Goal: Information Seeking & Learning: Learn about a topic

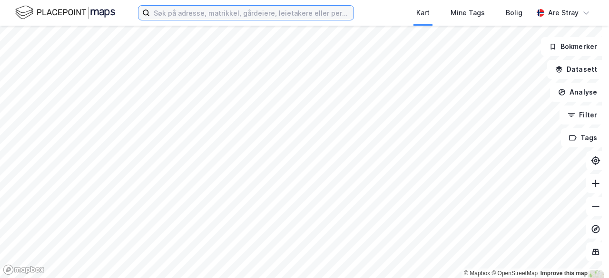
click at [197, 16] on input at bounding box center [252, 13] width 204 height 14
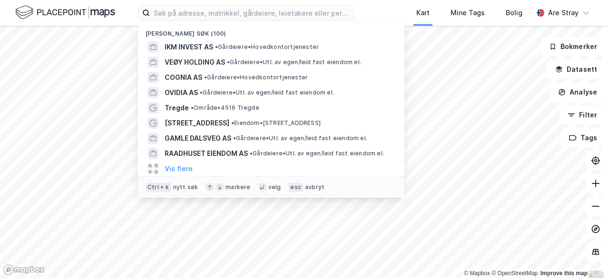
click at [4, 18] on div "Nylige søk (100) IKM INVEST AS • Gårdeiere • Hovedkontortjenester VEØY HOLDING …" at bounding box center [304, 13] width 609 height 26
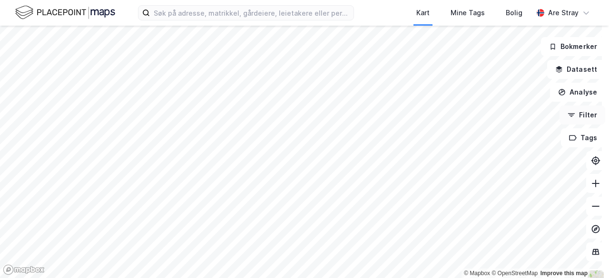
click at [456, 118] on icon "button" at bounding box center [572, 115] width 8 height 8
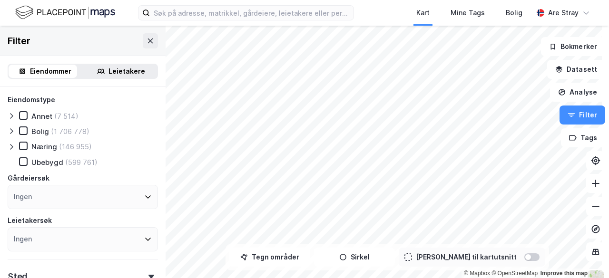
click at [40, 146] on div "Næring" at bounding box center [44, 146] width 26 height 9
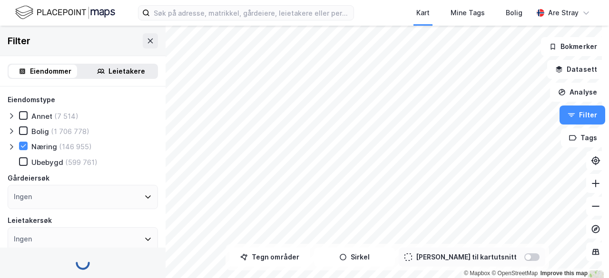
click at [12, 147] on icon at bounding box center [12, 147] width 8 height 8
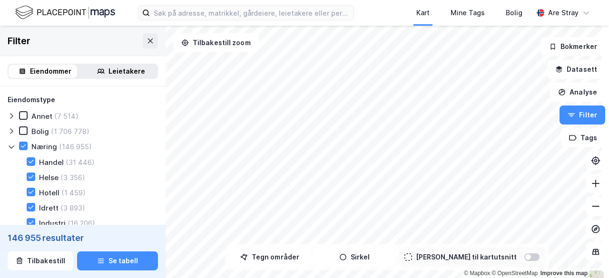
click at [12, 147] on icon at bounding box center [12, 147] width 8 height 8
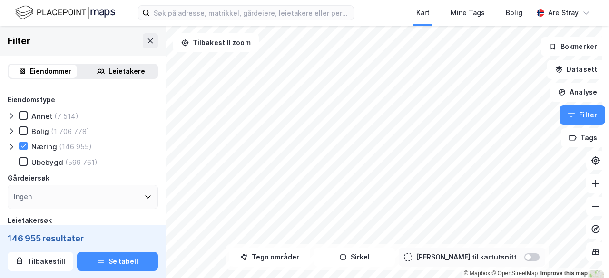
click at [14, 147] on icon at bounding box center [12, 147] width 8 height 8
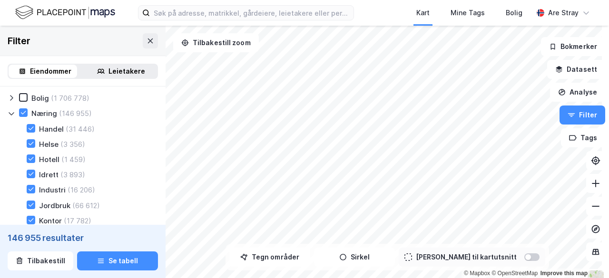
scroll to position [48, 0]
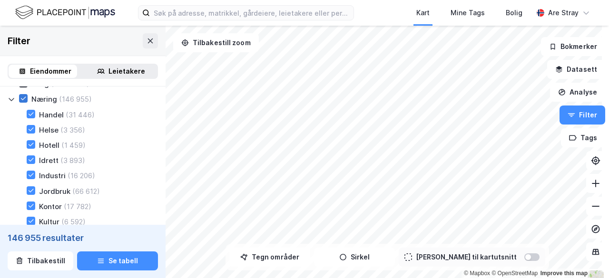
click at [22, 99] on icon at bounding box center [23, 98] width 7 height 7
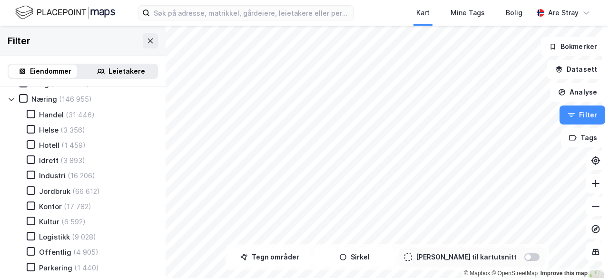
scroll to position [95, 0]
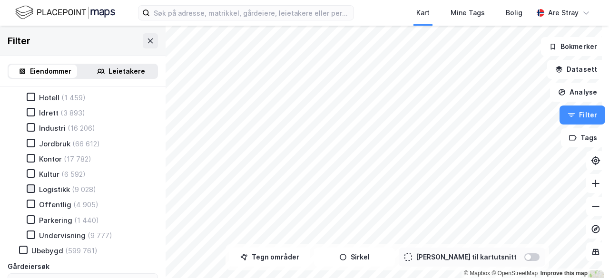
click at [28, 189] on icon at bounding box center [31, 189] width 7 height 7
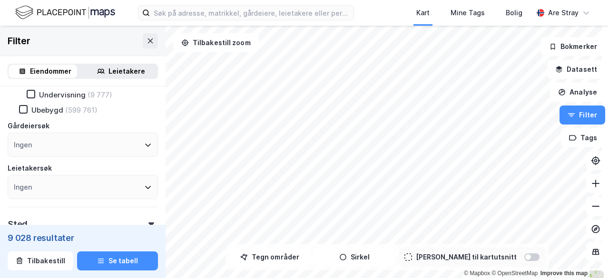
scroll to position [286, 0]
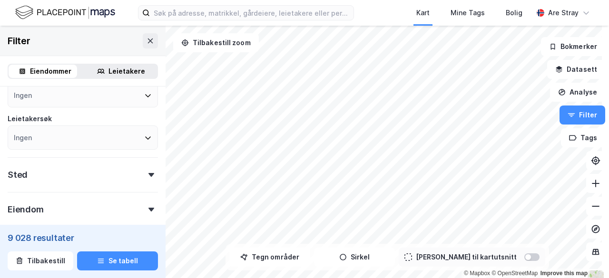
click at [68, 212] on div "Eiendom" at bounding box center [83, 205] width 150 height 27
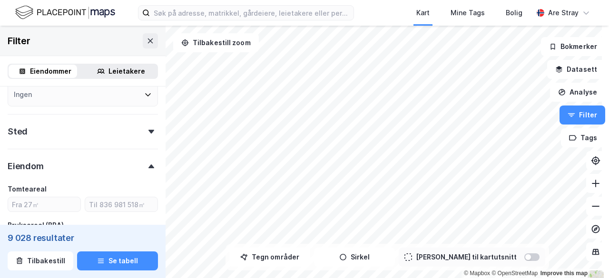
scroll to position [428, 0]
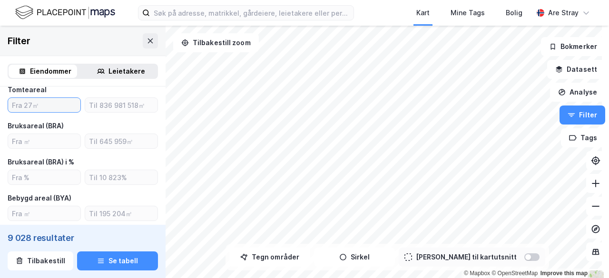
click at [57, 109] on input "number" at bounding box center [44, 105] width 72 height 14
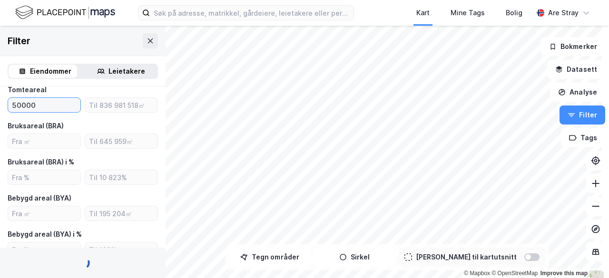
type input "5000"
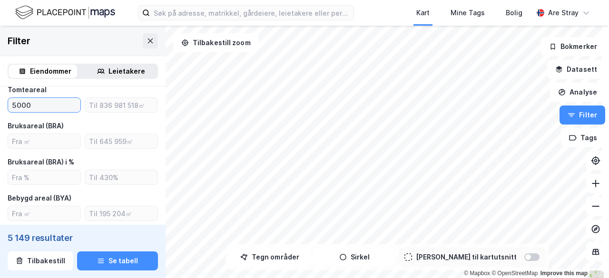
type input "Inkluder (5 149)"
type input "5000"
click at [104, 106] on input "number" at bounding box center [121, 105] width 72 height 14
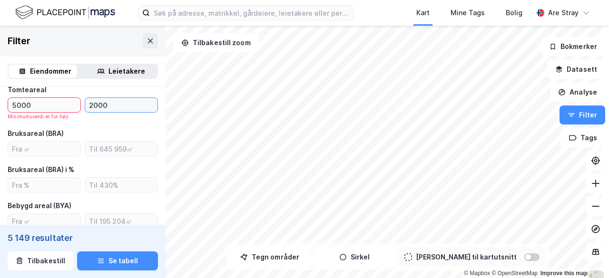
type input "20000"
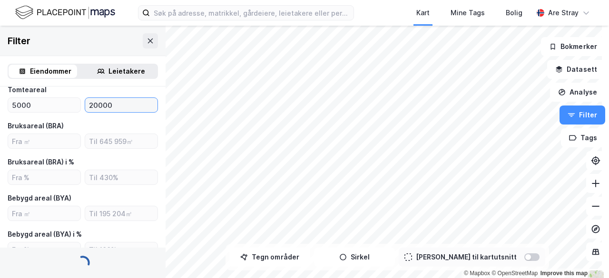
type input "Inkluder (3 083)"
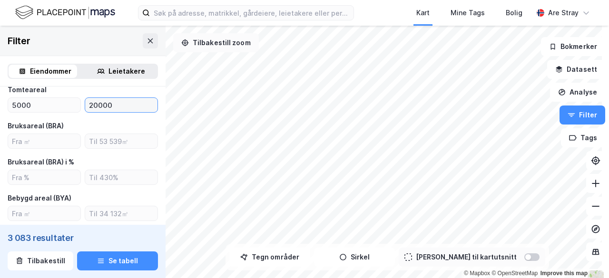
type input "20000"
click at [52, 110] on input "5000" at bounding box center [44, 105] width 72 height 14
type input "5"
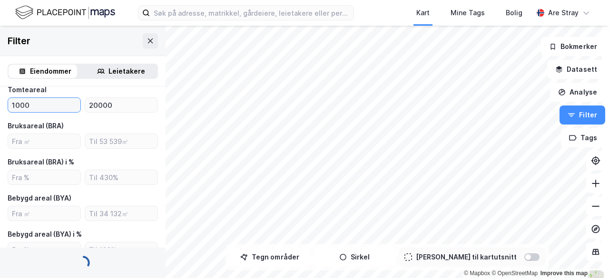
type input "10000"
type input "Inkluder (1 217)"
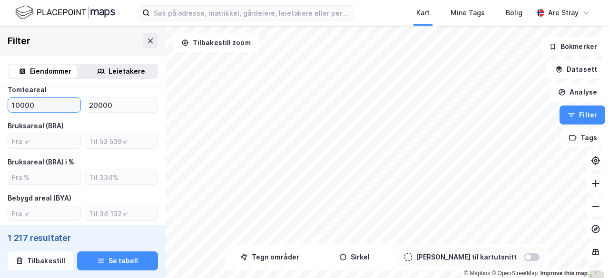
type input "10000"
click at [124, 118] on div "Tomteareal 10000 20000 Bruksareal (BRA) Bruksareal (BRA) i % Bebygd areal (BYA)…" at bounding box center [83, 170] width 150 height 173
click at [129, 106] on input "20000" at bounding box center [121, 105] width 72 height 14
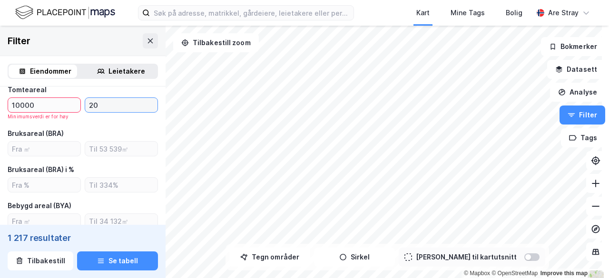
type input "2"
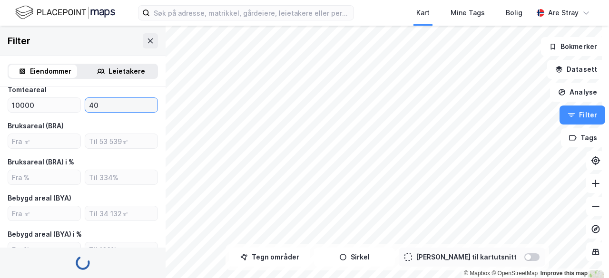
type input "400"
type input "Inkluder (3 283)"
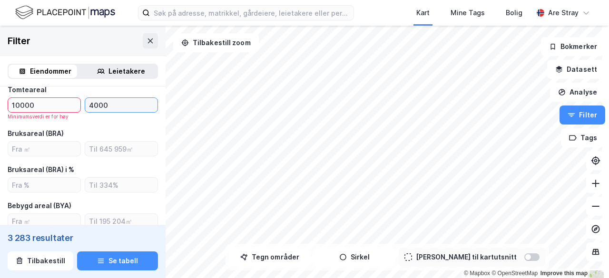
type input "40000"
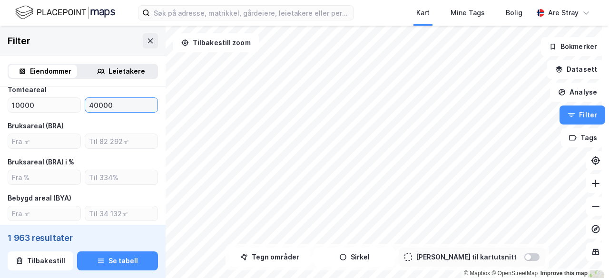
type input "Inkluder (1 963)"
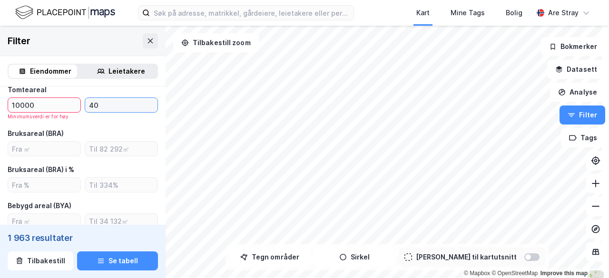
type input "4"
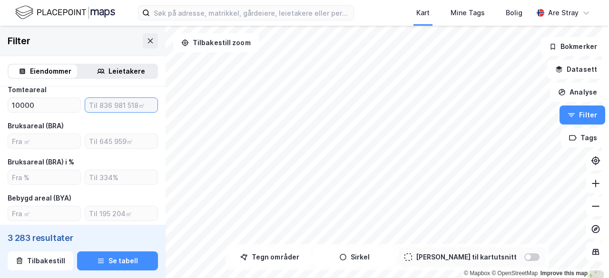
type input "Inkluder (3 283)"
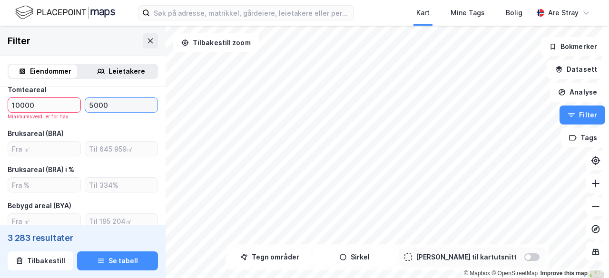
type input "50000"
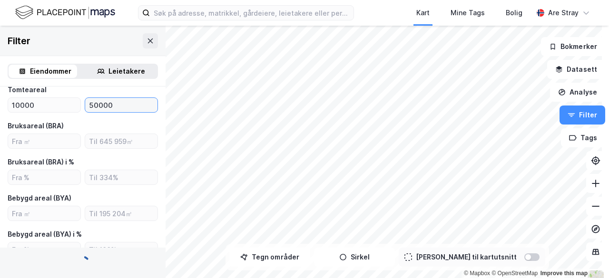
type input "Inkluder (2 100)"
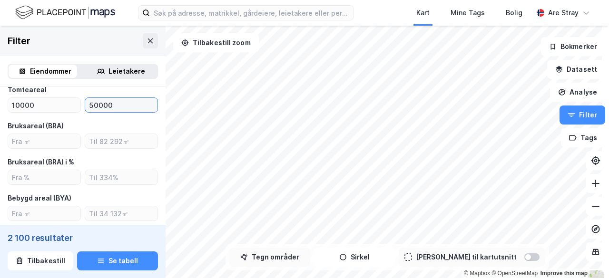
type input "50000"
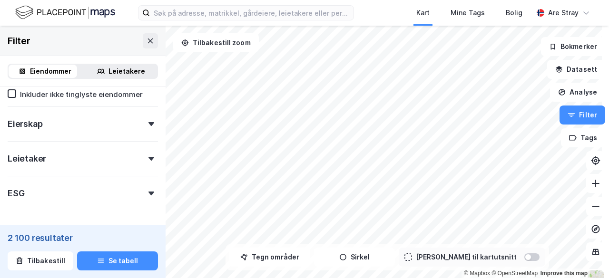
scroll to position [666, 0]
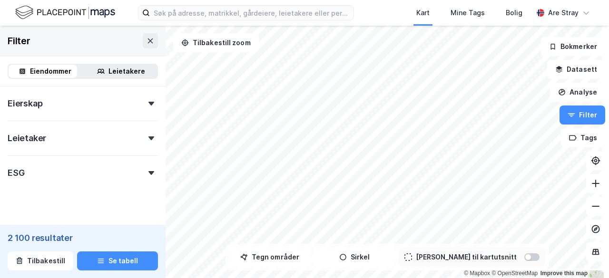
click at [50, 144] on div "Leietaker" at bounding box center [83, 134] width 150 height 27
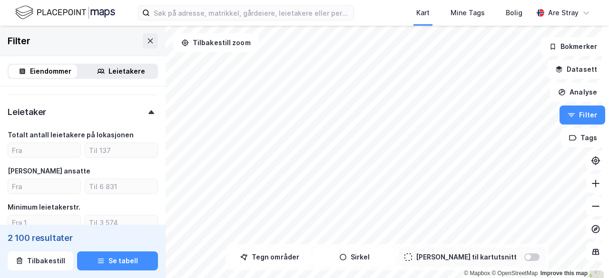
scroll to position [714, 0]
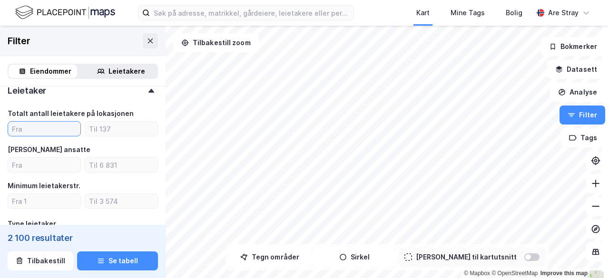
click at [68, 129] on input "number" at bounding box center [44, 129] width 72 height 14
type input "1"
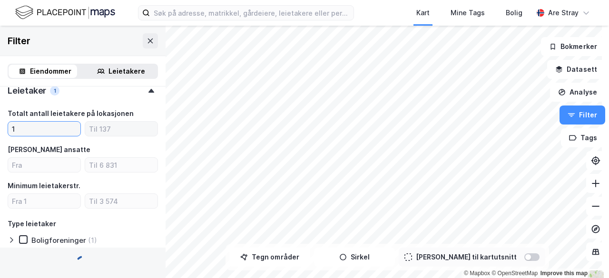
type input "Inkluder (1 387)"
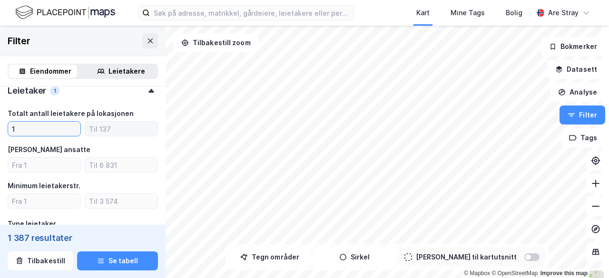
type input "1"
click at [120, 131] on input "number" at bounding box center [121, 129] width 72 height 14
type input "4"
type input "Inkluder (1 120)"
type input "4"
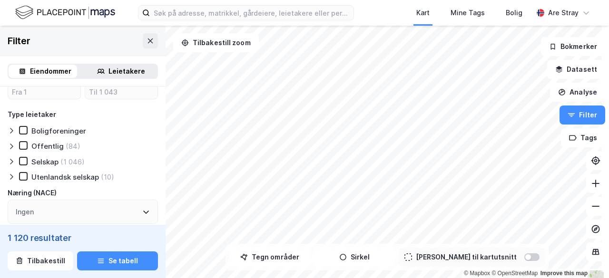
scroll to position [809, 0]
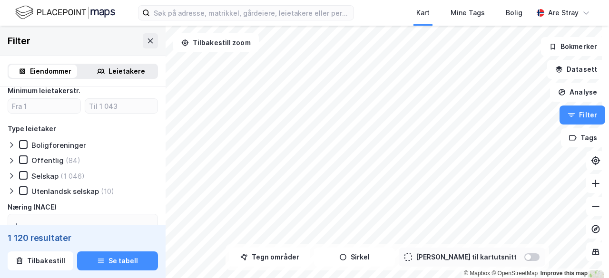
click at [48, 163] on div "Offentlig" at bounding box center [47, 160] width 32 height 9
type input "Inkluder (80)"
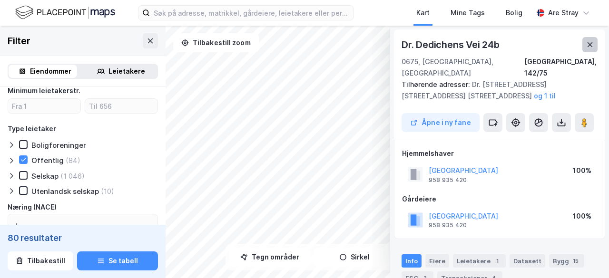
click at [456, 49] on button at bounding box center [590, 44] width 15 height 15
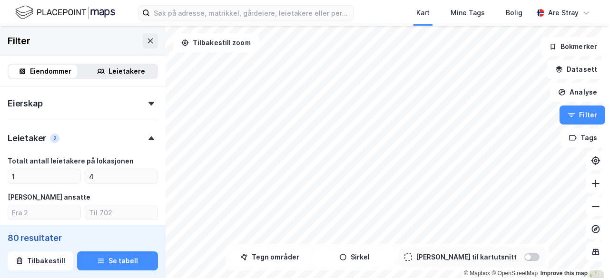
scroll to position [714, 0]
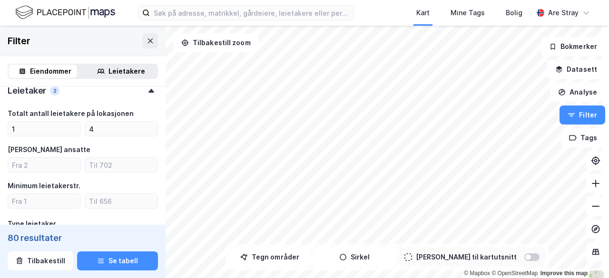
click at [102, 72] on div "Leietakere" at bounding box center [121, 71] width 72 height 13
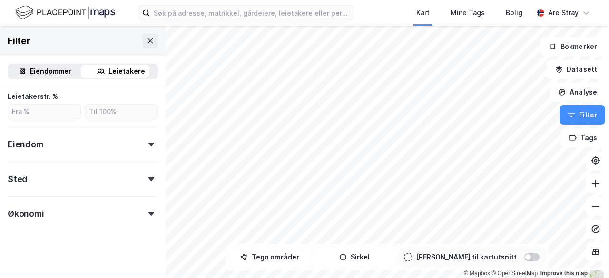
scroll to position [269, 0]
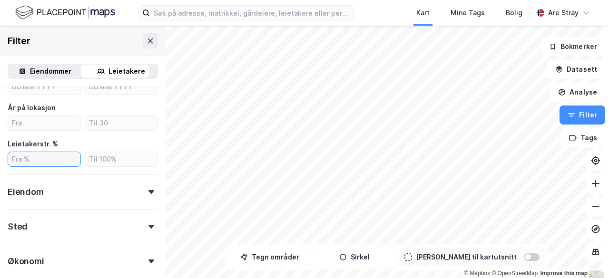
drag, startPoint x: 49, startPoint y: 162, endPoint x: 46, endPoint y: 149, distance: 13.2
click at [49, 162] on input "number" at bounding box center [44, 159] width 72 height 14
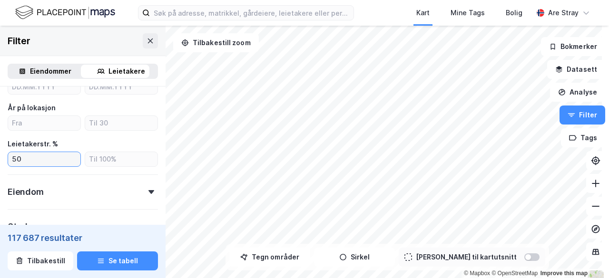
type input "50"
click at [93, 170] on div "Type leietaker Boligforeninger (508) Offentlig (9 551) Selskap (101 111) Utenla…" at bounding box center [83, 48] width 150 height 447
click at [97, 168] on div "Type leietaker Boligforeninger (508) Offentlig (9 551) Selskap (101 111) Utenla…" at bounding box center [83, 48] width 150 height 447
click at [102, 161] on input "number" at bounding box center [121, 159] width 72 height 14
type input "100"
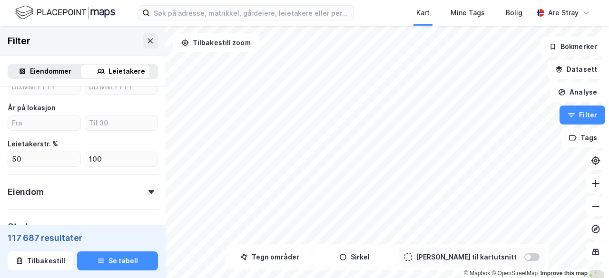
click at [111, 142] on div "Leietakerstr. %" at bounding box center [83, 144] width 150 height 11
click at [61, 69] on div "Eiendommer" at bounding box center [50, 71] width 41 height 11
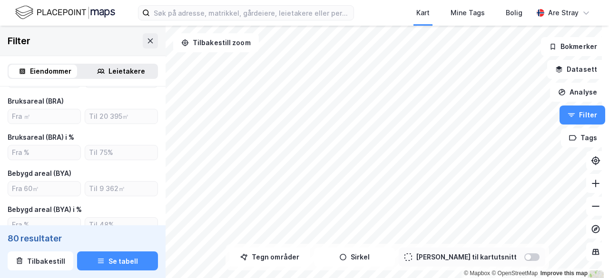
click at [121, 67] on div "Leietakere" at bounding box center [127, 71] width 37 height 11
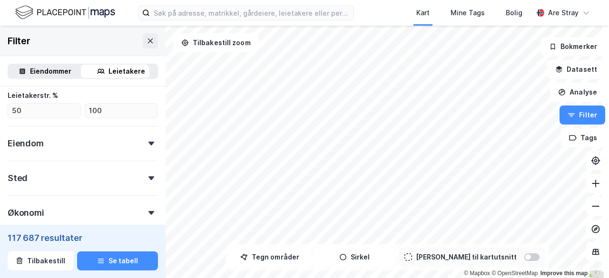
scroll to position [333, 0]
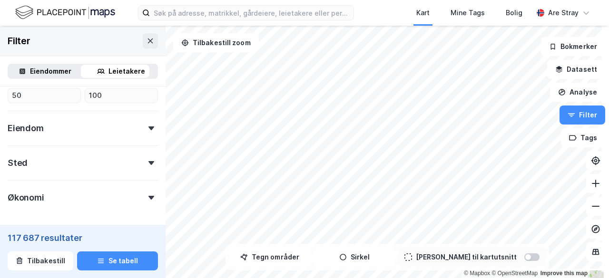
click at [70, 136] on div "Eiendom" at bounding box center [83, 124] width 150 height 27
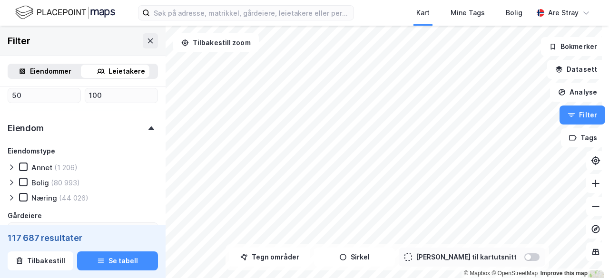
click at [54, 122] on div "Eiendom" at bounding box center [83, 124] width 150 height 27
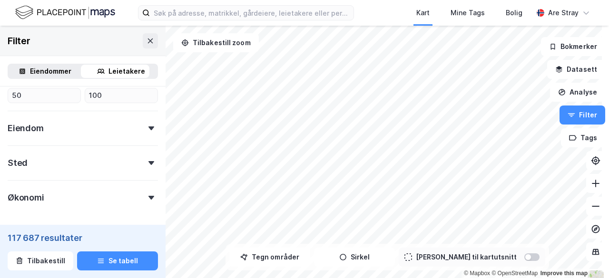
click at [47, 124] on div "Eiendom" at bounding box center [83, 124] width 150 height 27
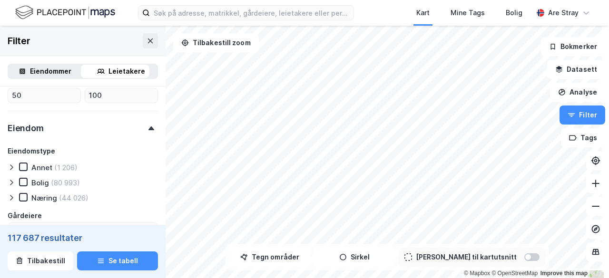
scroll to position [381, 0]
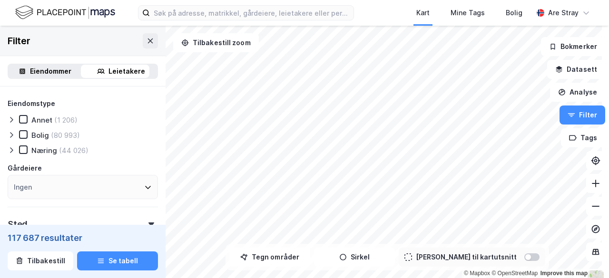
click at [38, 187] on div "Ingen" at bounding box center [83, 187] width 150 height 24
click at [103, 135] on div "Bolig (80 993)" at bounding box center [83, 135] width 150 height 10
click at [8, 135] on icon at bounding box center [12, 135] width 8 height 8
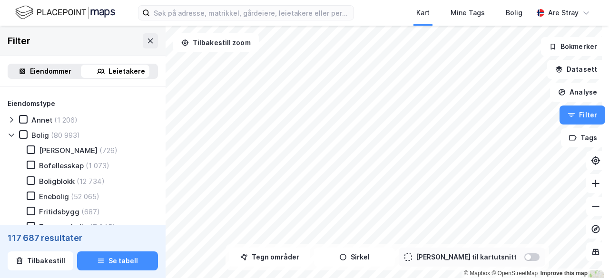
click at [14, 139] on icon at bounding box center [12, 135] width 8 height 8
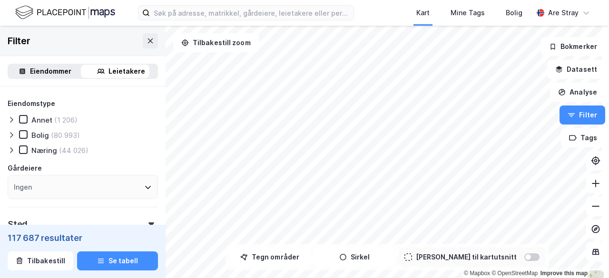
click at [12, 152] on icon at bounding box center [12, 151] width 8 height 8
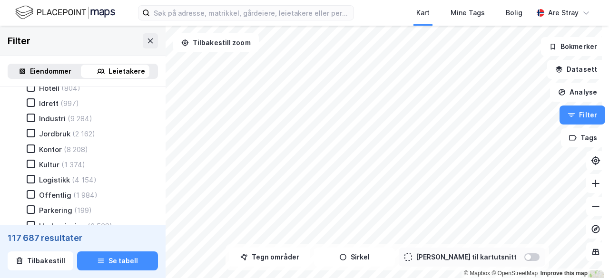
scroll to position [524, 0]
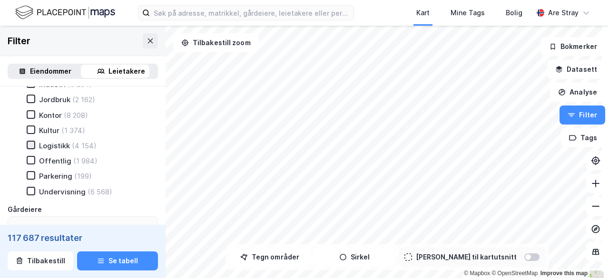
click at [30, 149] on icon at bounding box center [31, 145] width 7 height 7
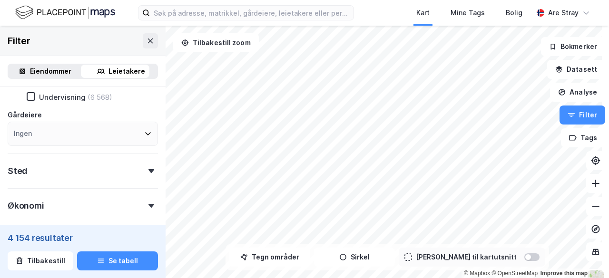
click at [69, 172] on div "Sted" at bounding box center [83, 167] width 150 height 27
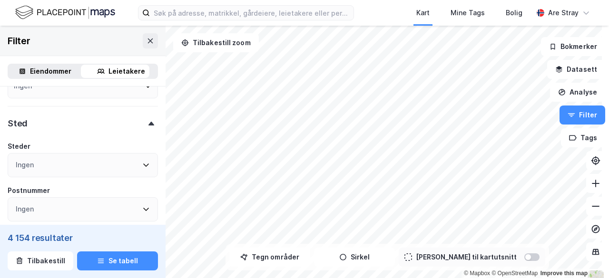
drag, startPoint x: 85, startPoint y: 127, endPoint x: 87, endPoint y: 142, distance: 15.4
click at [85, 127] on div "Sted" at bounding box center [83, 119] width 150 height 27
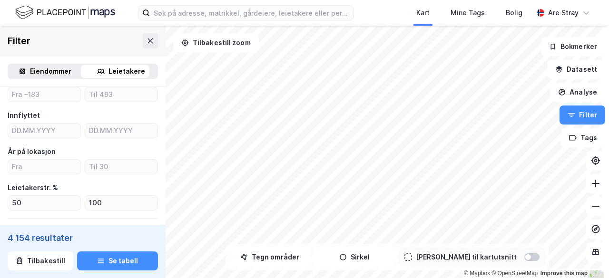
scroll to position [238, 0]
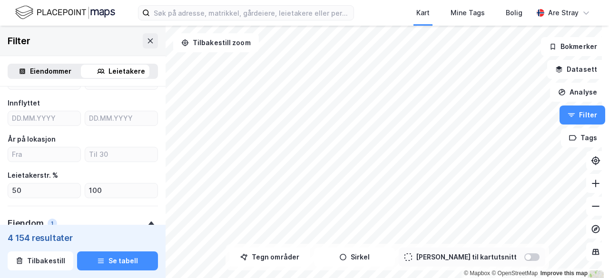
click at [39, 72] on div "Eiendommer" at bounding box center [50, 71] width 41 height 11
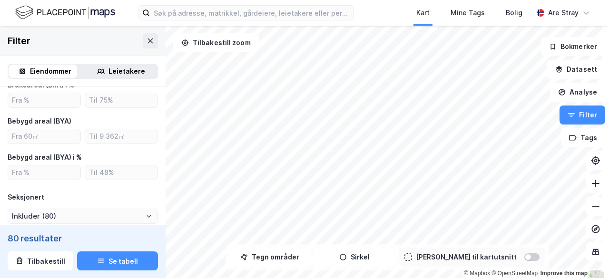
scroll to position [381, 0]
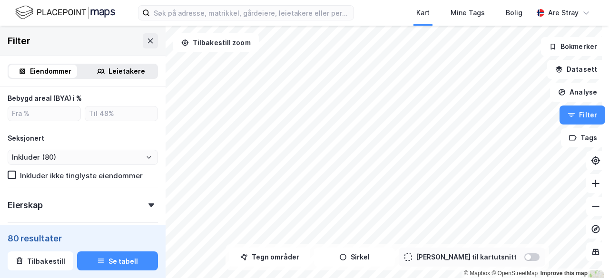
drag, startPoint x: 103, startPoint y: 73, endPoint x: 58, endPoint y: 76, distance: 44.9
click at [103, 74] on div "Leietakere" at bounding box center [121, 71] width 72 height 13
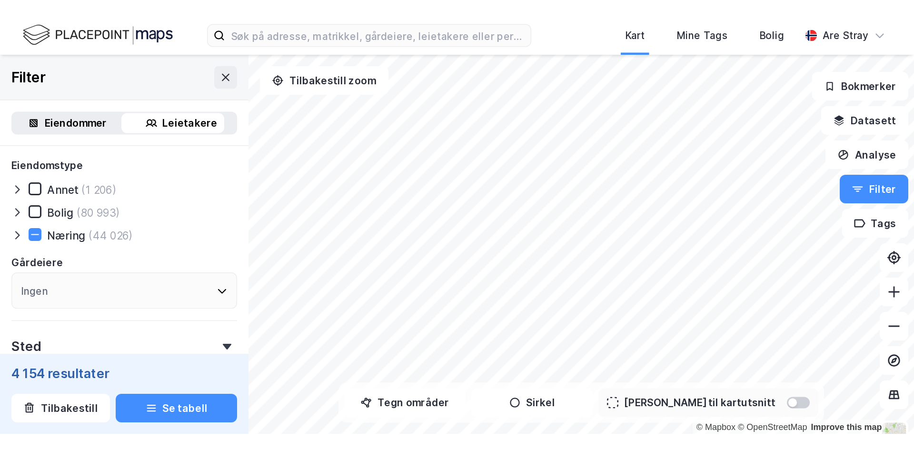
scroll to position [307, 0]
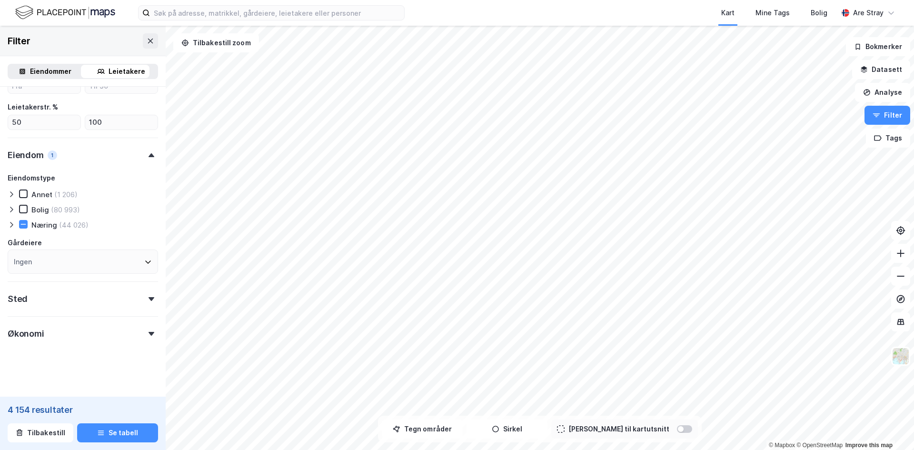
click at [45, 70] on div "Eiendommer" at bounding box center [50, 71] width 41 height 11
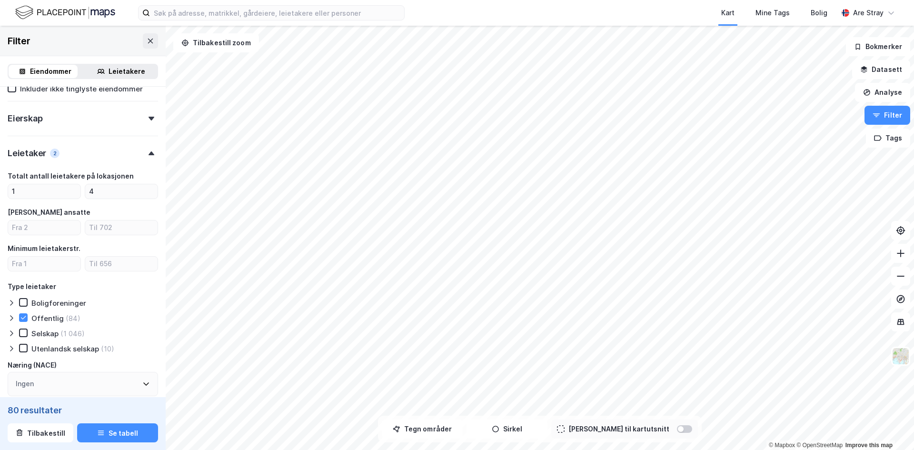
scroll to position [497, 0]
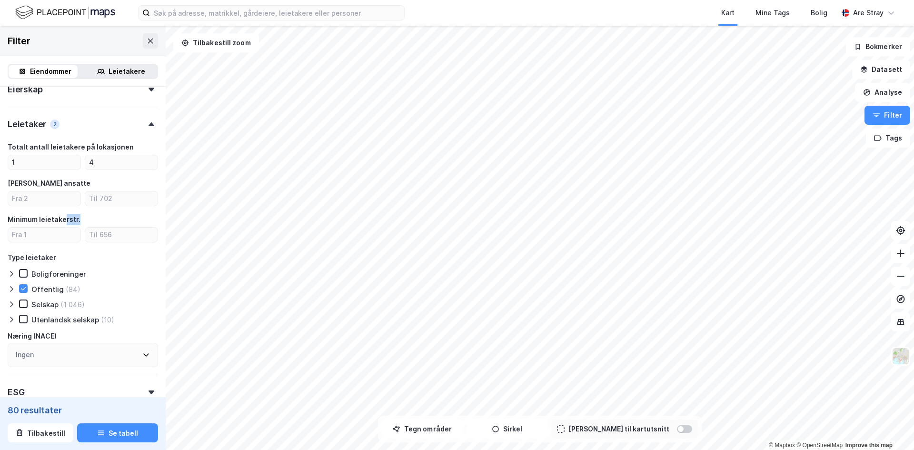
drag, startPoint x: 69, startPoint y: 218, endPoint x: 82, endPoint y: 218, distance: 13.8
click at [82, 218] on div "Minimum leietakerstr." at bounding box center [83, 219] width 150 height 11
click at [83, 218] on div "Minimum leietakerstr." at bounding box center [83, 219] width 150 height 11
drag, startPoint x: 78, startPoint y: 218, endPoint x: 4, endPoint y: 221, distance: 73.9
click at [4, 221] on div "Eiendomstype Annet (96) Bolig (475) Næring (2 684) Ubebygd (9) Gårdeiersøk Inge…" at bounding box center [83, 23] width 166 height 867
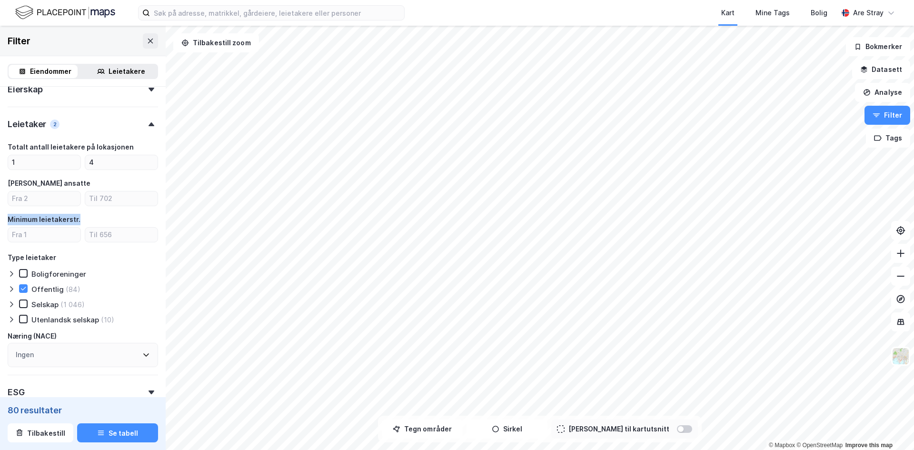
copy div "Minimum leietakerstr."
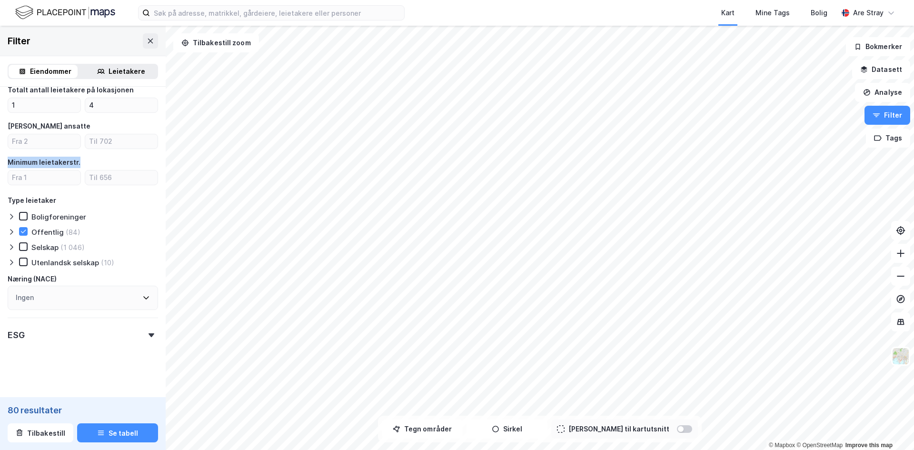
scroll to position [557, 0]
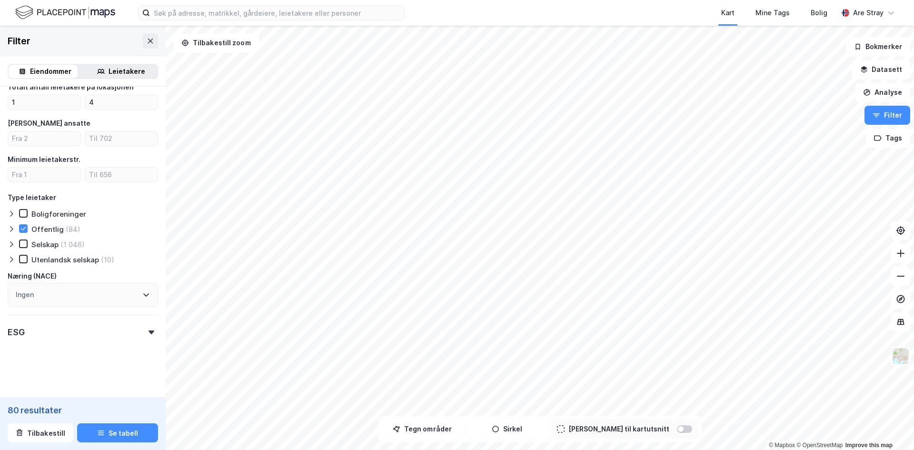
click at [94, 324] on div "ESG" at bounding box center [83, 328] width 150 height 27
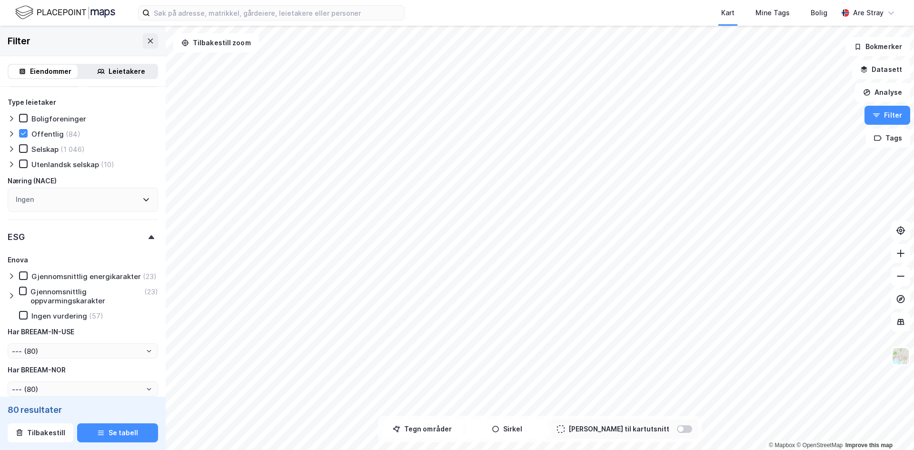
click at [99, 245] on div "ESG" at bounding box center [83, 232] width 150 height 27
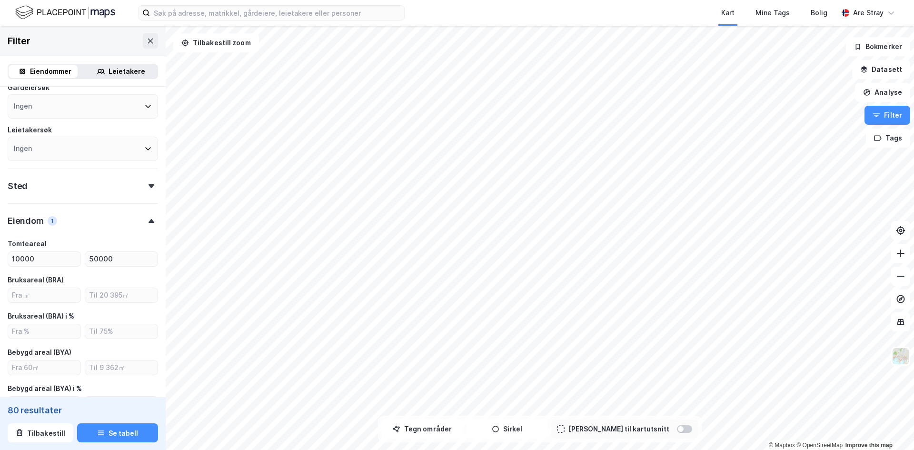
scroll to position [33, 0]
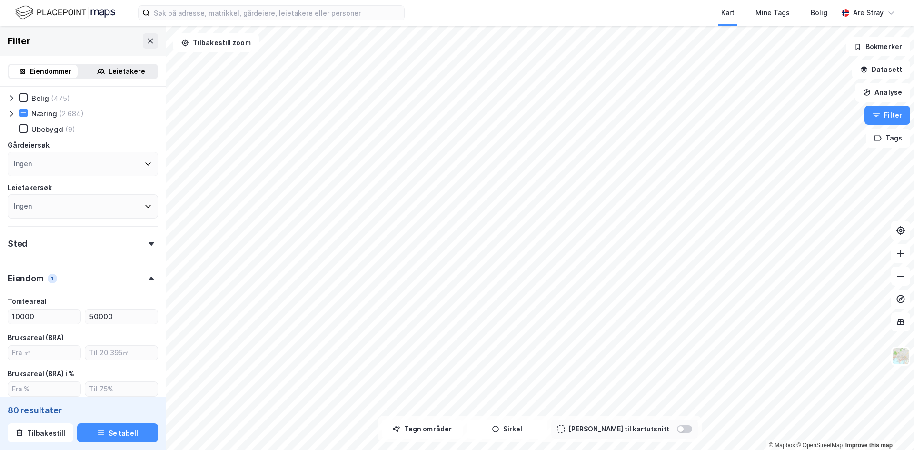
click at [67, 243] on div "Sted" at bounding box center [83, 239] width 150 height 27
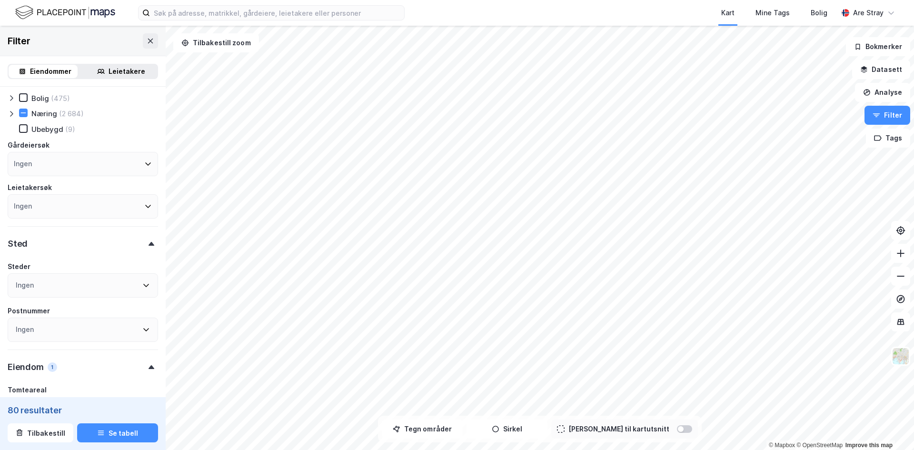
click at [66, 243] on div "Sted" at bounding box center [83, 239] width 150 height 27
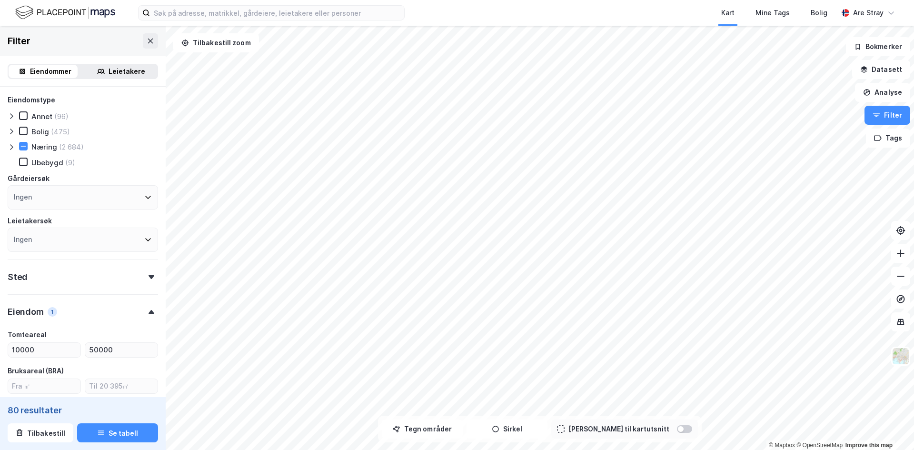
scroll to position [48, 0]
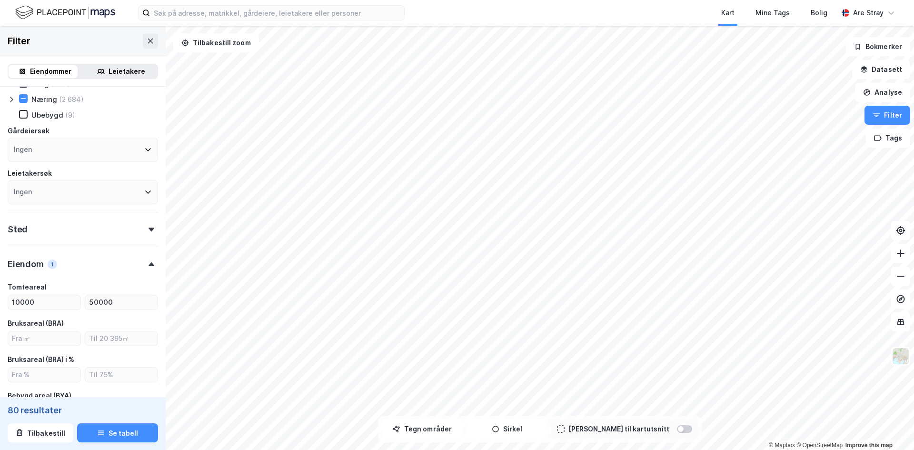
click at [69, 222] on div "Sted" at bounding box center [83, 225] width 150 height 27
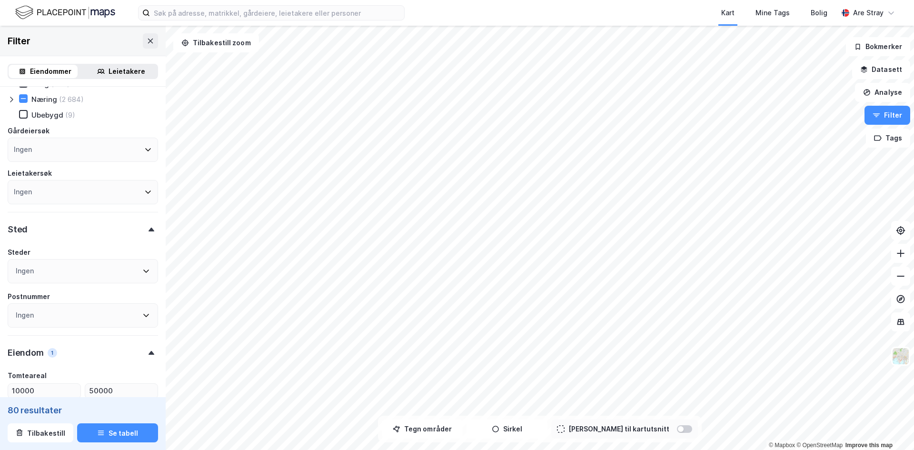
click at [68, 226] on div "Sted" at bounding box center [83, 225] width 150 height 27
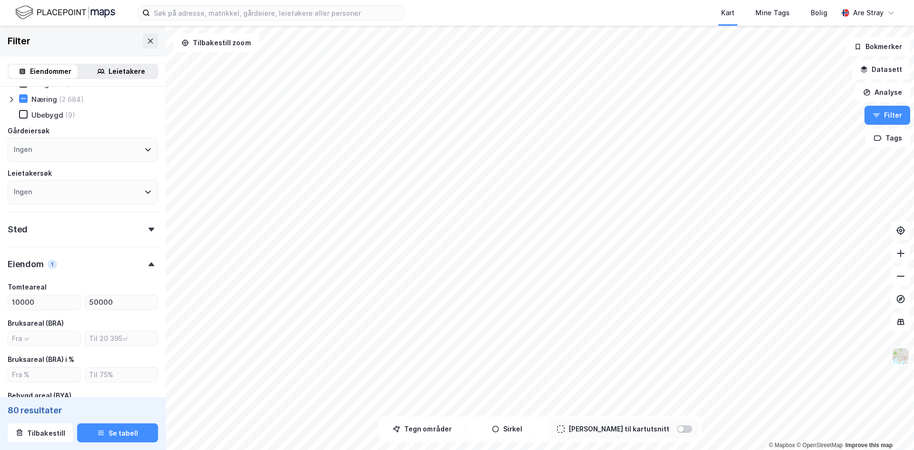
scroll to position [0, 0]
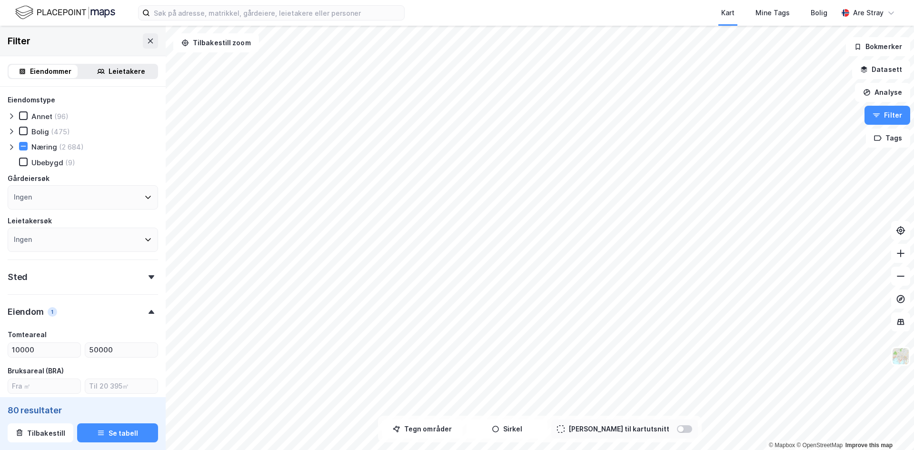
click at [78, 199] on div "Ingen" at bounding box center [83, 197] width 150 height 24
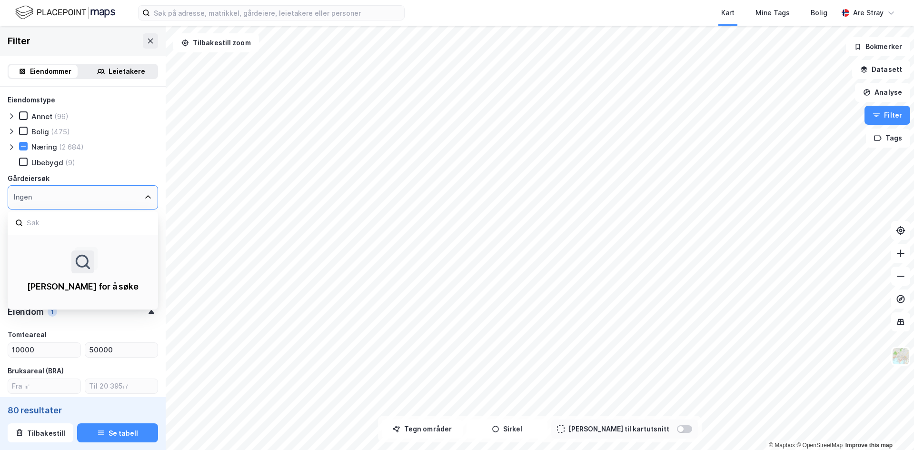
click at [77, 198] on div "Ingen" at bounding box center [83, 197] width 150 height 24
click at [144, 200] on icon at bounding box center [148, 197] width 8 height 8
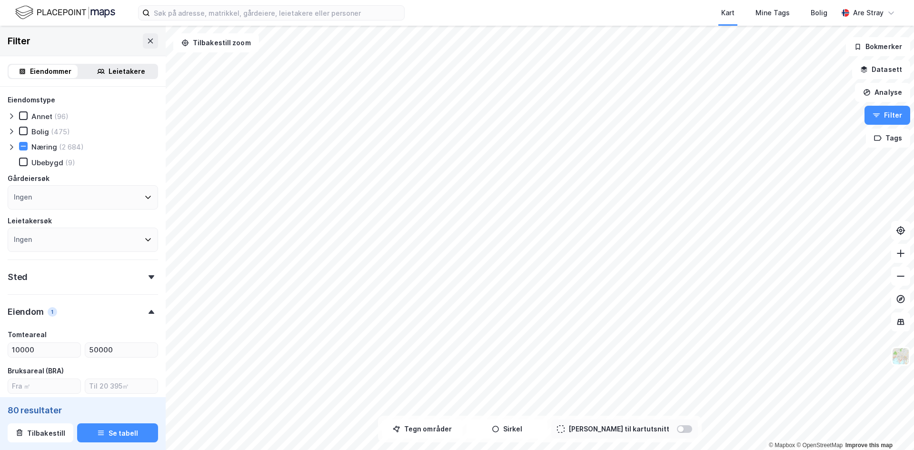
click at [139, 155] on div "Eiendomstype Annet (96) Bolig (475) Næring (2 684) Ubebygd (9) Gårdeiersøk Inge…" at bounding box center [83, 173] width 150 height 158
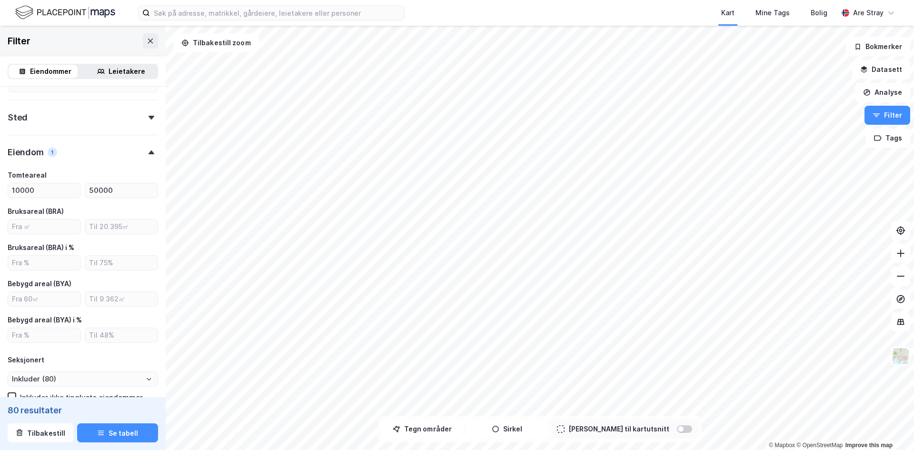
scroll to position [143, 0]
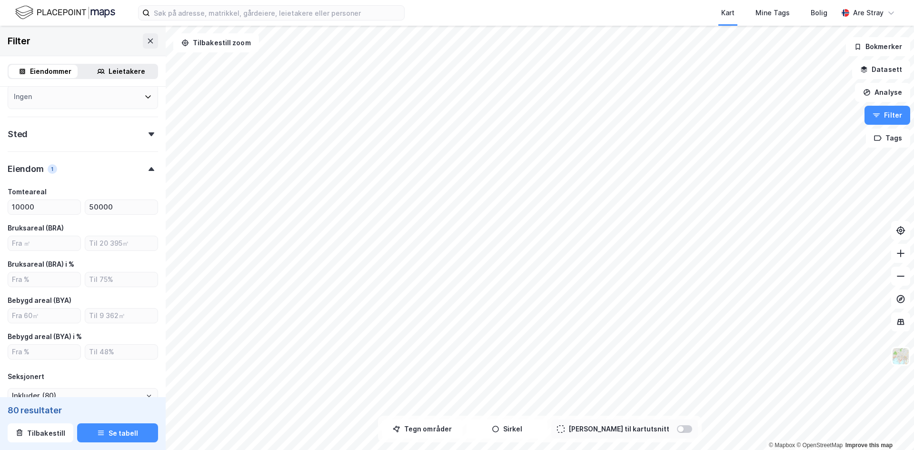
click at [92, 132] on div "Sted" at bounding box center [83, 130] width 150 height 27
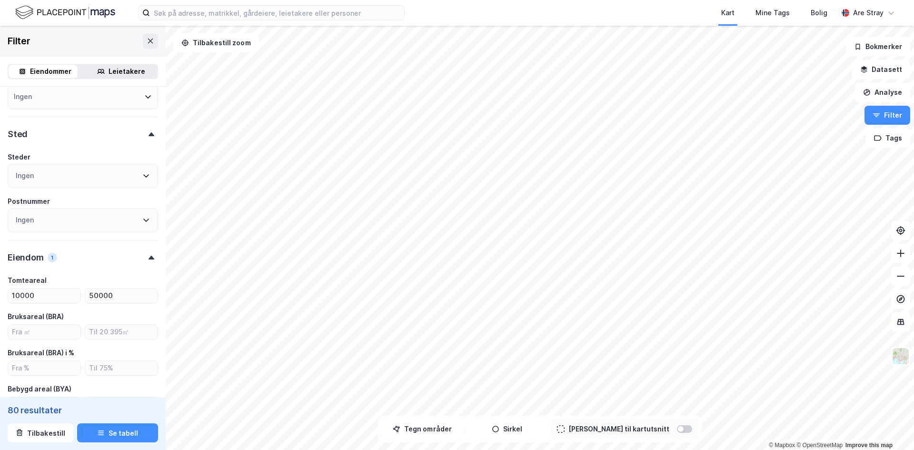
click at [91, 130] on div "Sted" at bounding box center [83, 130] width 150 height 27
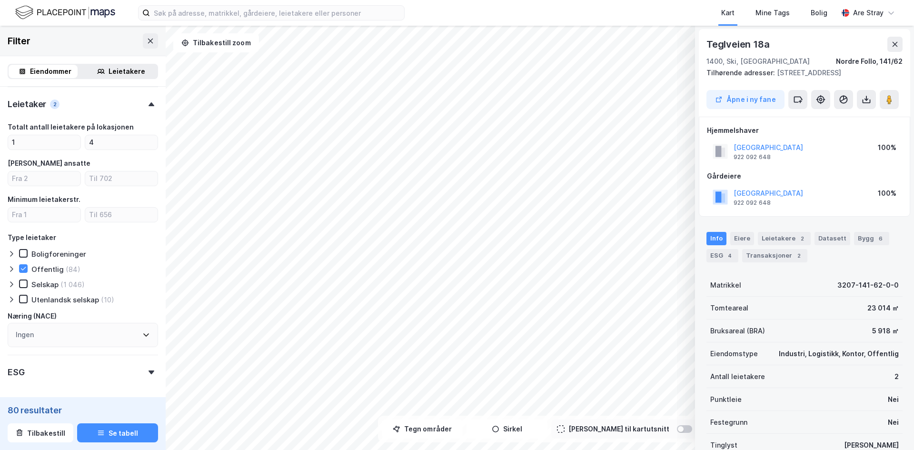
scroll to position [557, 0]
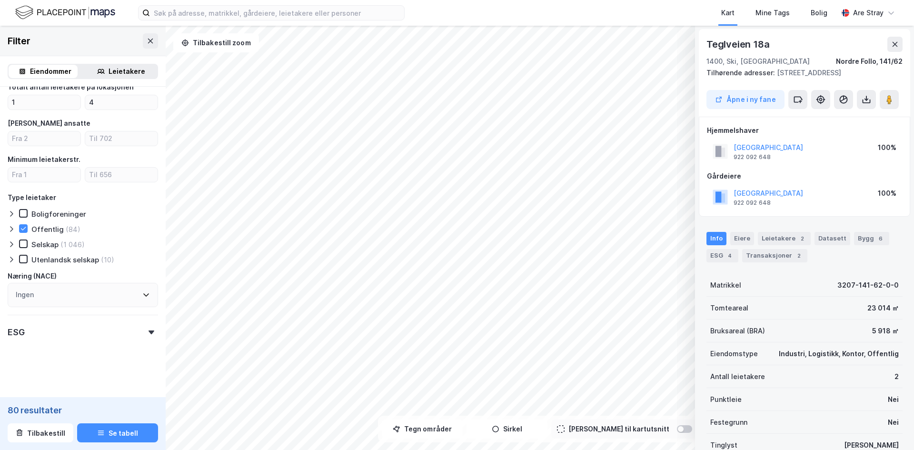
click at [95, 289] on div "Ingen" at bounding box center [83, 295] width 150 height 24
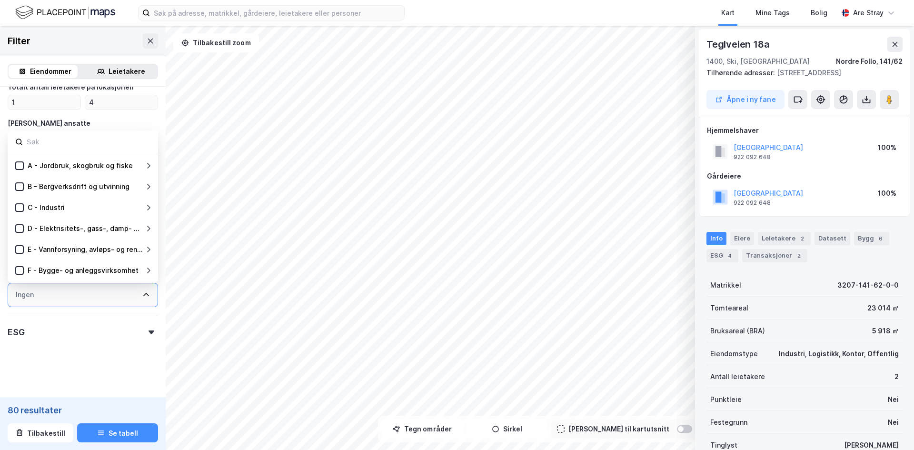
click at [94, 295] on div "Ingen" at bounding box center [83, 295] width 150 height 24
click at [94, 331] on div "ESG" at bounding box center [83, 328] width 150 height 27
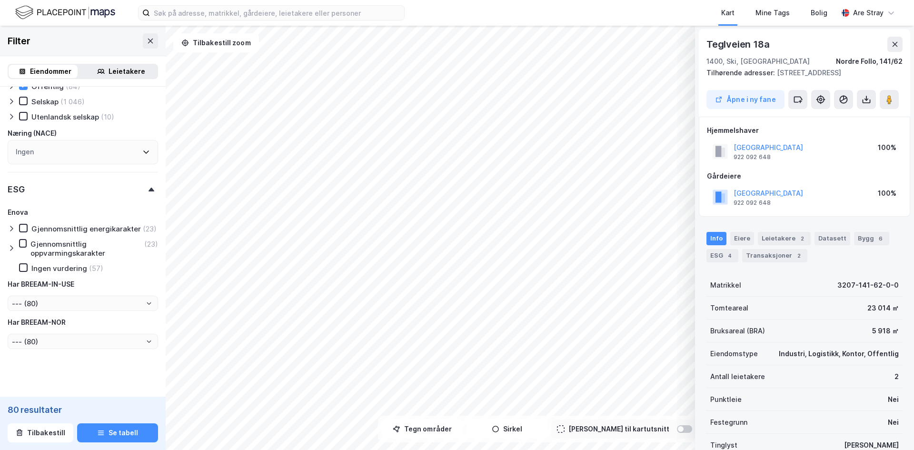
click at [92, 198] on div "ESG" at bounding box center [83, 185] width 150 height 27
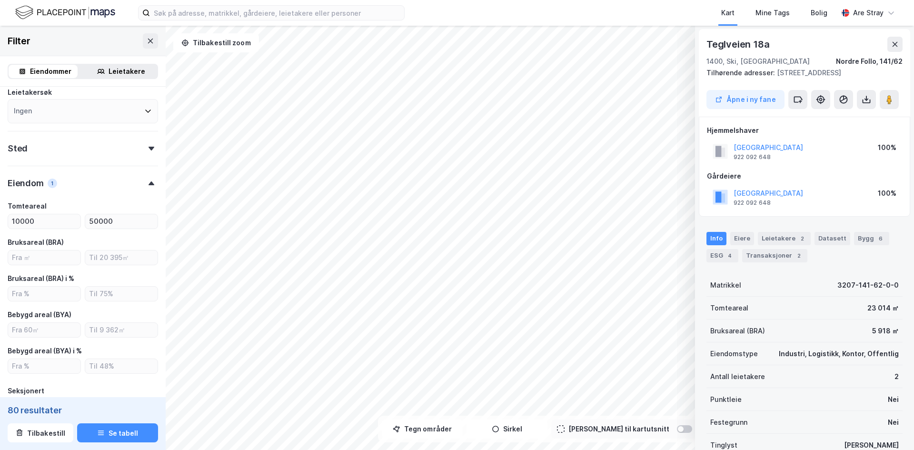
scroll to position [33, 0]
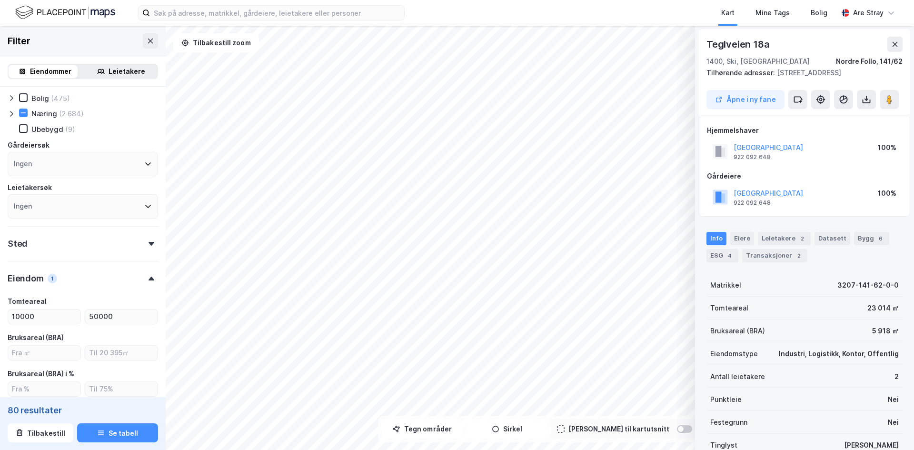
click at [76, 239] on div "Sted" at bounding box center [83, 239] width 150 height 27
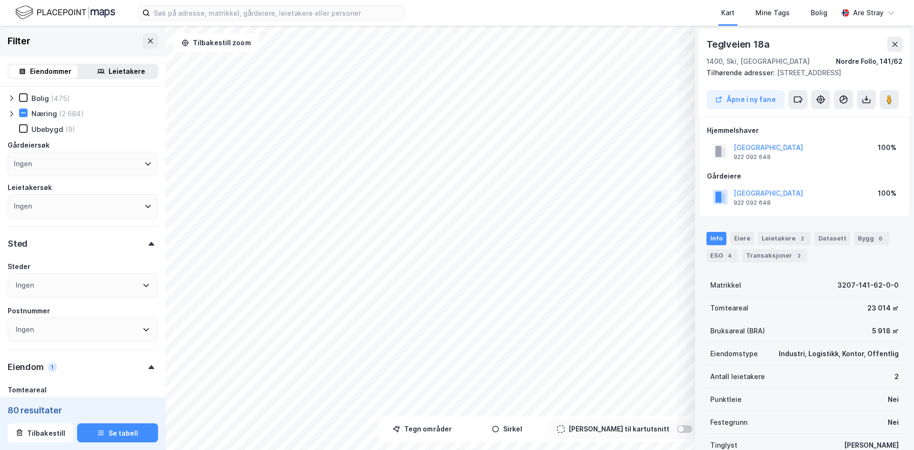
click at [76, 239] on div "Sted" at bounding box center [83, 239] width 150 height 27
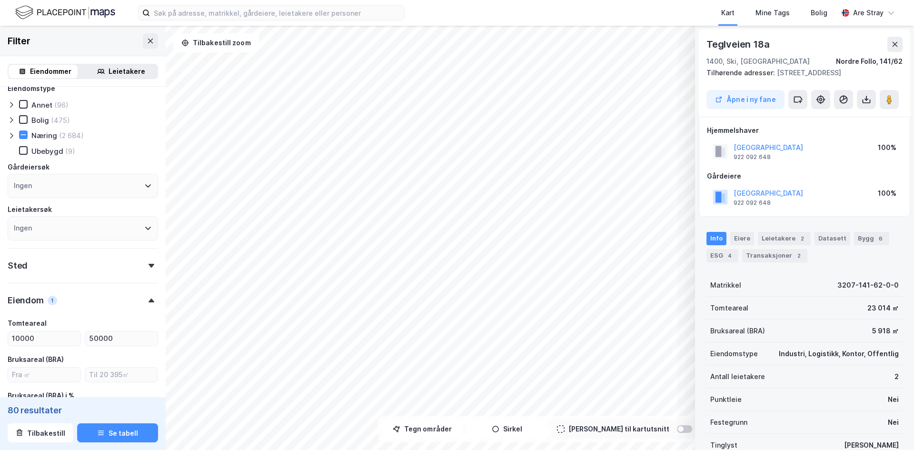
scroll to position [0, 0]
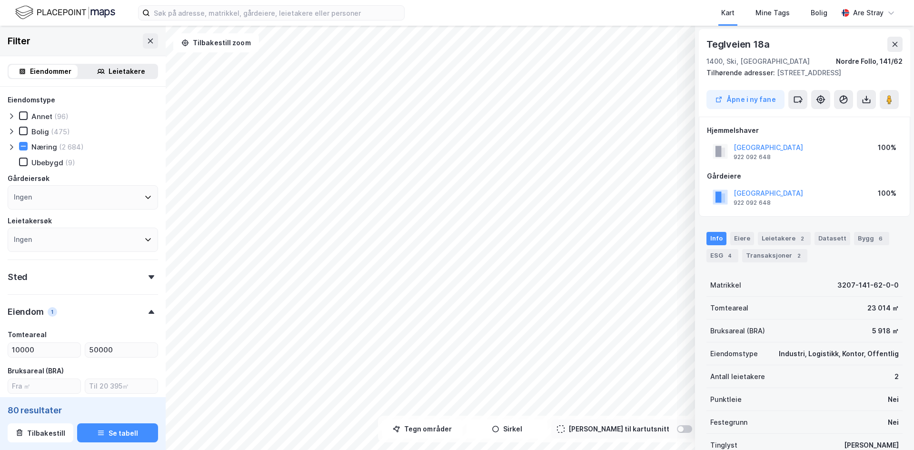
click at [73, 278] on div "Sted" at bounding box center [83, 272] width 150 height 27
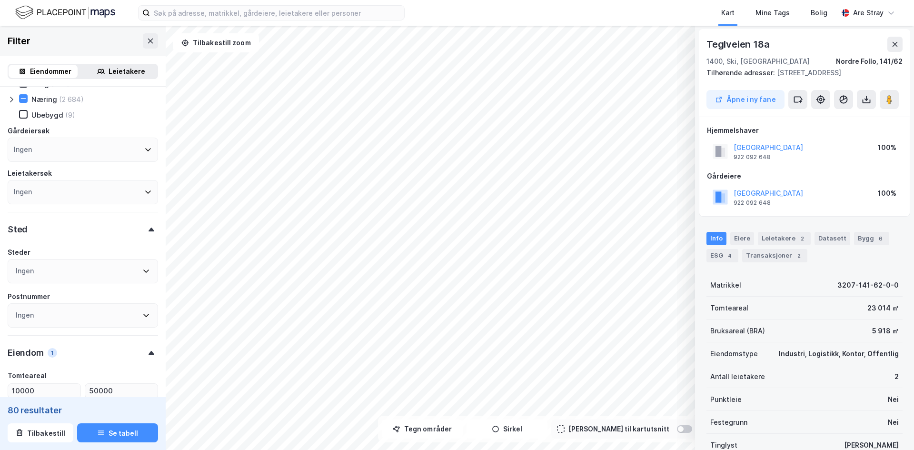
click at [73, 264] on div "Ingen" at bounding box center [83, 271] width 150 height 24
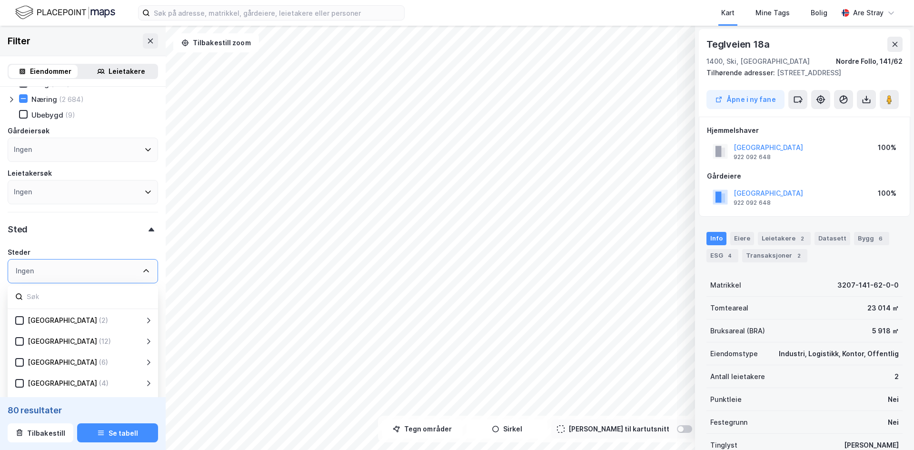
click at [73, 265] on div "Ingen" at bounding box center [83, 271] width 150 height 24
click at [79, 228] on div "Sted" at bounding box center [83, 225] width 150 height 27
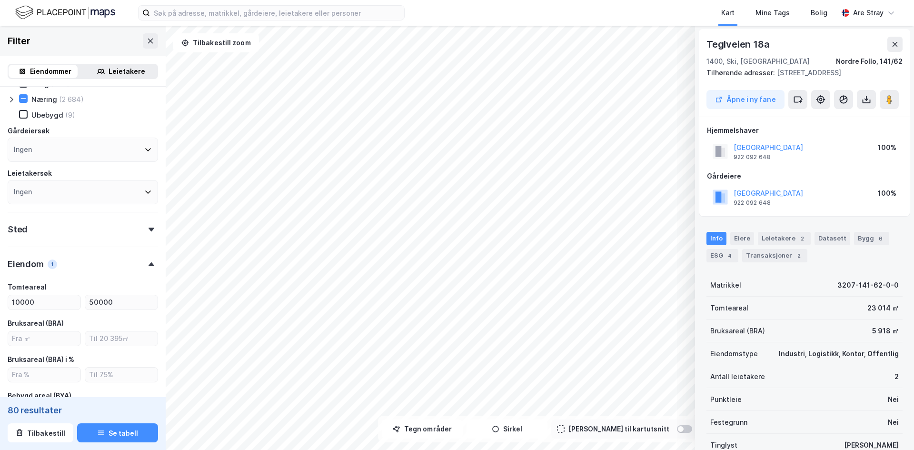
click at [79, 228] on div "Sted" at bounding box center [83, 225] width 150 height 27
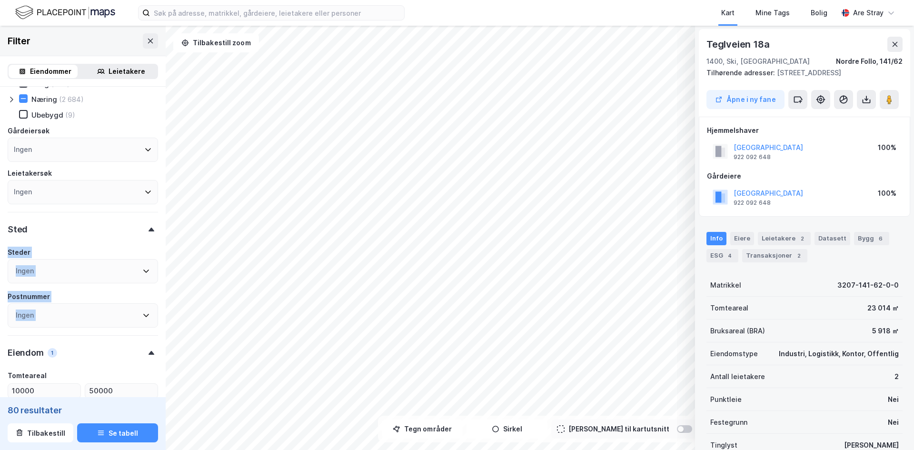
click at [81, 230] on div "Sted" at bounding box center [83, 225] width 150 height 27
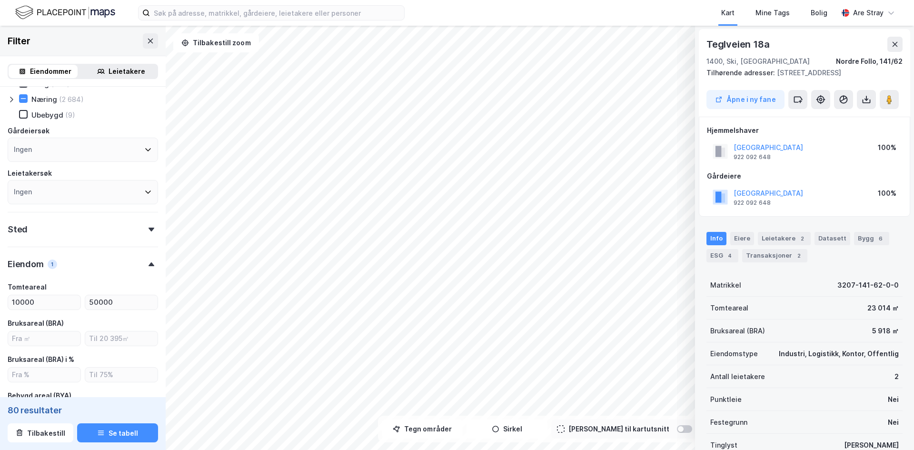
scroll to position [0, 0]
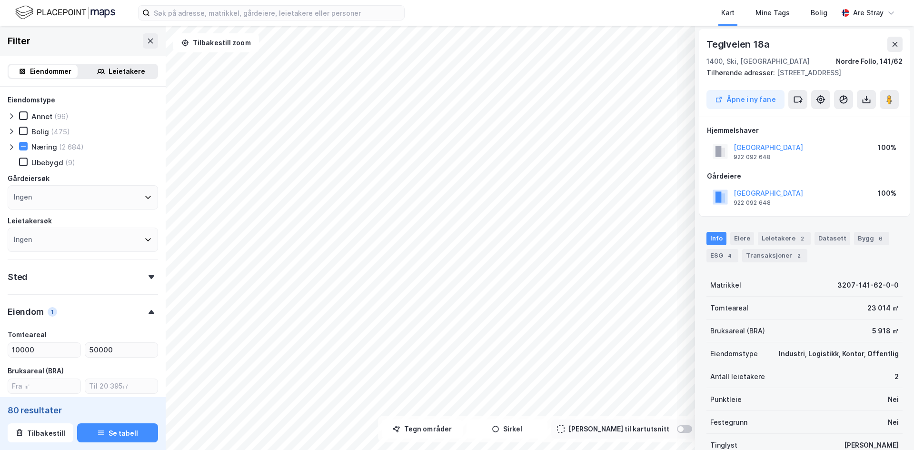
click at [109, 75] on div "Leietakere" at bounding box center [127, 71] width 37 height 11
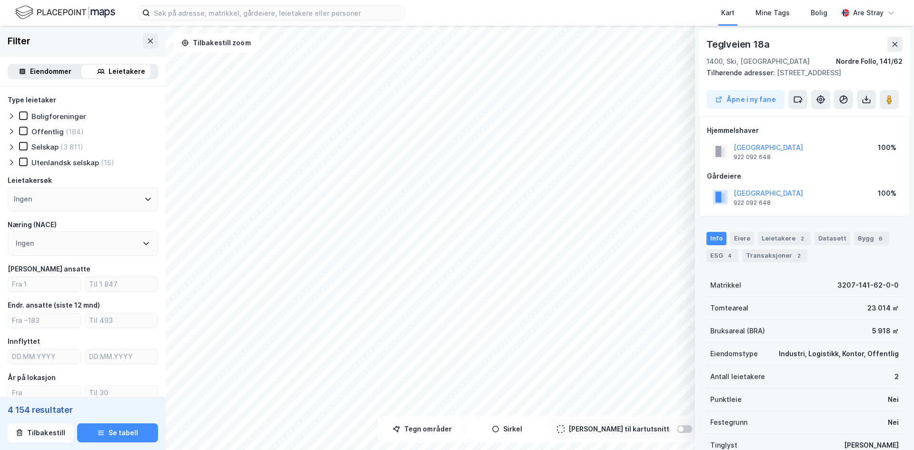
click at [67, 75] on div "Eiendommer" at bounding box center [50, 71] width 41 height 11
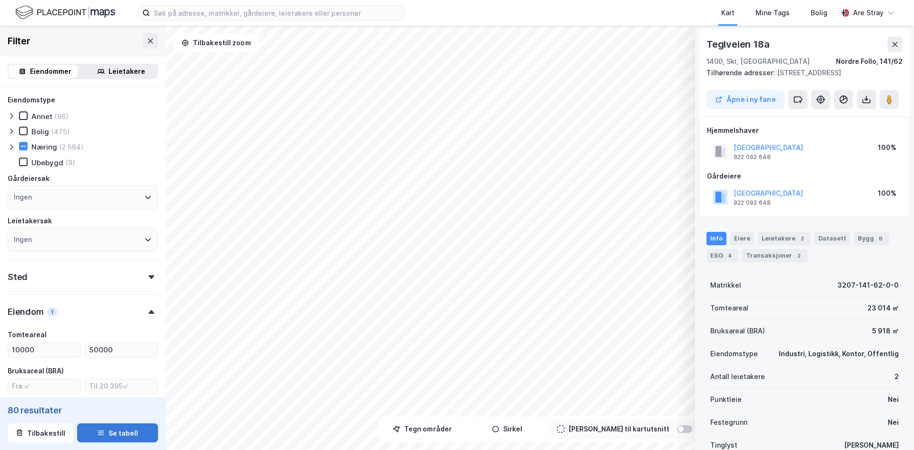
click at [117, 432] on button "Se tabell" at bounding box center [117, 432] width 81 height 19
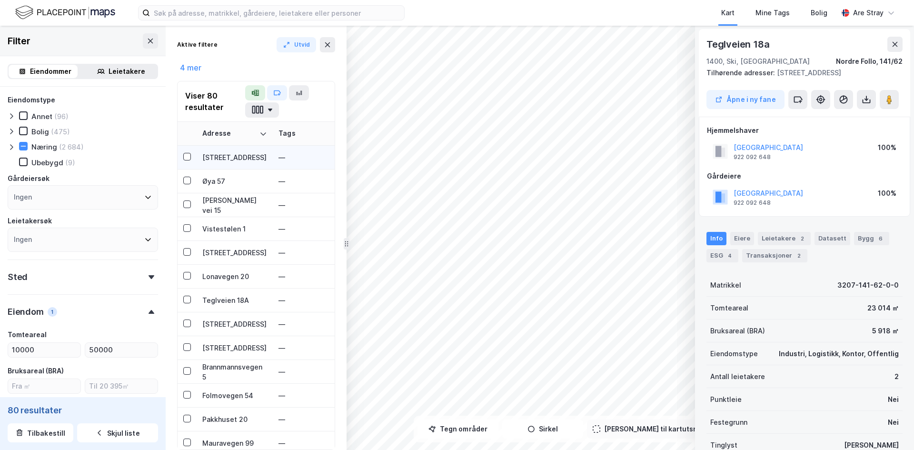
click at [226, 156] on div "Storgata 36" at bounding box center [234, 157] width 65 height 10
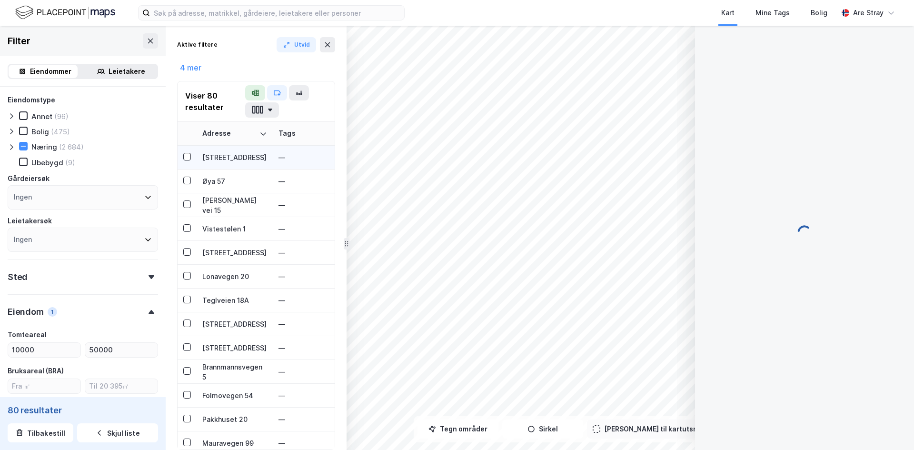
scroll to position [0, 0]
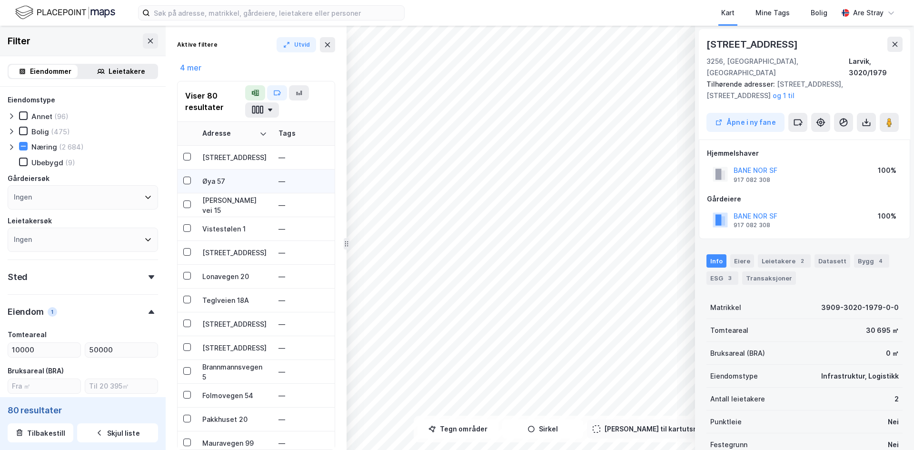
click at [217, 176] on div "Øya 57" at bounding box center [234, 181] width 65 height 10
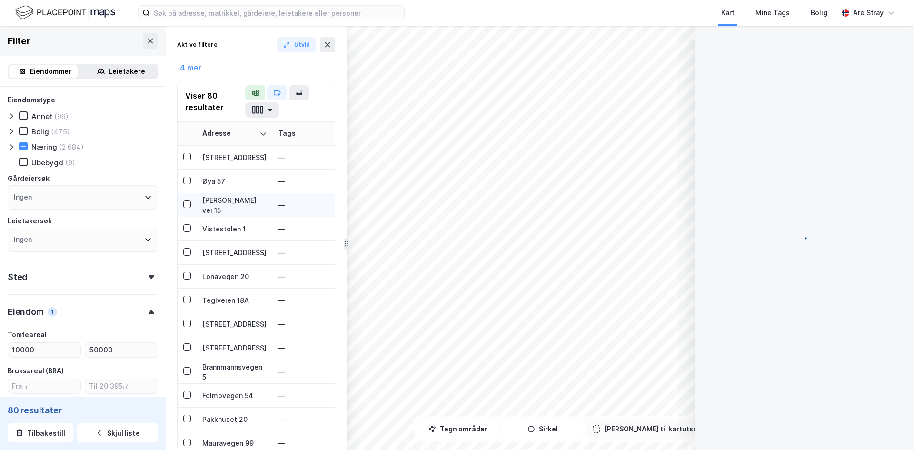
scroll to position [0, 0]
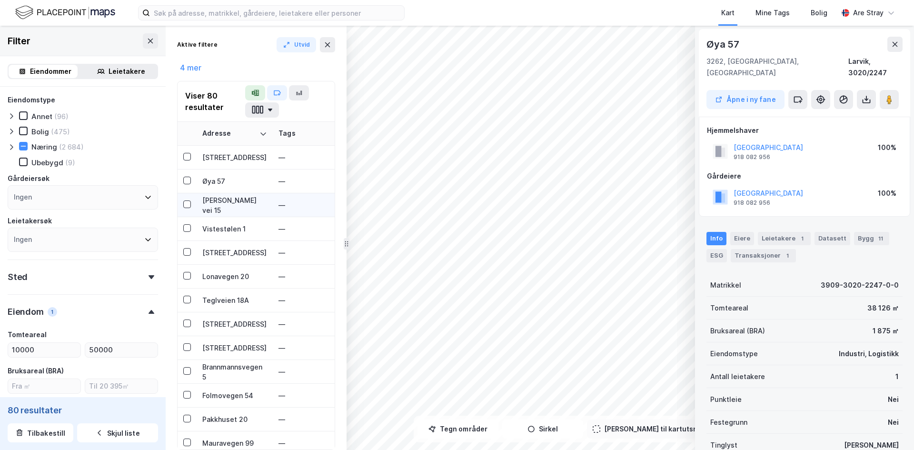
click at [222, 203] on div "Karen Sogns vei 15" at bounding box center [234, 205] width 65 height 20
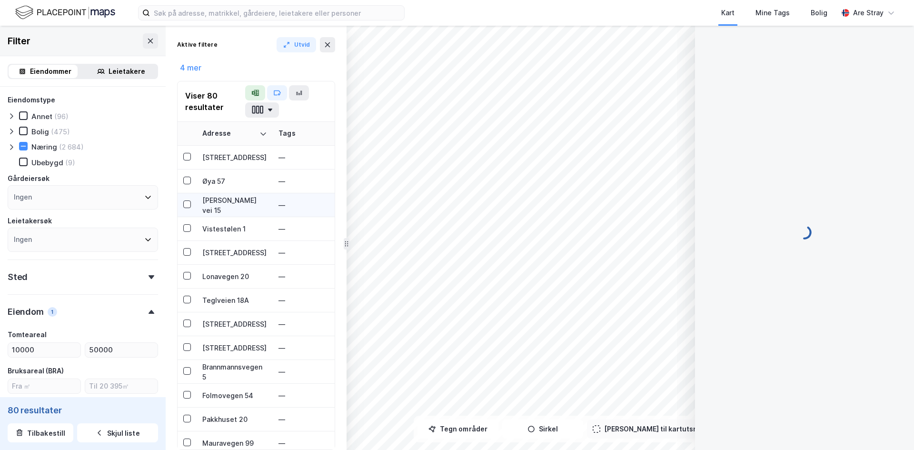
scroll to position [0, 0]
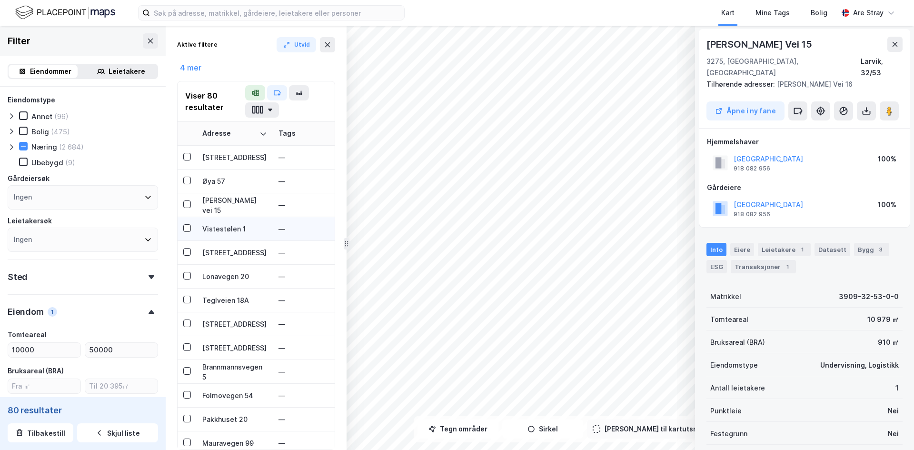
click at [218, 220] on td "Vistestølen 1" at bounding box center [235, 229] width 76 height 24
click at [228, 246] on td "Industrigata 5" at bounding box center [235, 253] width 76 height 24
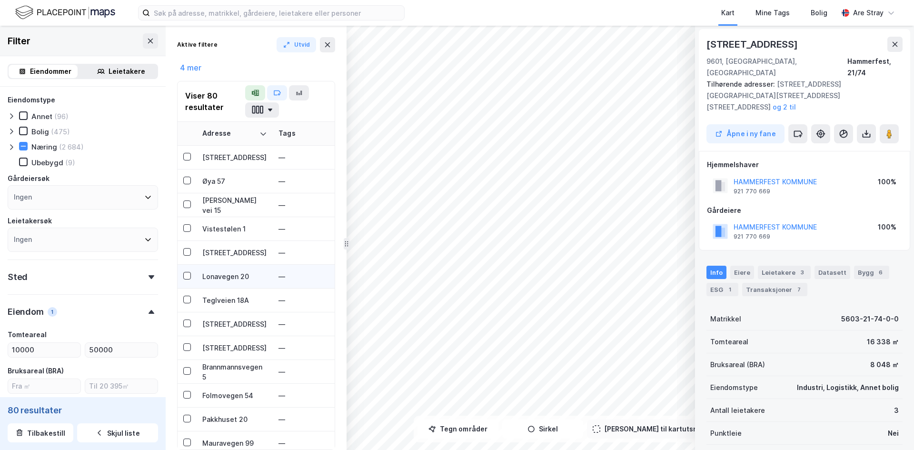
click at [225, 273] on div "Lonavegen 20" at bounding box center [234, 276] width 65 height 10
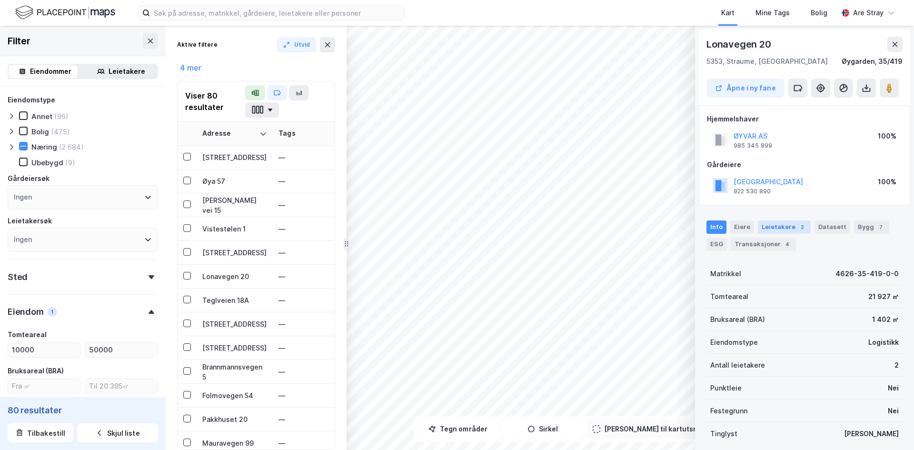
click at [456, 227] on div "Leietakere 2" at bounding box center [784, 226] width 53 height 13
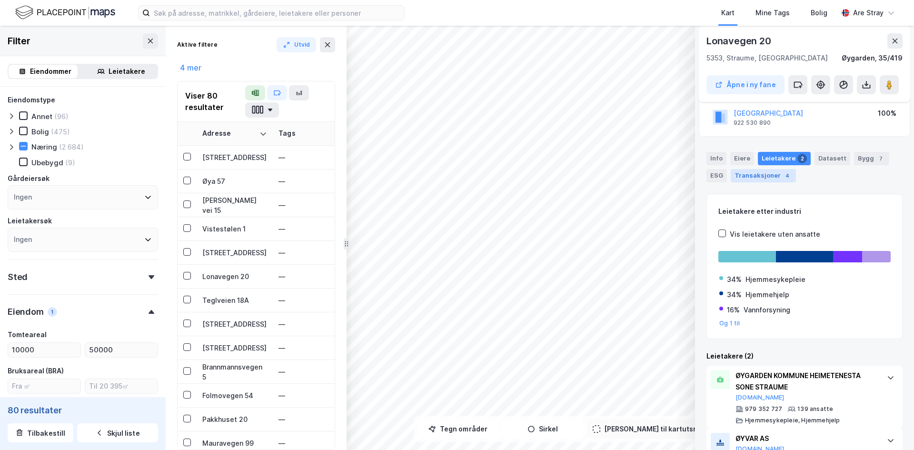
scroll to position [0, 0]
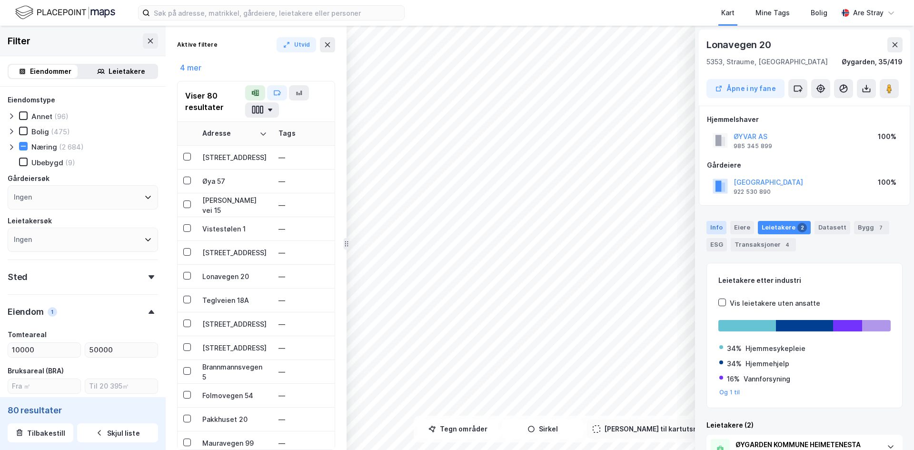
click at [456, 227] on div "Info" at bounding box center [716, 227] width 20 height 13
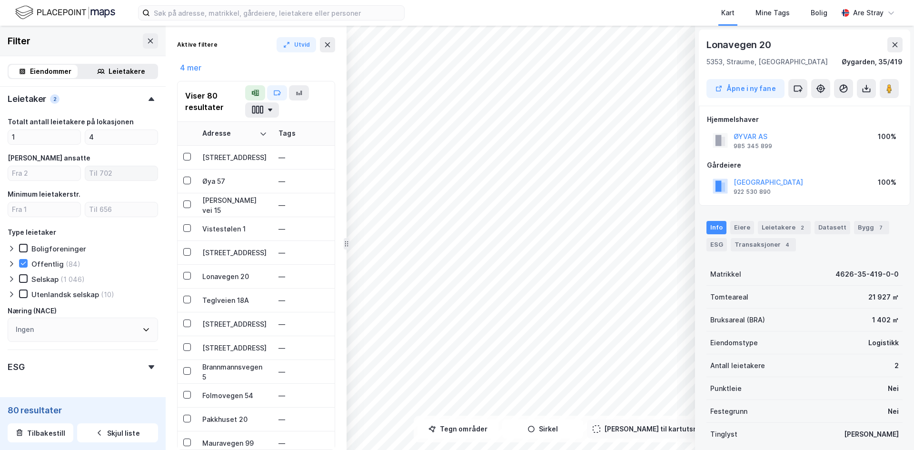
scroll to position [509, 0]
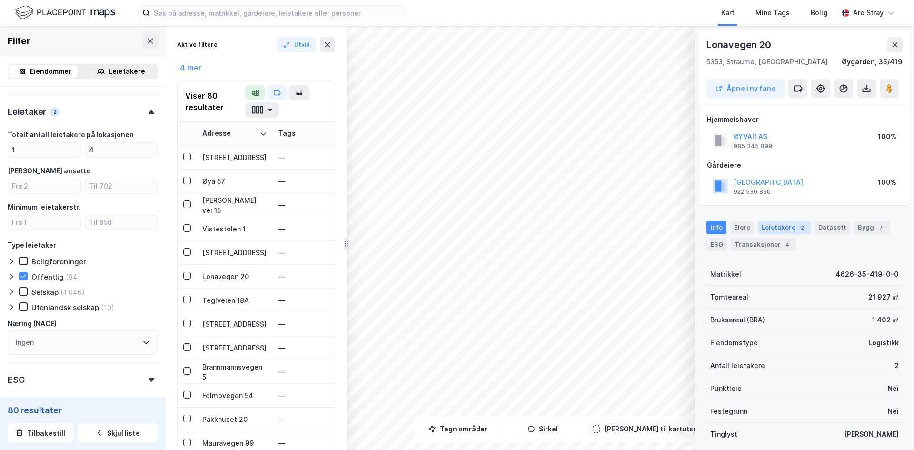
click at [456, 227] on div "Leietakere 2" at bounding box center [784, 227] width 53 height 13
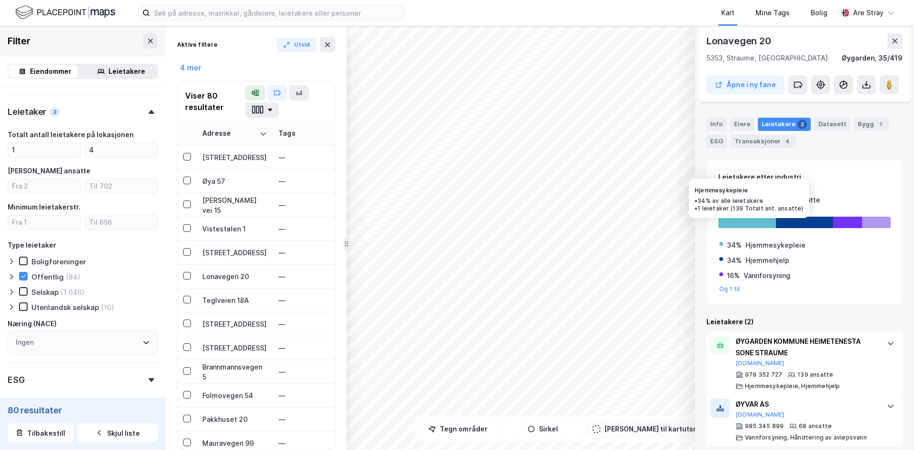
scroll to position [110, 0]
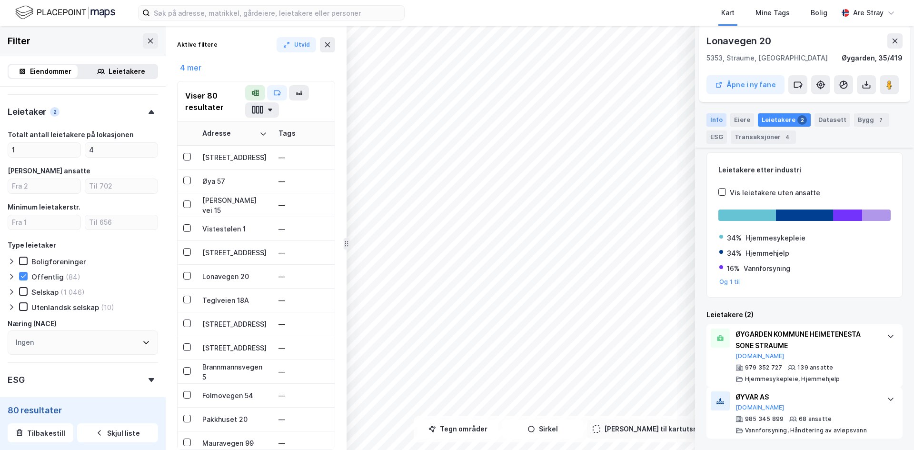
click at [456, 121] on div "Info" at bounding box center [716, 119] width 20 height 13
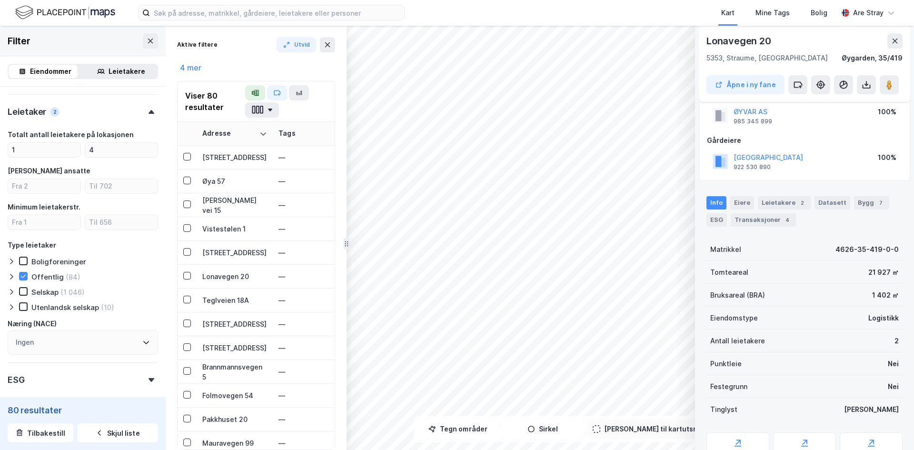
scroll to position [0, 0]
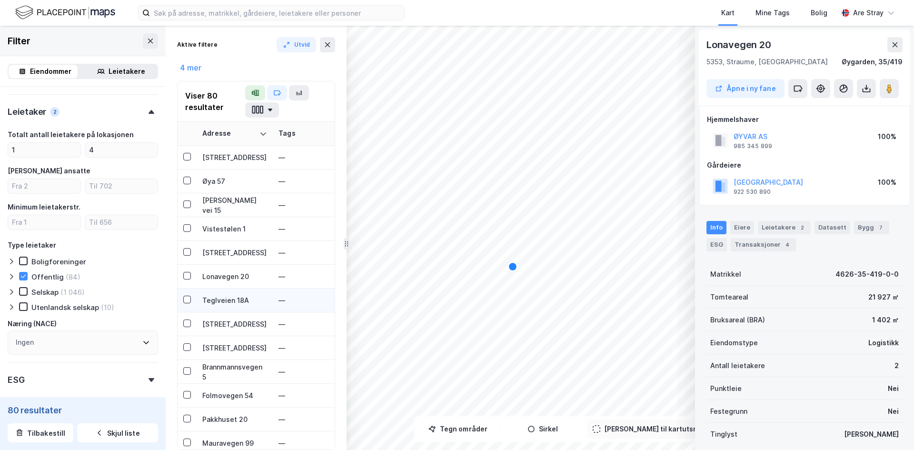
click at [225, 298] on div "Teglveien 18A" at bounding box center [234, 300] width 65 height 10
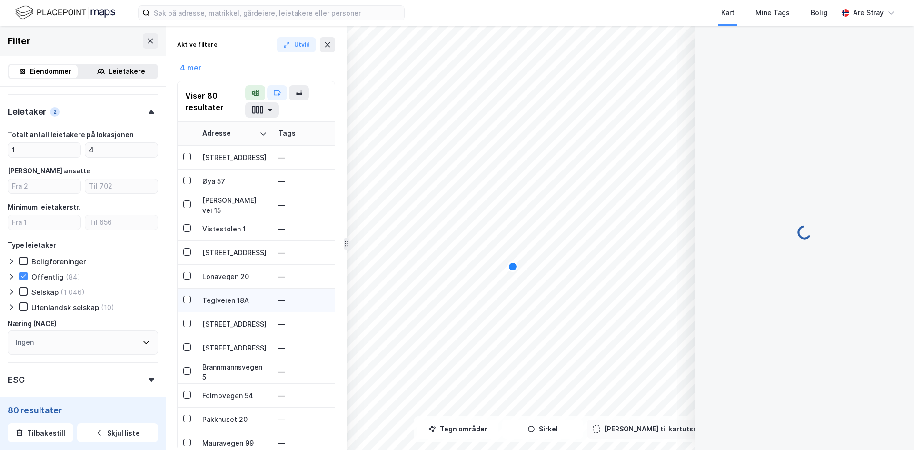
scroll to position [1, 0]
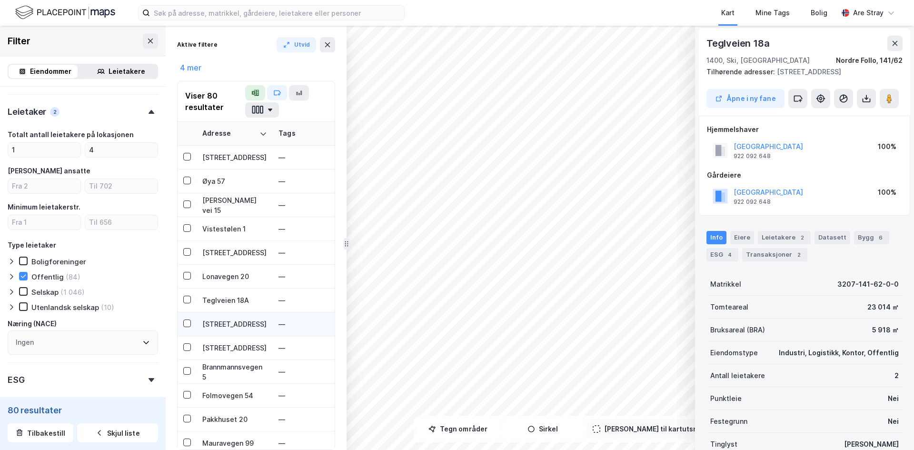
click at [233, 319] on div "Sofiemyrveien 8" at bounding box center [234, 324] width 65 height 10
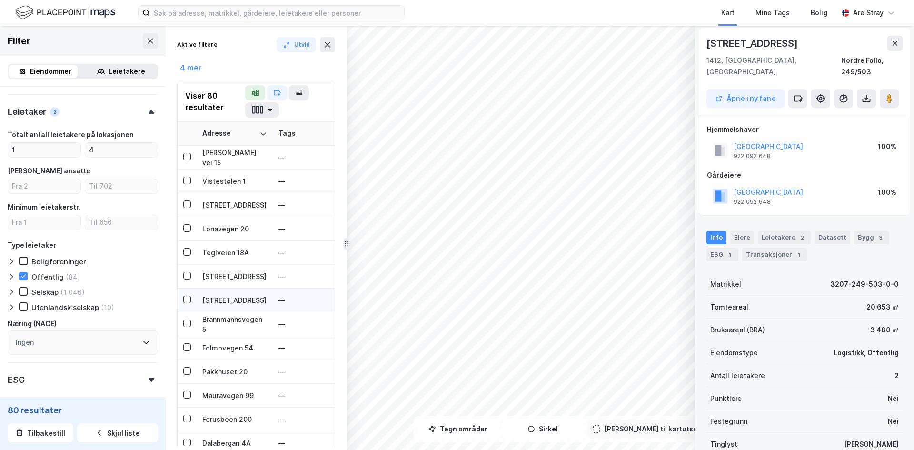
click at [232, 296] on div "Birkelandsvegen 150" at bounding box center [234, 300] width 65 height 10
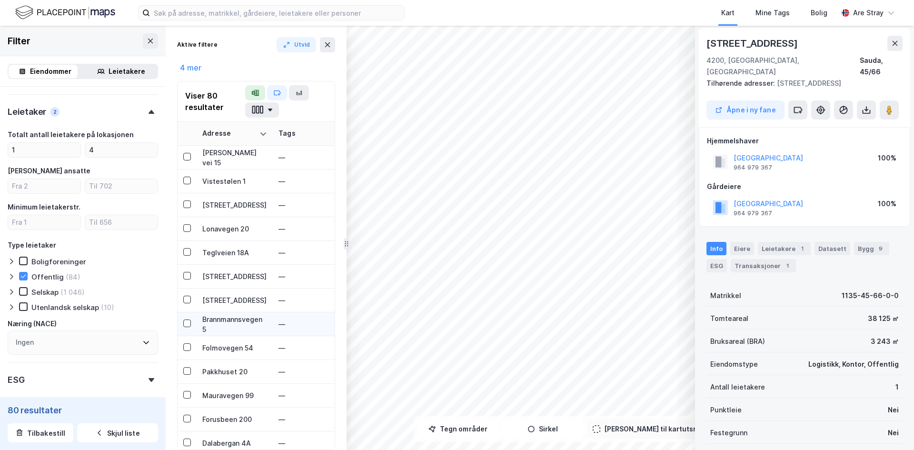
click at [226, 318] on div "Brannmannsvegen 5" at bounding box center [234, 324] width 65 height 20
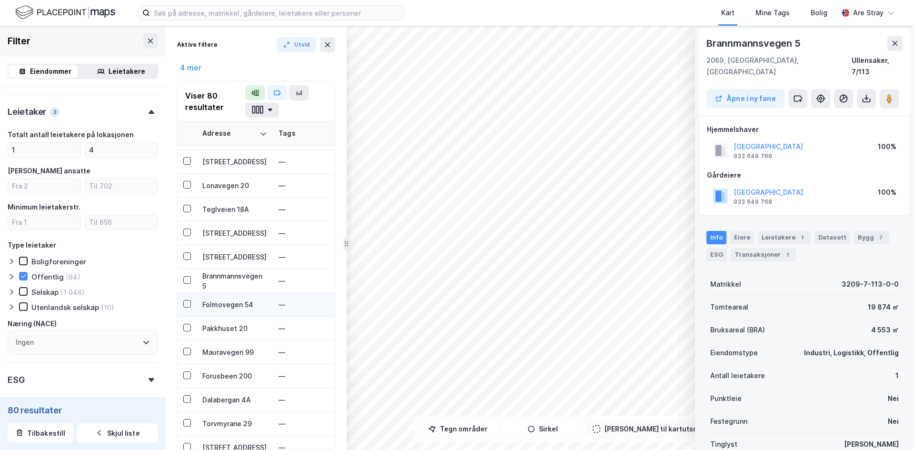
scroll to position [95, 0]
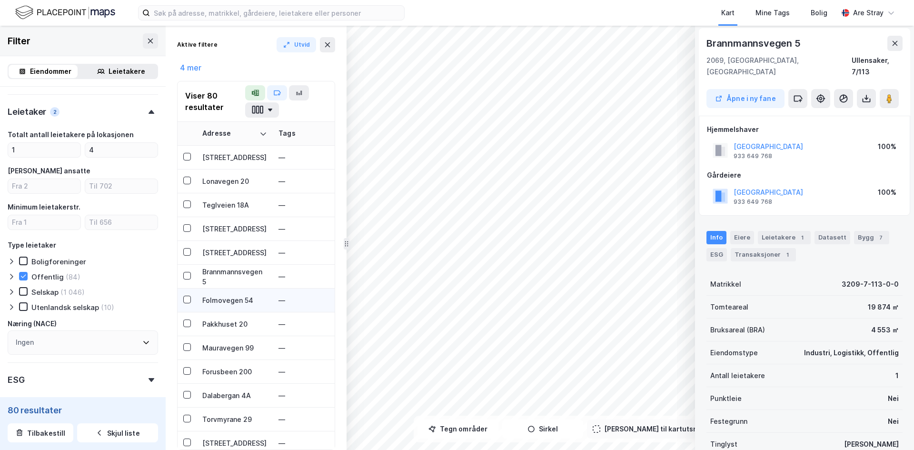
click at [227, 300] on div "Folmovegen 54" at bounding box center [234, 300] width 65 height 10
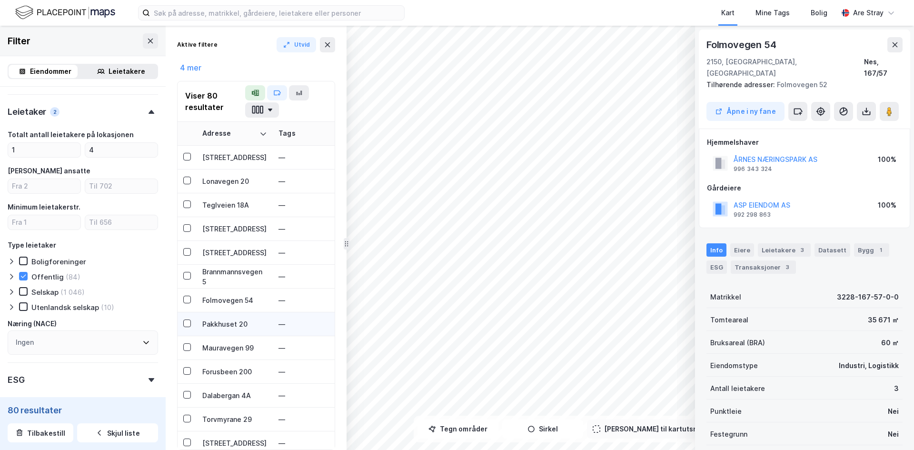
scroll to position [1, 0]
click at [225, 322] on div "Pakkhuset 20" at bounding box center [234, 324] width 65 height 10
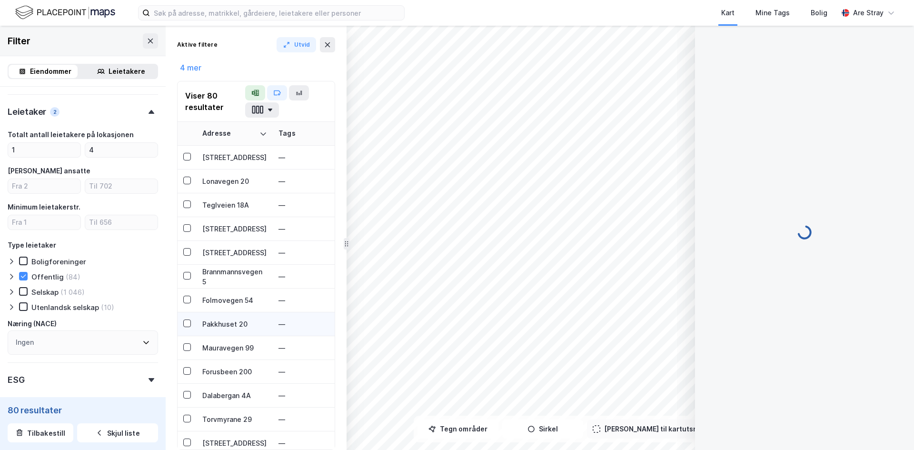
scroll to position [0, 0]
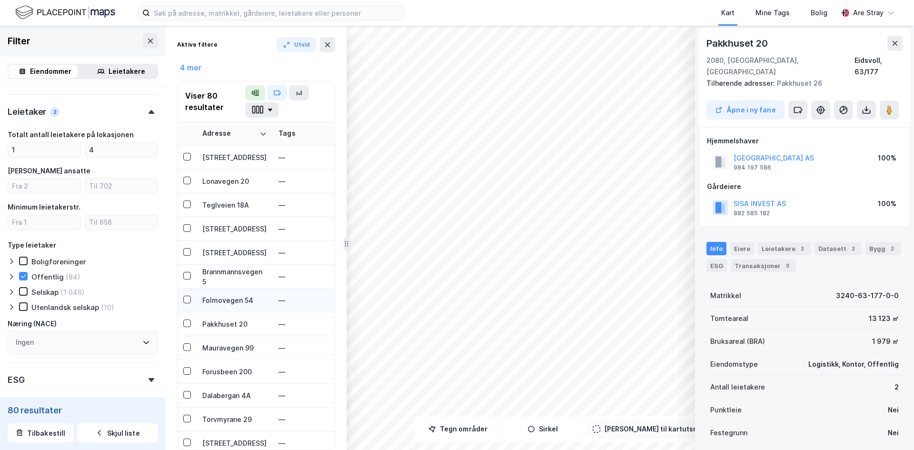
click at [225, 302] on div "Folmovegen 54" at bounding box center [234, 300] width 65 height 10
click at [456, 242] on div "Leietakere 3" at bounding box center [784, 248] width 53 height 13
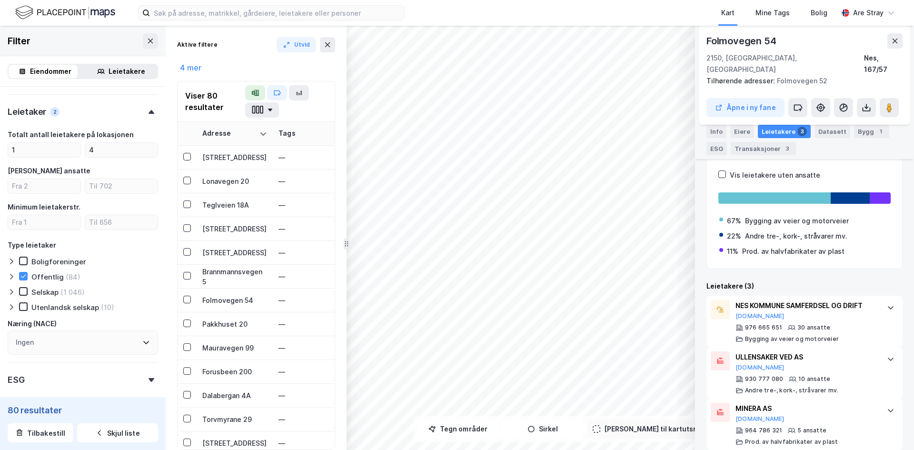
scroll to position [0, 0]
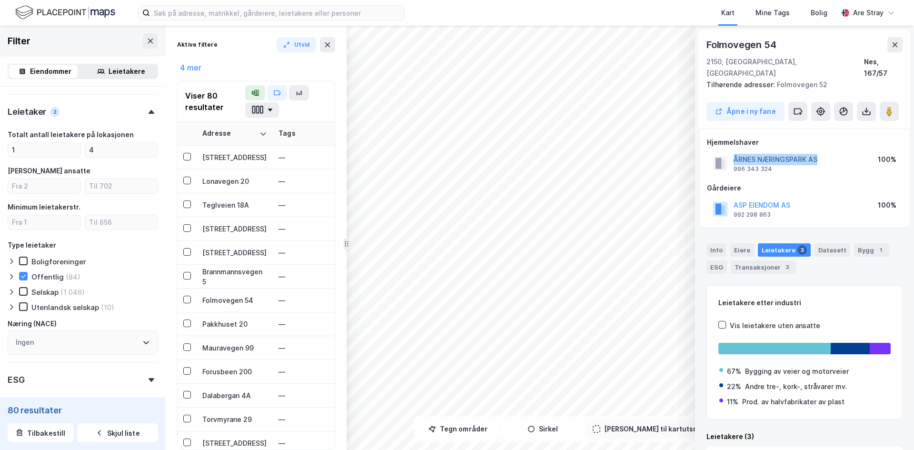
drag, startPoint x: 832, startPoint y: 150, endPoint x: 735, endPoint y: 150, distance: 96.6
click at [456, 152] on div "ÅRNES NÆRINGSPARK AS 996 343 324 100%" at bounding box center [804, 163] width 195 height 23
copy button "ÅRNES NÆRINGSPARK AS"
click at [456, 183] on div "Gårdeiere ASP EIENDOM AS 992 298 863 100%" at bounding box center [804, 201] width 195 height 38
click at [456, 243] on div "Info" at bounding box center [716, 249] width 20 height 13
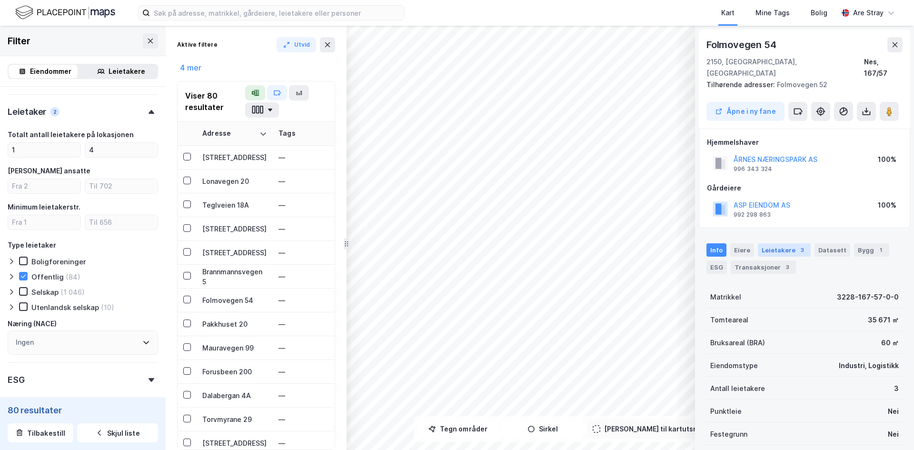
click at [456, 243] on div "Leietakere 3" at bounding box center [784, 249] width 53 height 13
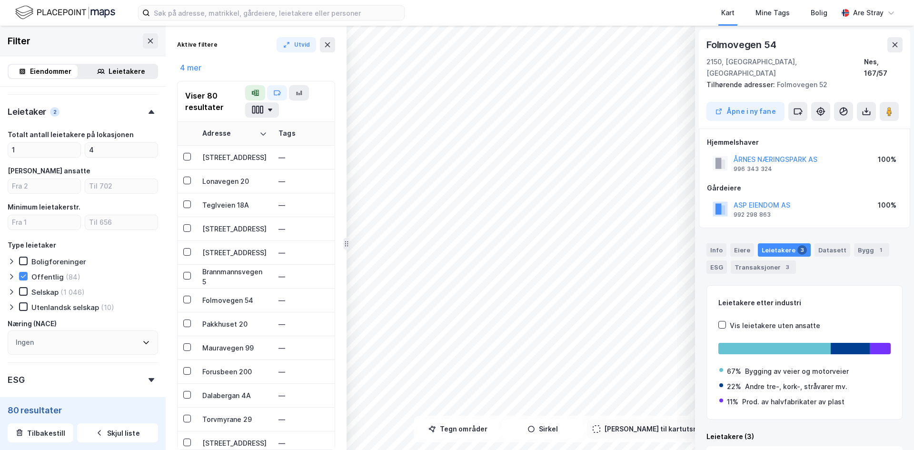
click at [456, 248] on div "Info Eiere Leietakere 3 Datasett Bygg 1 ESG Transaksjoner 3" at bounding box center [804, 258] width 196 height 30
click at [456, 246] on div "Info Eiere Leietakere 3 Datasett Bygg 1 ESG Transaksjoner 3" at bounding box center [804, 258] width 196 height 30
click at [456, 245] on div "Info" at bounding box center [716, 249] width 20 height 13
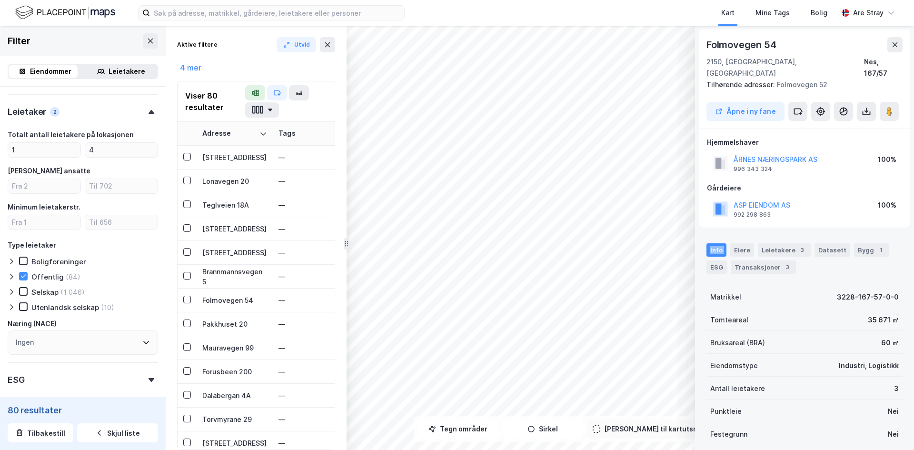
click at [456, 245] on div "Info" at bounding box center [716, 249] width 20 height 13
click at [456, 243] on div "Leietakere 3" at bounding box center [784, 249] width 53 height 13
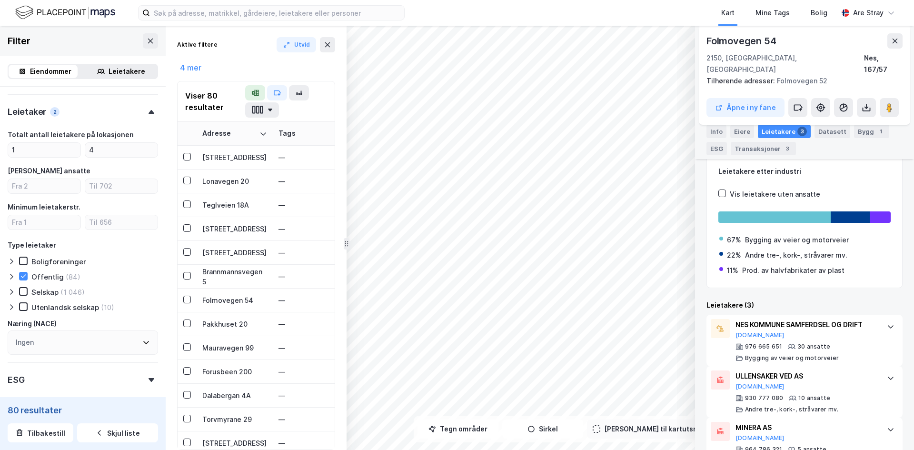
scroll to position [149, 0]
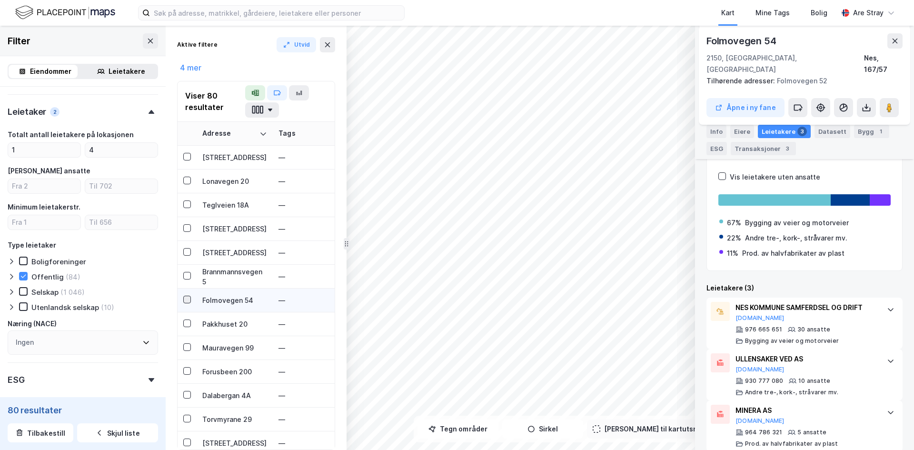
click at [189, 300] on icon at bounding box center [187, 299] width 7 height 7
click at [456, 98] on button "Åpne i ny fane" at bounding box center [745, 107] width 78 height 19
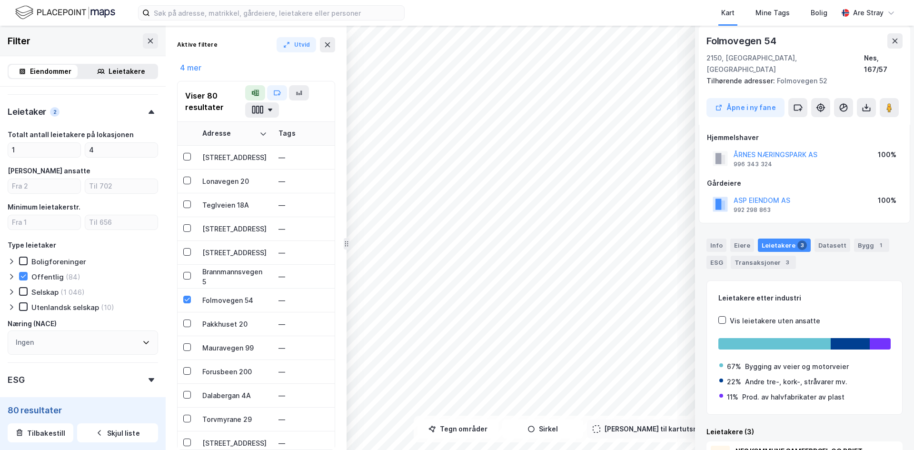
scroll to position [0, 0]
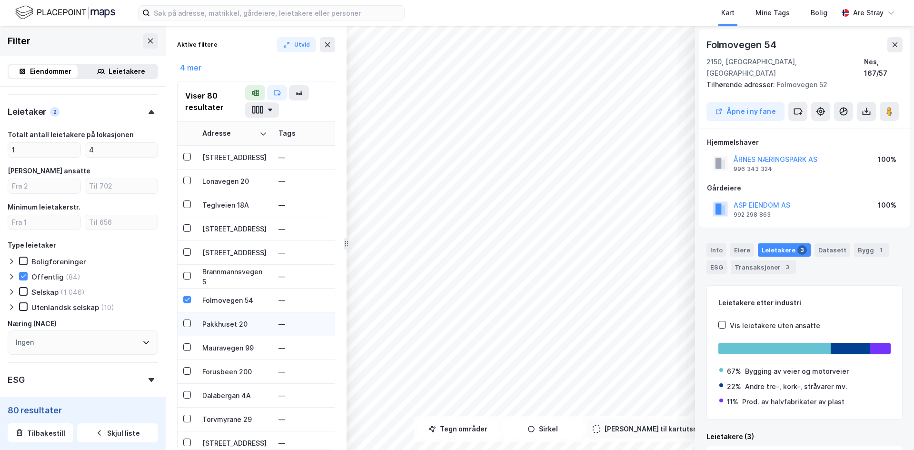
click at [222, 327] on div "Pakkhuset 20" at bounding box center [234, 324] width 65 height 10
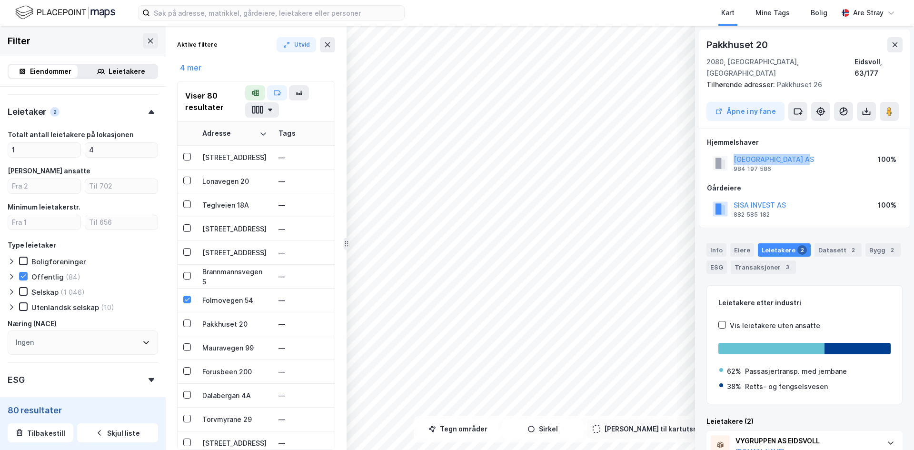
drag, startPoint x: 823, startPoint y: 150, endPoint x: 734, endPoint y: 143, distance: 89.7
click at [456, 152] on div "EIDSVOLL STASJON AS 984 197 586 100%" at bounding box center [804, 163] width 195 height 23
copy button "EIDSVOLL STASJON AS"
drag, startPoint x: 796, startPoint y: 198, endPoint x: 733, endPoint y: 193, distance: 63.5
click at [456, 198] on div "SISA INVEST AS 882 585 182 100%" at bounding box center [804, 209] width 195 height 23
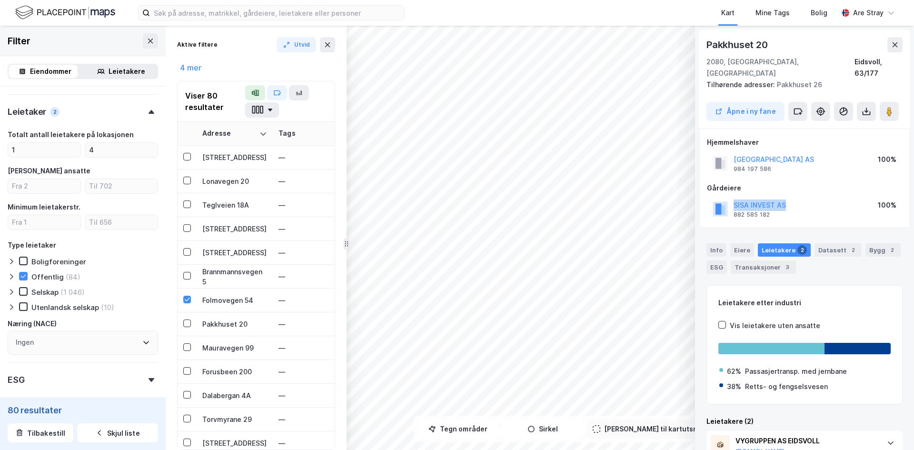
copy button "SISA INVEST AS"
click at [456, 243] on div "Info" at bounding box center [716, 249] width 20 height 13
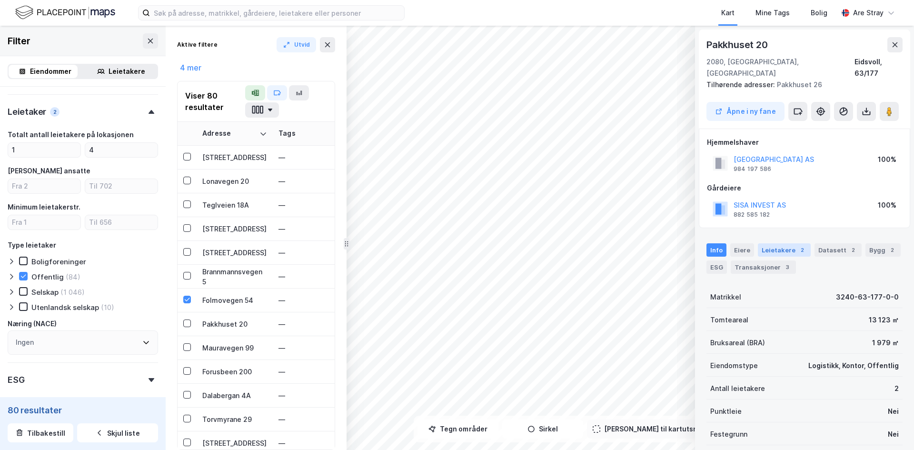
click at [456, 243] on div "Leietakere 2" at bounding box center [784, 249] width 53 height 13
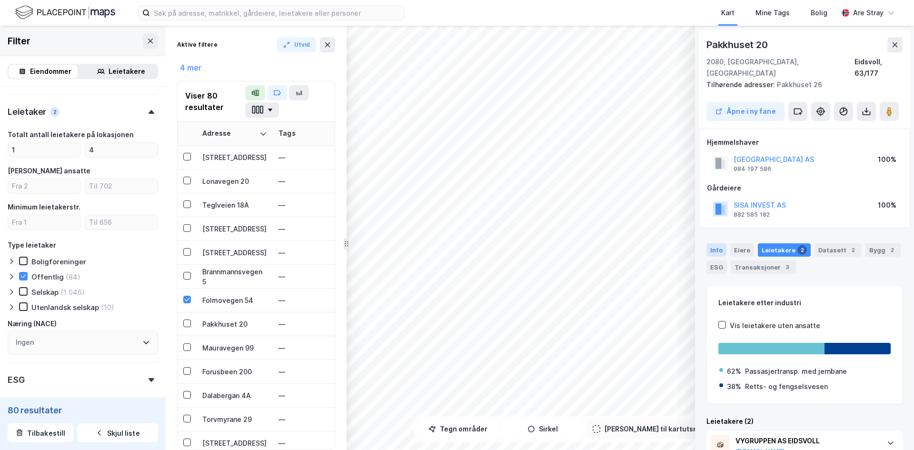
click at [456, 243] on div "Info" at bounding box center [716, 249] width 20 height 13
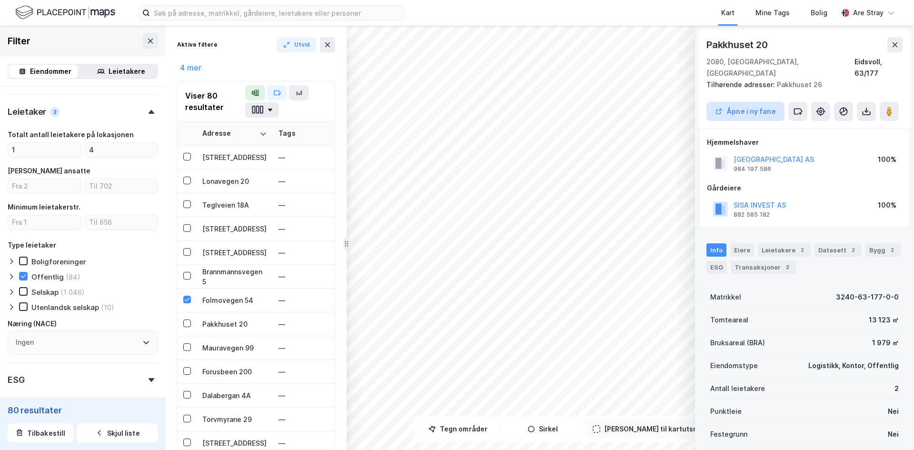
click at [456, 106] on button "Åpne i ny fane" at bounding box center [745, 111] width 78 height 19
click at [185, 324] on icon at bounding box center [187, 322] width 5 height 3
click at [218, 349] on div "Mauravegen 99" at bounding box center [234, 348] width 65 height 10
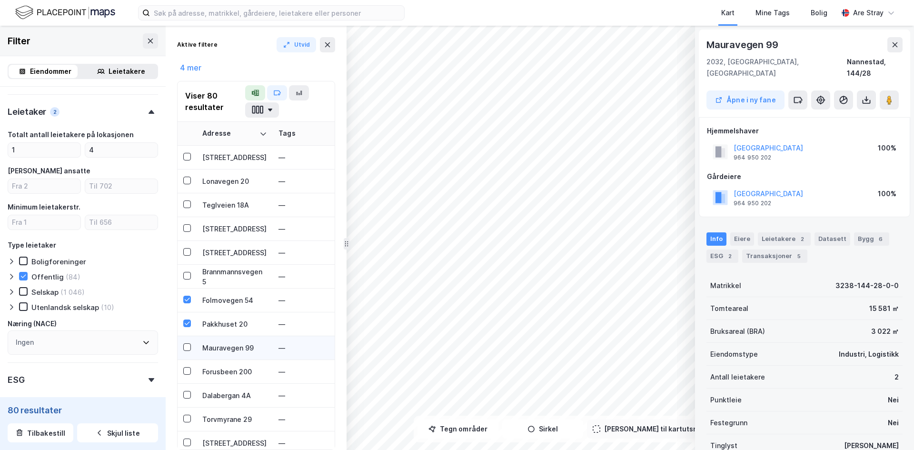
scroll to position [1, 0]
click at [219, 367] on div "Forusbeen 200" at bounding box center [234, 372] width 65 height 10
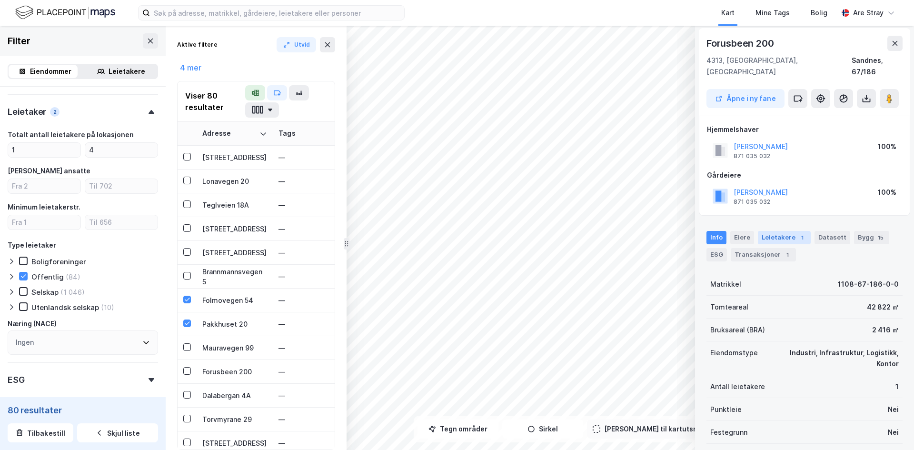
click at [456, 231] on div "Leietakere 1" at bounding box center [784, 237] width 53 height 13
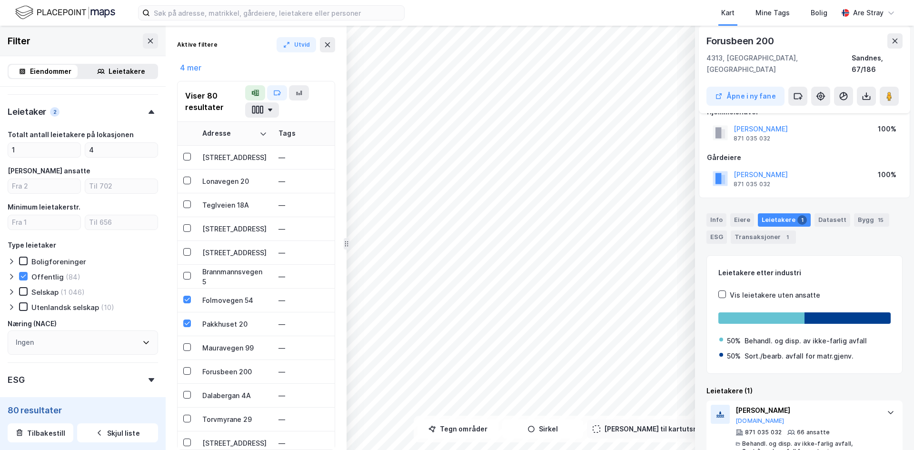
scroll to position [29, 0]
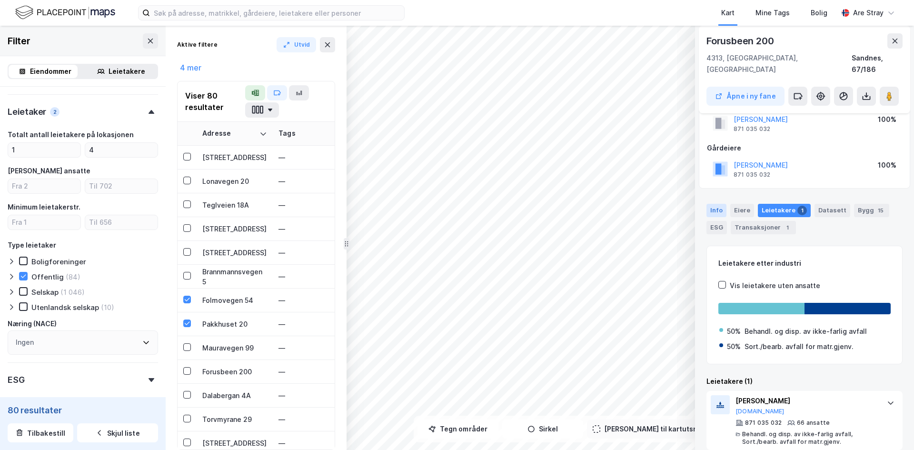
click at [456, 204] on div "Info" at bounding box center [716, 210] width 20 height 13
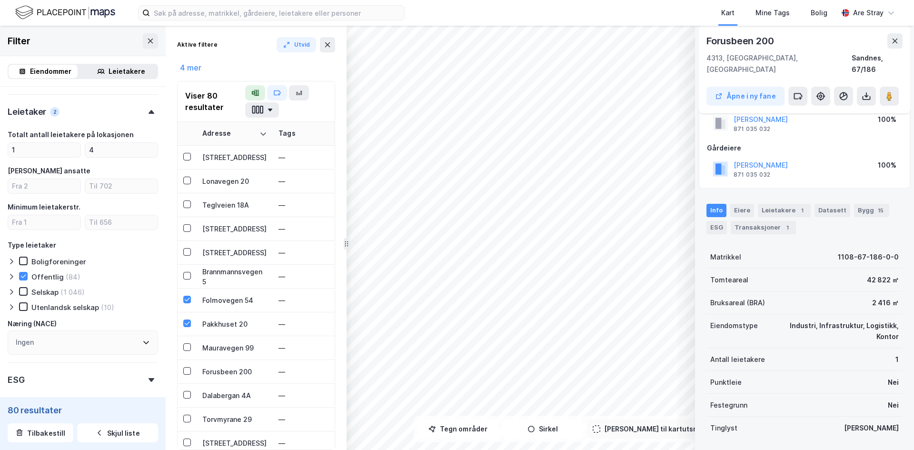
scroll to position [0, 0]
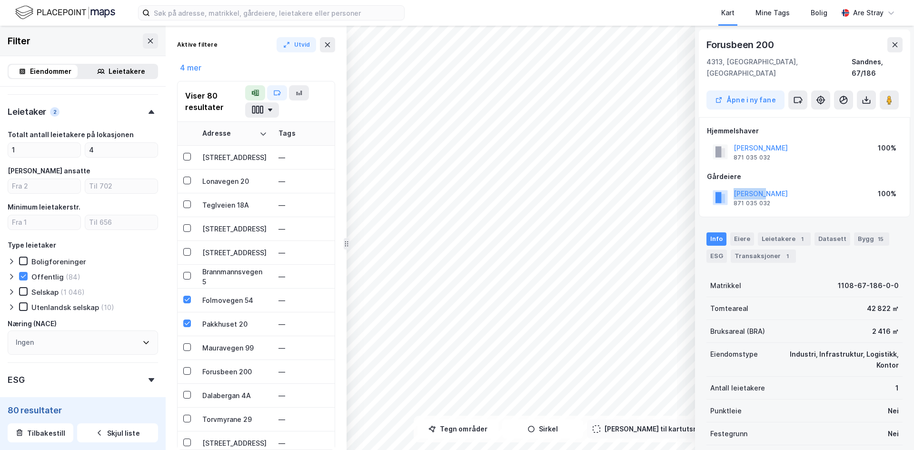
drag, startPoint x: 780, startPoint y: 182, endPoint x: 731, endPoint y: 183, distance: 48.6
click at [456, 186] on div "IVAR IKS 871 035 032 100%" at bounding box center [804, 197] width 195 height 23
copy button "IVAR IKS"
click at [456, 200] on div "Hjemmelshaver IVAR IKS 871 035 032 100% Gårdeiere IVAR IKS 871 035 032 100%" at bounding box center [804, 167] width 211 height 100
click at [456, 232] on div "Leietakere 1" at bounding box center [784, 238] width 53 height 13
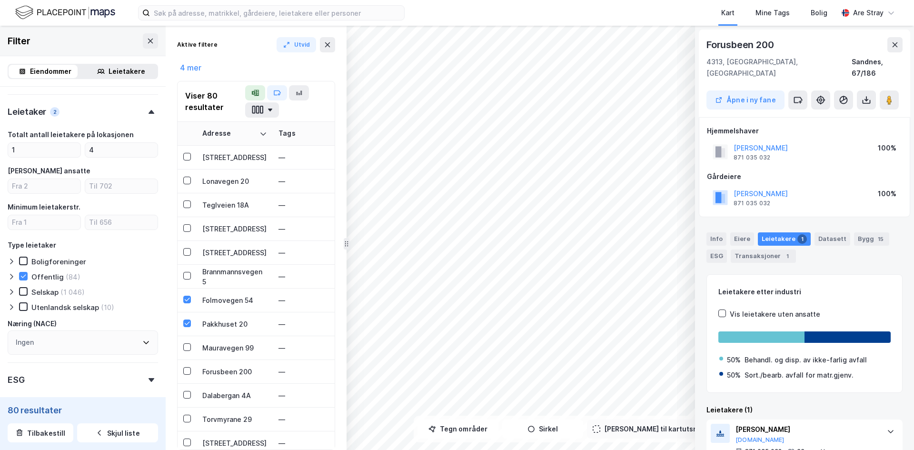
click at [456, 186] on div "IVAR IKS 871 035 032 100%" at bounding box center [804, 197] width 195 height 23
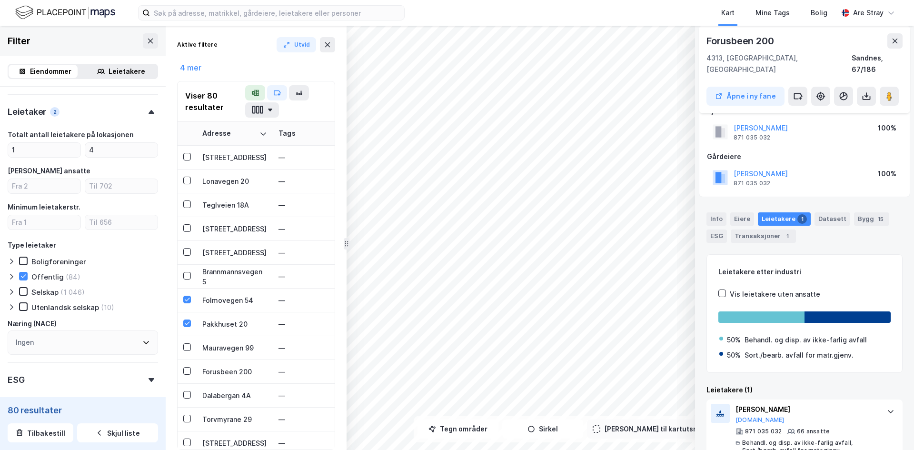
scroll to position [29, 0]
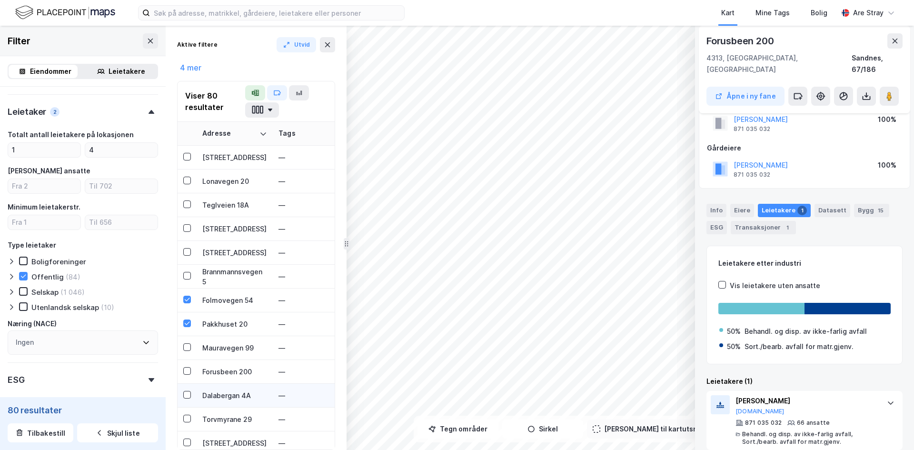
click at [224, 392] on div "Dalabergan 4A" at bounding box center [234, 395] width 65 height 10
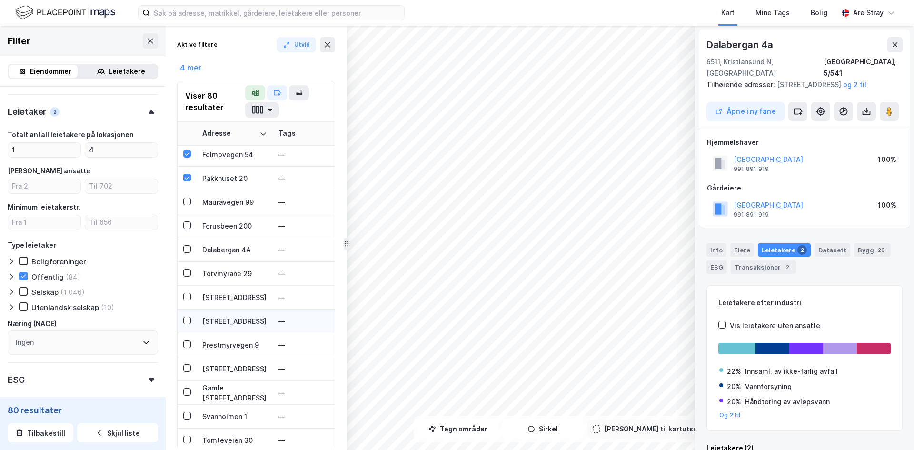
scroll to position [286, 0]
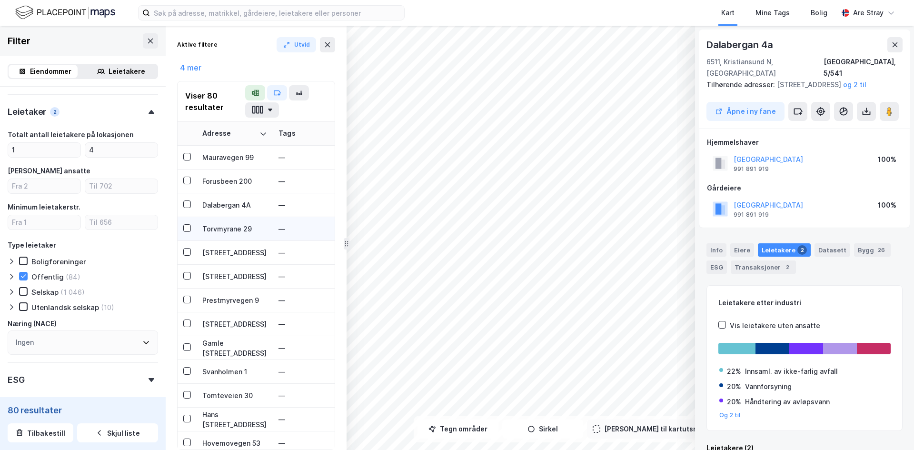
click at [226, 228] on div "Torvmyrane 29" at bounding box center [234, 229] width 65 height 10
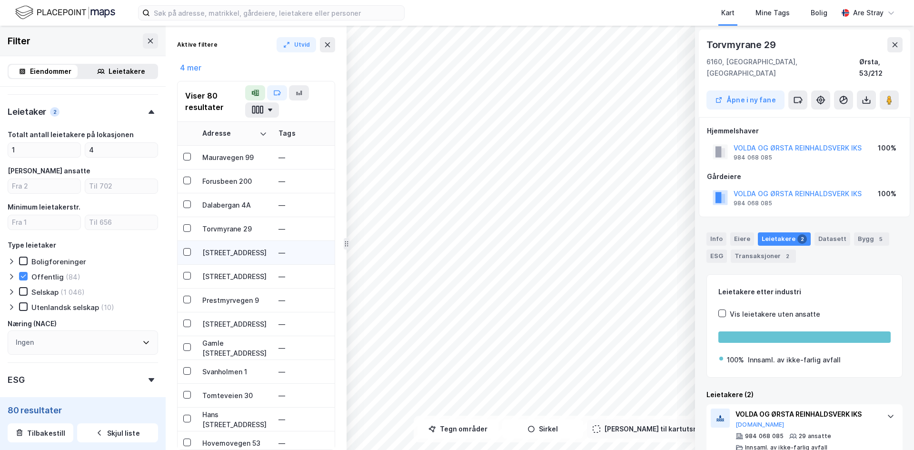
click at [218, 251] on div "Strandvegen 21" at bounding box center [234, 253] width 65 height 10
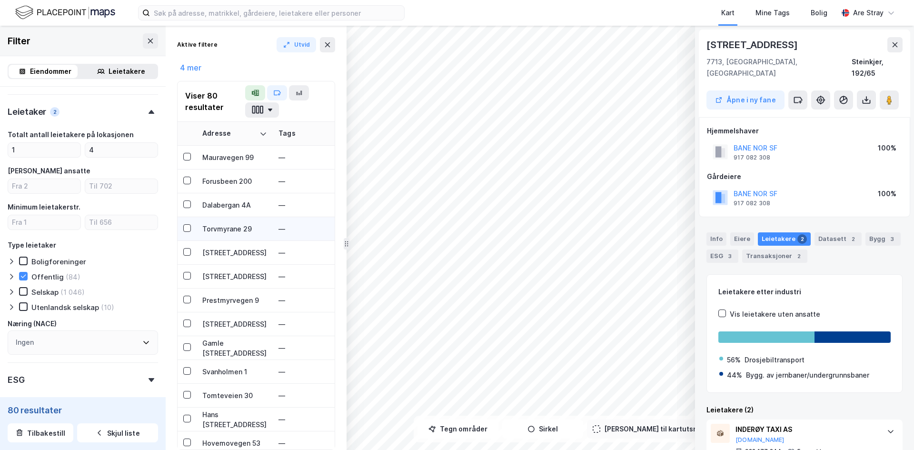
click at [218, 232] on div "Torvmyrane 29" at bounding box center [234, 229] width 65 height 10
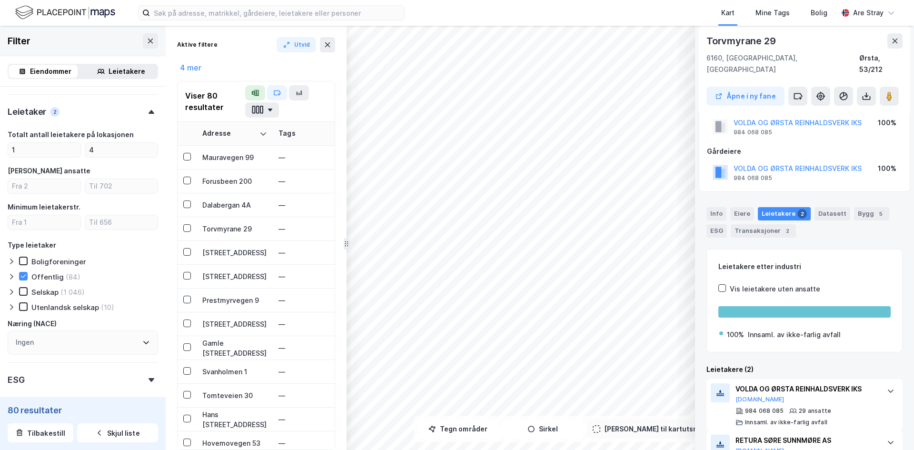
scroll to position [0, 0]
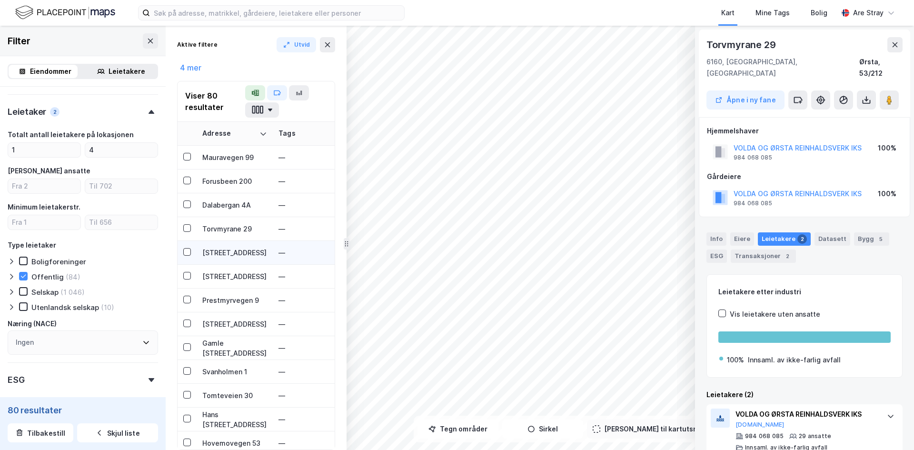
click at [221, 253] on div "Strandvegen 21" at bounding box center [234, 253] width 65 height 10
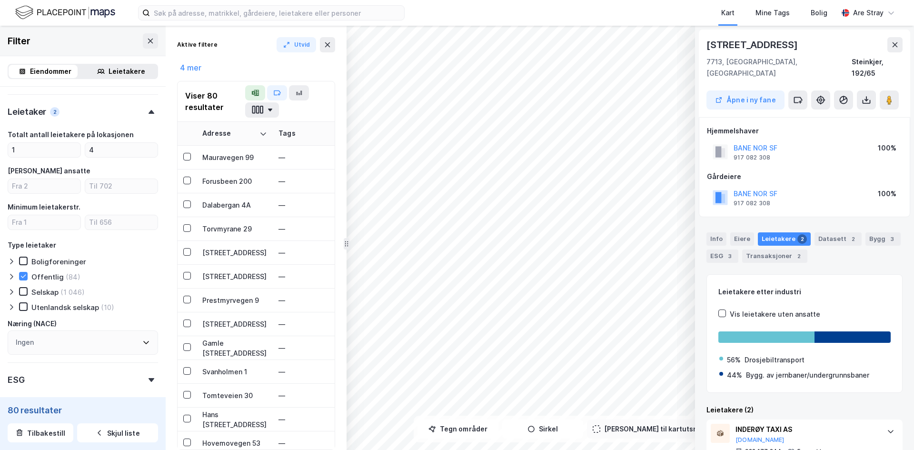
drag, startPoint x: 761, startPoint y: 138, endPoint x: 800, endPoint y: 134, distance: 38.7
click at [456, 140] on div "BANE NOR SF 917 082 308 100%" at bounding box center [804, 151] width 195 height 23
drag, startPoint x: 783, startPoint y: 133, endPoint x: 734, endPoint y: 134, distance: 49.5
click at [456, 140] on div "BANE NOR SF 917 082 308 100%" at bounding box center [804, 151] width 195 height 23
copy button "BANE NOR SF"
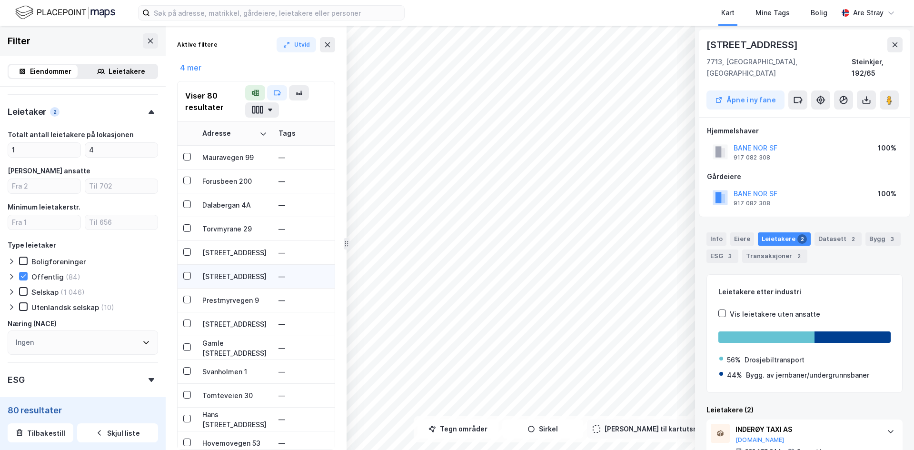
click at [238, 278] on div "Industrigata 13" at bounding box center [234, 276] width 65 height 10
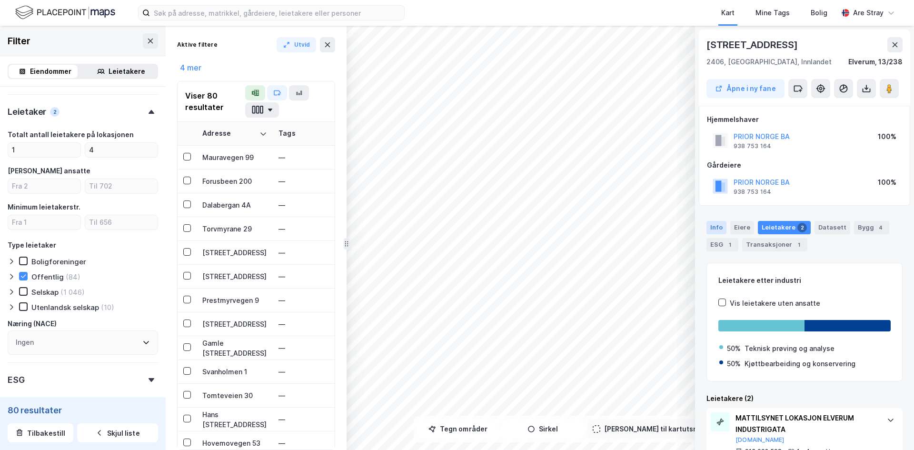
click at [456, 231] on div "Info" at bounding box center [716, 227] width 20 height 13
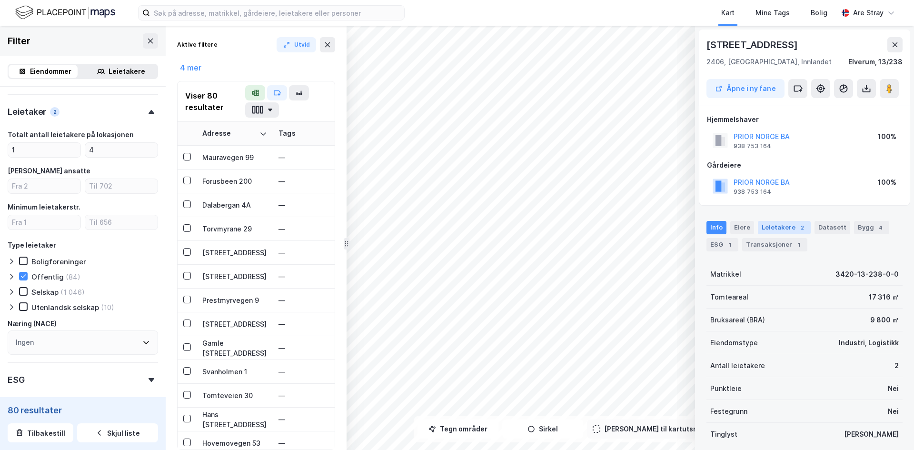
click at [456, 229] on div "Leietakere 2" at bounding box center [784, 227] width 53 height 13
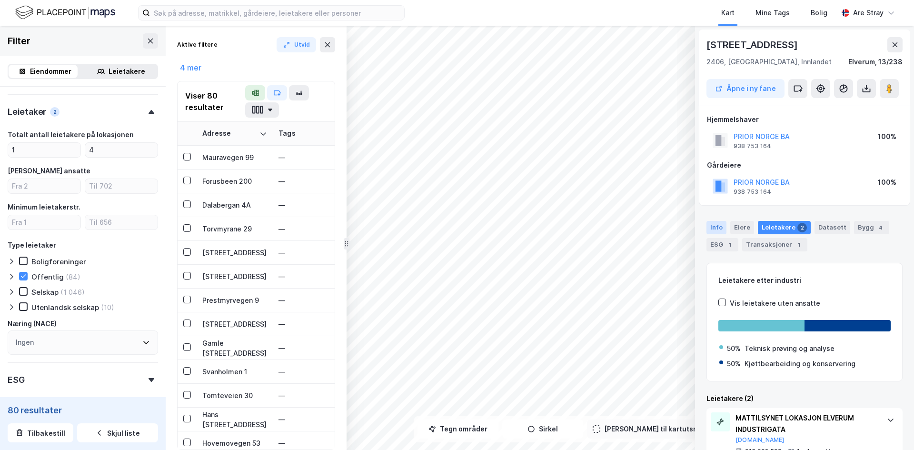
click at [456, 228] on div "Info" at bounding box center [716, 227] width 20 height 13
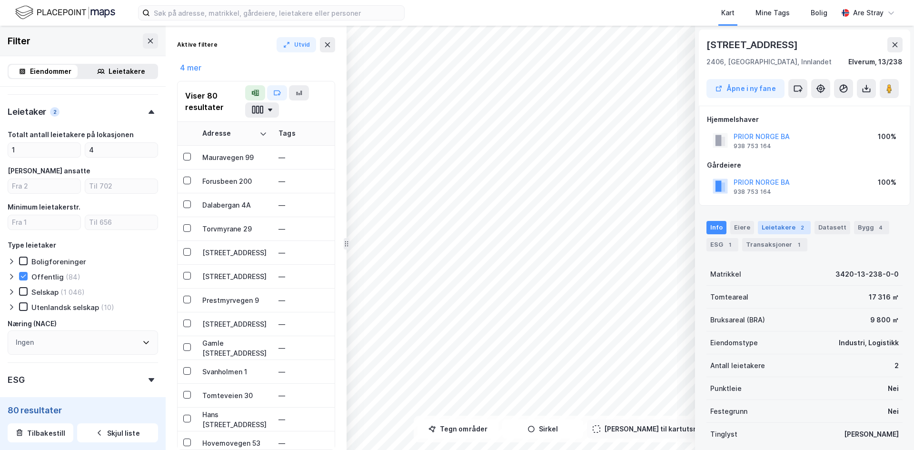
click at [456, 227] on div "Leietakere 2" at bounding box center [784, 227] width 53 height 13
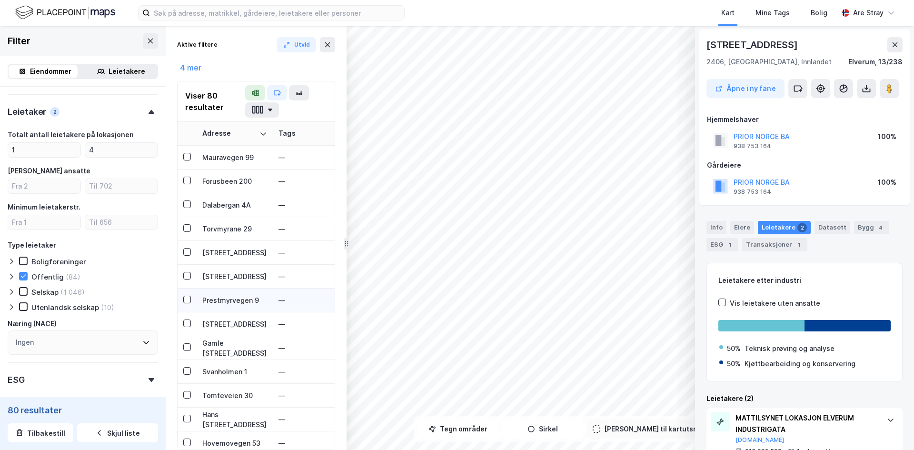
click at [222, 299] on div "Prestmyrvegen 9" at bounding box center [234, 300] width 65 height 10
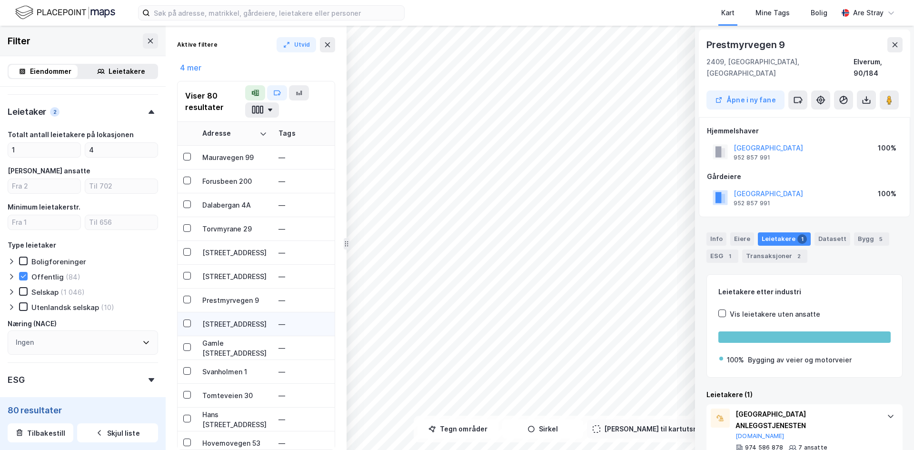
click at [223, 322] on div "Mellombygdveien 216" at bounding box center [234, 324] width 65 height 10
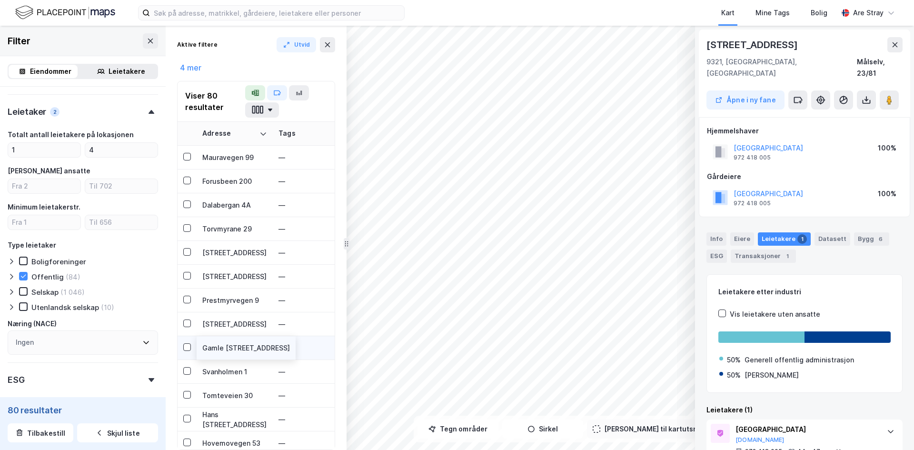
click at [226, 347] on div "Gamle Ravnangervegen 129" at bounding box center [246, 348] width 88 height 10
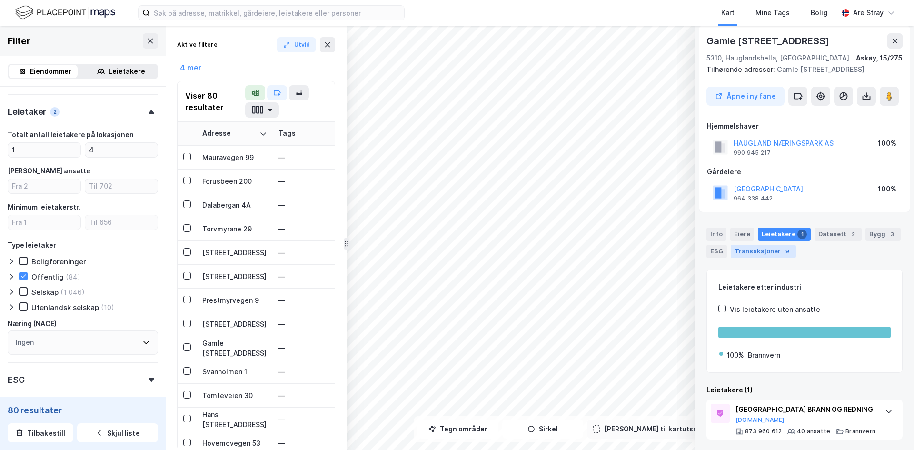
scroll to position [6, 0]
click at [456, 236] on div "Info" at bounding box center [716, 233] width 20 height 13
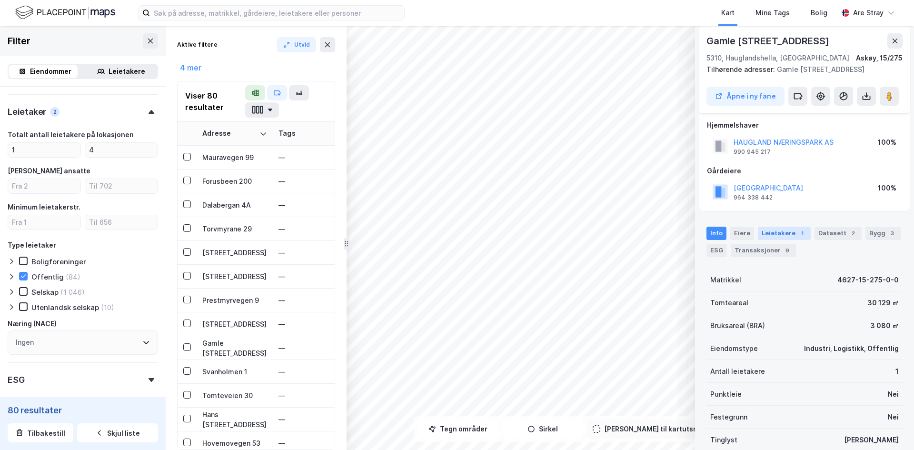
click at [456, 236] on div "Leietakere 1" at bounding box center [784, 233] width 53 height 13
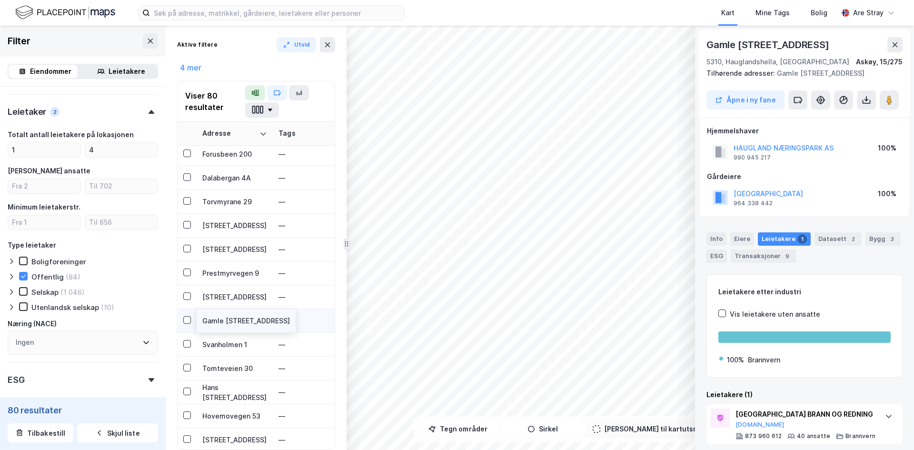
scroll to position [333, 0]
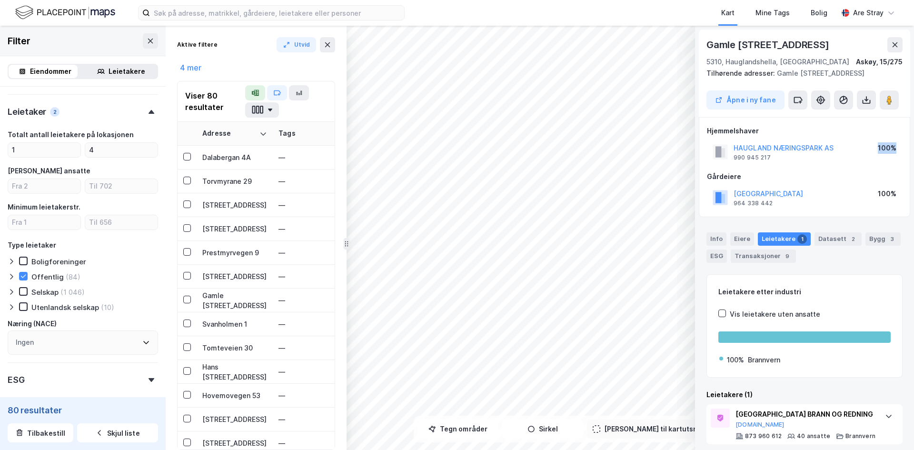
drag, startPoint x: 850, startPoint y: 150, endPoint x: 804, endPoint y: 170, distance: 50.1
click at [456, 170] on div "Hjemmelshaver HAUGLAND NÆRINGSPARK AS 990 945 217 100% Gårdeiere ASKØY KOMMUNE …" at bounding box center [804, 167] width 195 height 84
click at [456, 171] on div "Gårdeiere" at bounding box center [804, 176] width 195 height 11
click at [245, 327] on div "Svanholmen 1" at bounding box center [234, 324] width 65 height 10
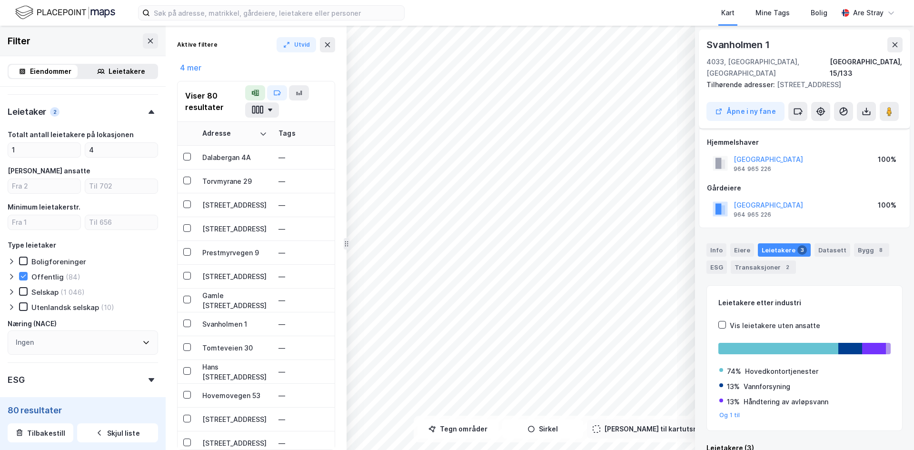
scroll to position [6, 0]
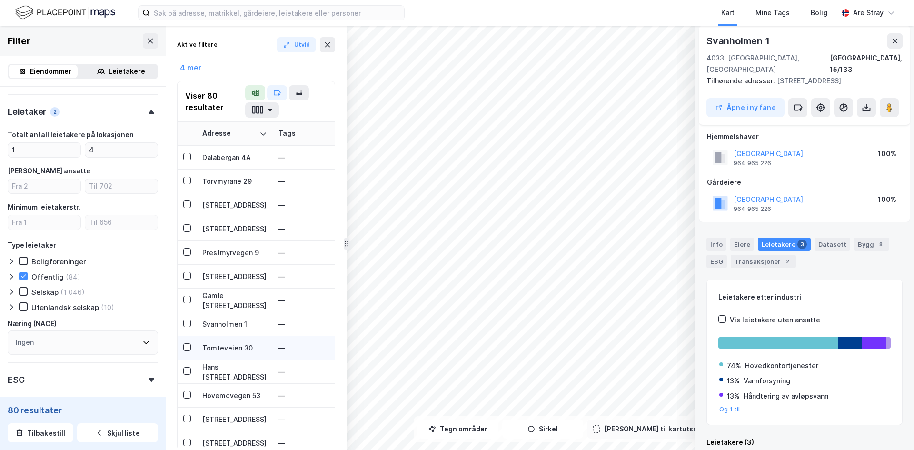
click at [231, 347] on div "Tomteveien 30" at bounding box center [234, 348] width 65 height 10
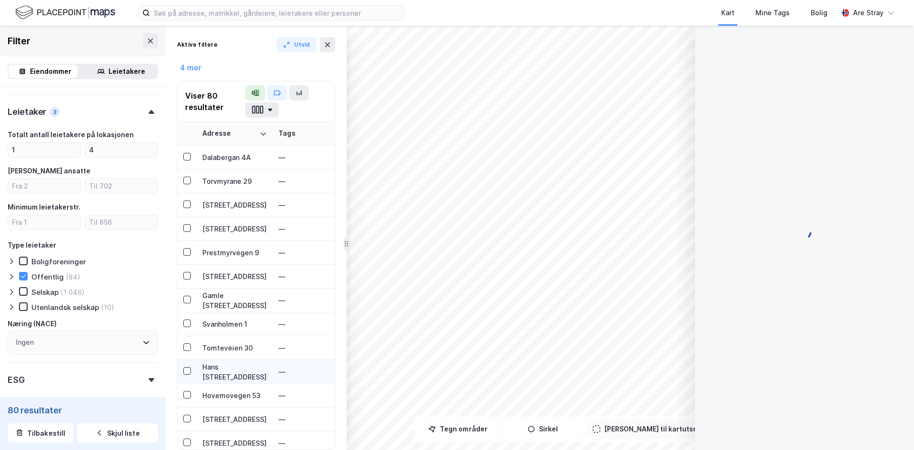
scroll to position [0, 0]
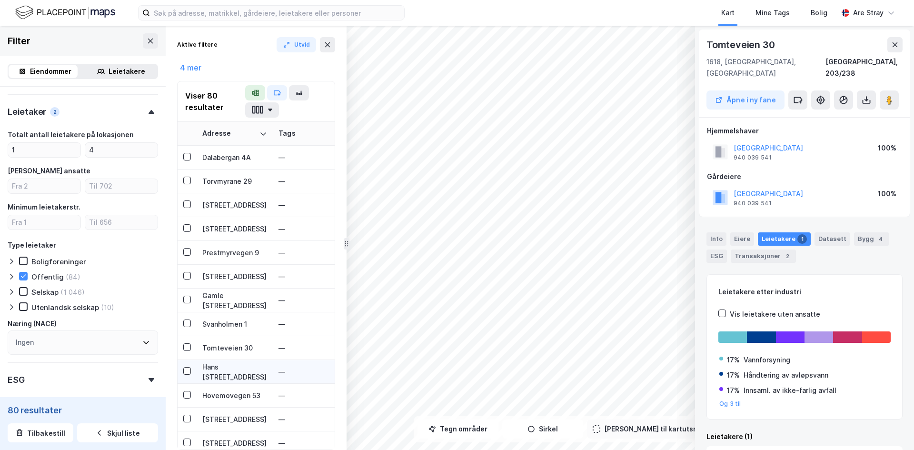
click at [233, 369] on div "Hans Nielsen Hauges gate 54" at bounding box center [234, 372] width 65 height 20
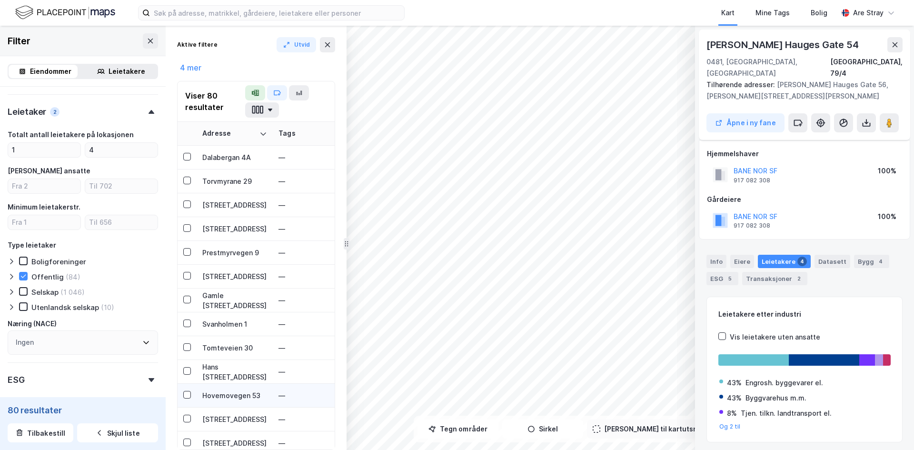
scroll to position [6, 0]
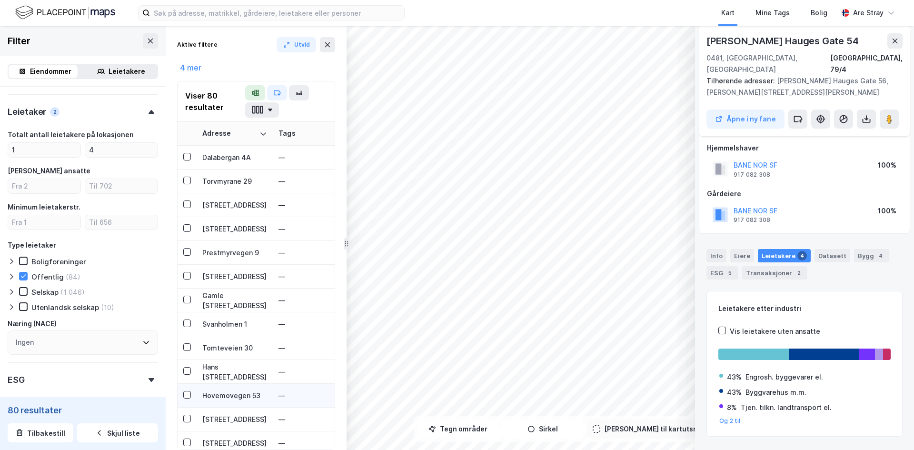
click at [231, 393] on div "Hovemovegen 53" at bounding box center [234, 395] width 65 height 10
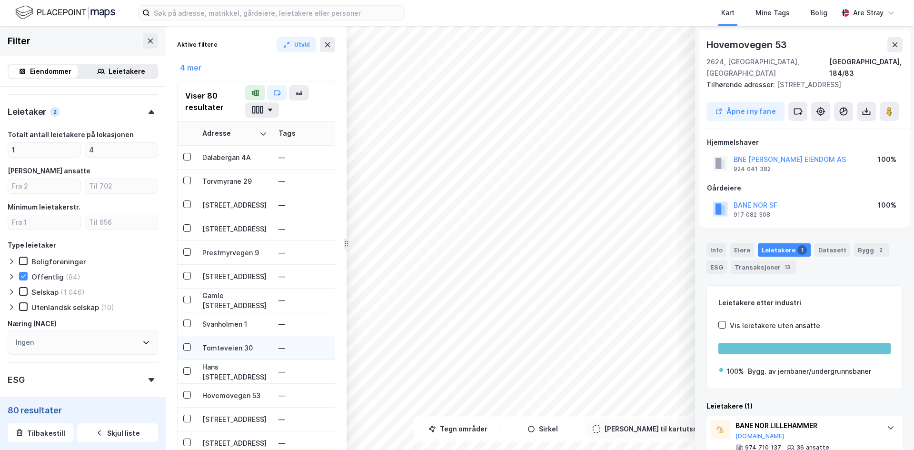
scroll to position [381, 0]
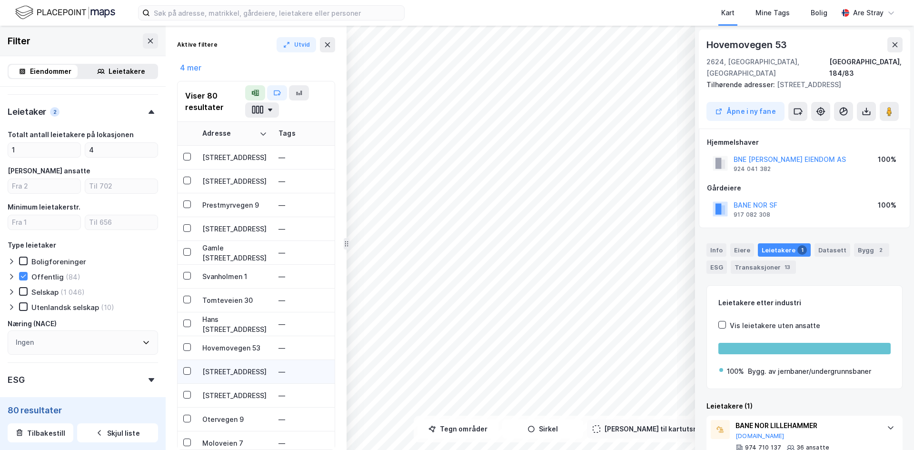
click at [235, 373] on div "Numedalsveien 114" at bounding box center [234, 372] width 65 height 10
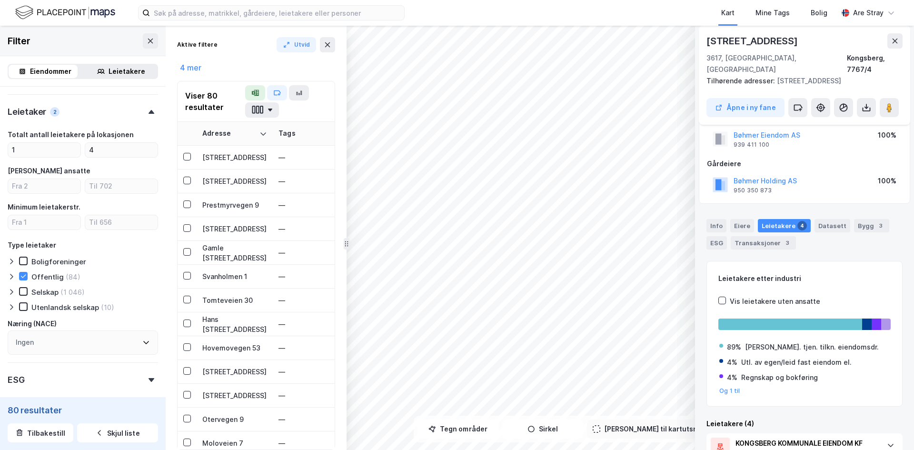
scroll to position [0, 0]
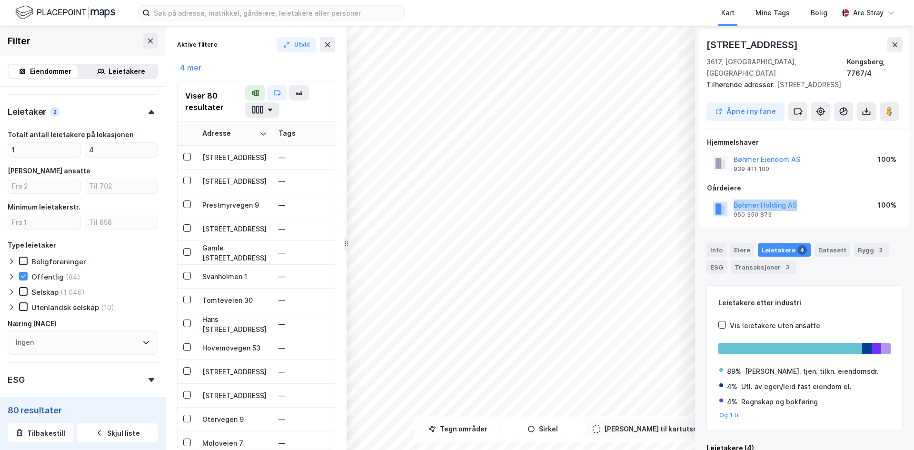
drag, startPoint x: 812, startPoint y: 195, endPoint x: 732, endPoint y: 195, distance: 80.0
click at [456, 198] on div "Bøhmer Holding AS 950 350 873 100%" at bounding box center [804, 209] width 195 height 23
copy button "Bøhmer Holding AS"
click at [456, 243] on div "Info" at bounding box center [716, 249] width 20 height 13
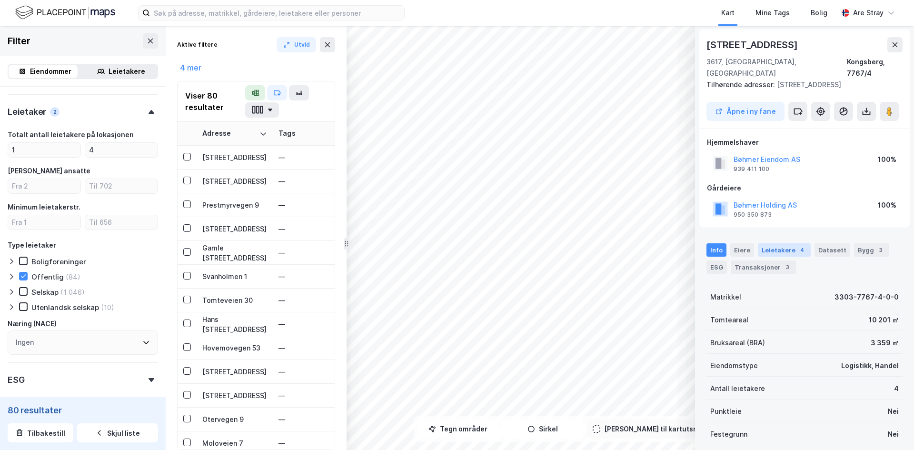
click at [456, 243] on div "Leietakere 4" at bounding box center [784, 249] width 53 height 13
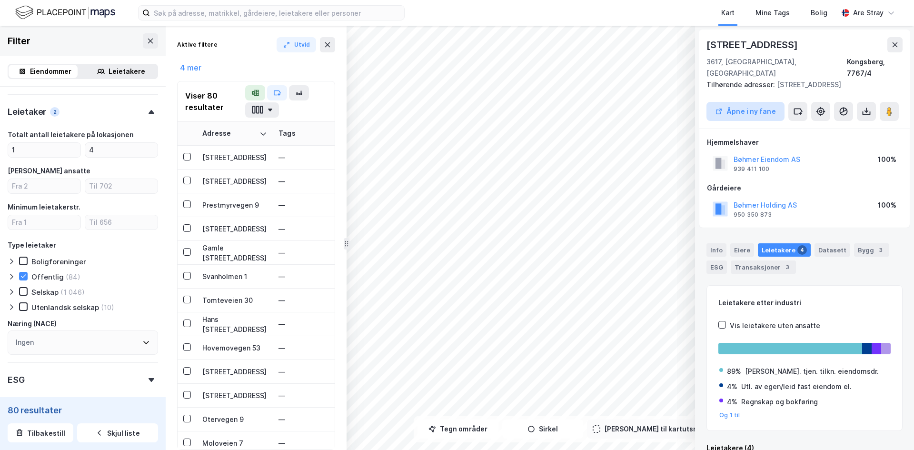
click at [456, 105] on button "Åpne i ny fane" at bounding box center [745, 111] width 78 height 19
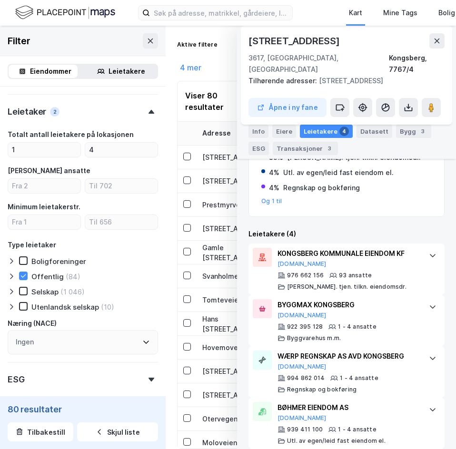
scroll to position [119, 0]
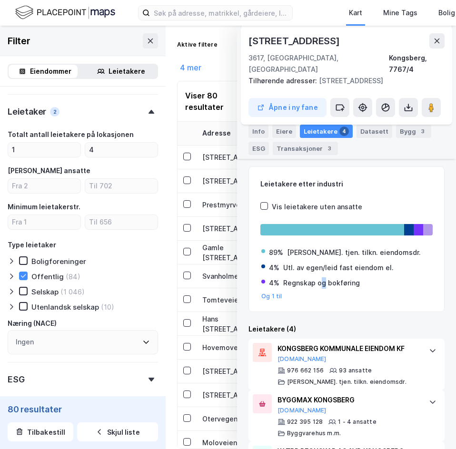
click at [324, 298] on div "Leietakere etter industri Vis leietakere uten ansatte 89% Andre komb. tjen. til…" at bounding box center [346, 240] width 196 height 146
click at [323, 296] on div "Leietakere etter industri Vis leietakere uten ansatte 89% Andre komb. tjen. til…" at bounding box center [346, 240] width 196 height 146
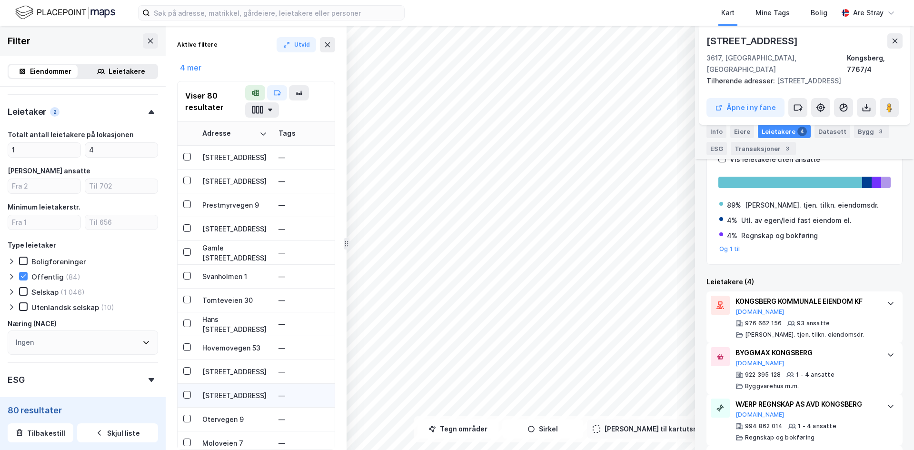
scroll to position [476, 0]
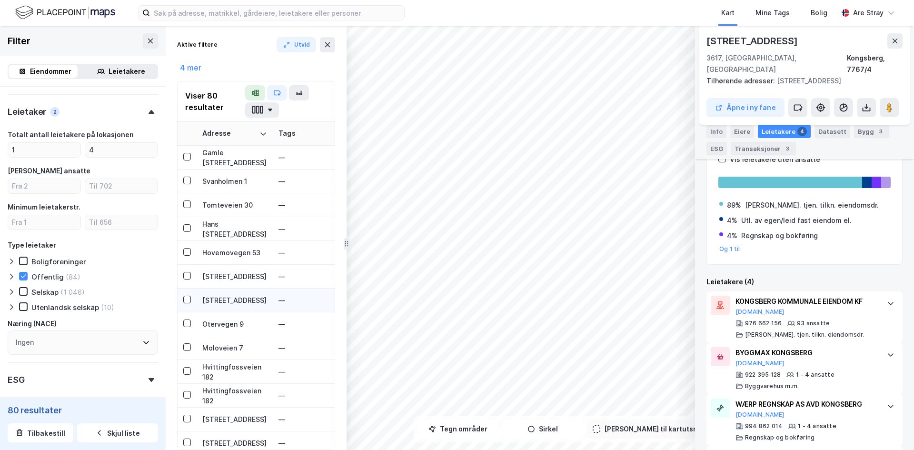
click at [229, 301] on div "Tangenvegen 42" at bounding box center [234, 300] width 65 height 10
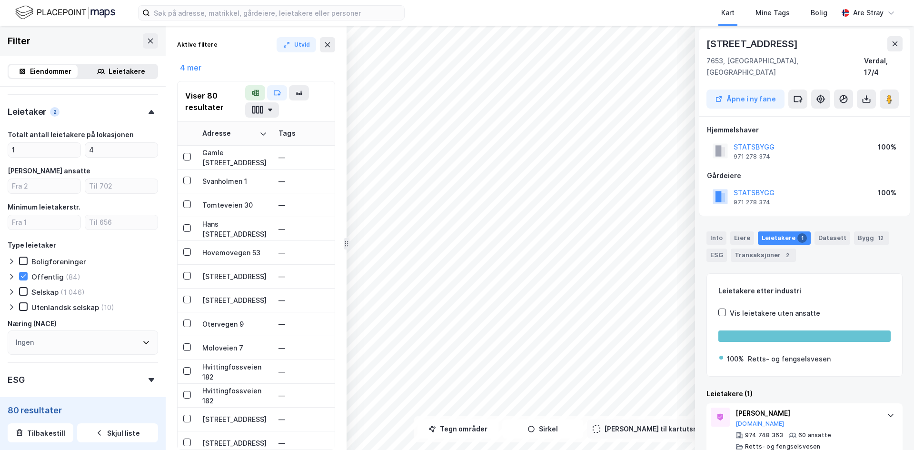
scroll to position [0, 0]
drag, startPoint x: 780, startPoint y: 137, endPoint x: 734, endPoint y: 140, distance: 46.3
click at [456, 140] on div "STATSBYGG 971 278 374 100%" at bounding box center [804, 151] width 195 height 23
copy button "STATSBYGG"
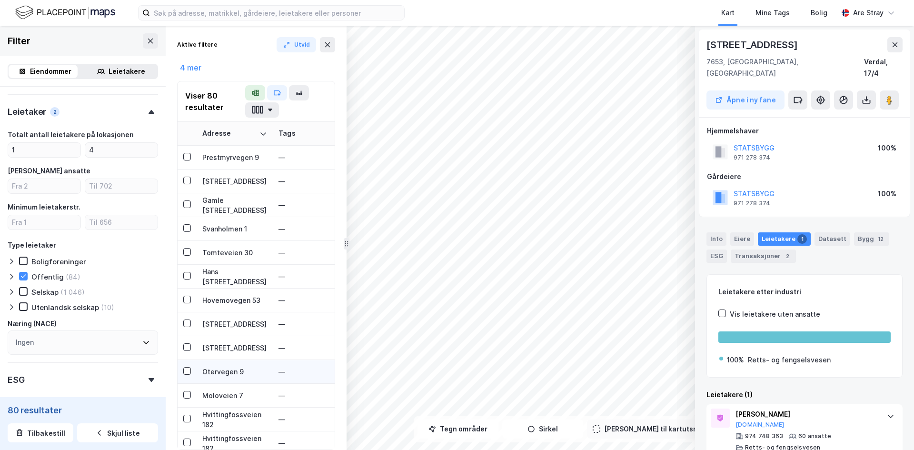
click at [225, 368] on div "Otervegen 9" at bounding box center [234, 372] width 65 height 10
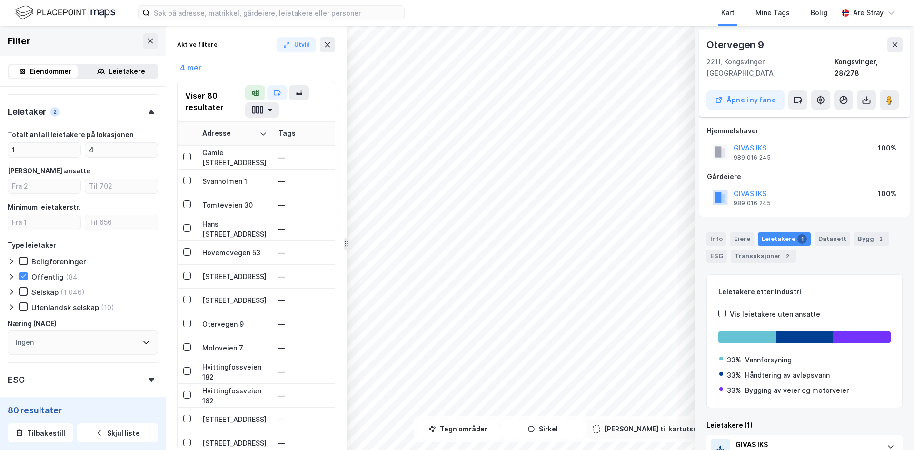
scroll to position [44, 0]
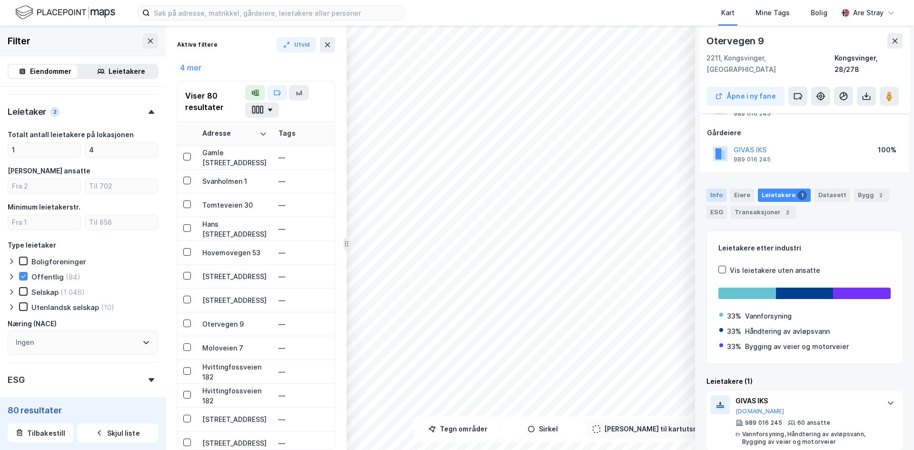
click at [456, 190] on div "Info Eiere Leietakere 1 Datasett Bygg 2 ESG Transaksjoner 2" at bounding box center [804, 204] width 196 height 30
click at [456, 189] on div "Info" at bounding box center [716, 195] width 20 height 13
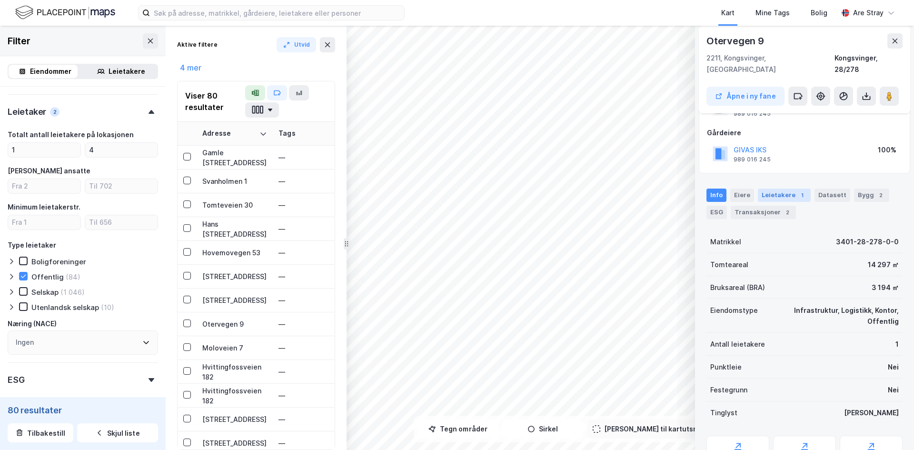
click at [456, 189] on div "Leietakere 1" at bounding box center [784, 195] width 53 height 13
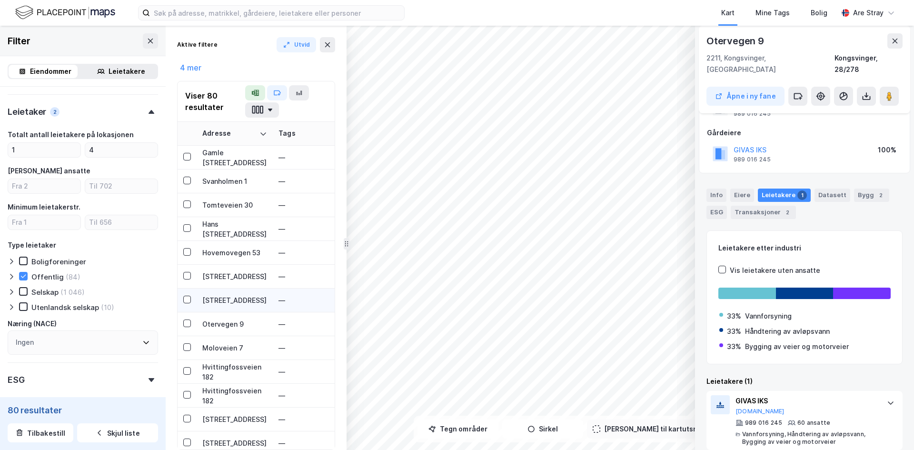
click at [224, 312] on td "Tangenvegen 42" at bounding box center [235, 300] width 76 height 24
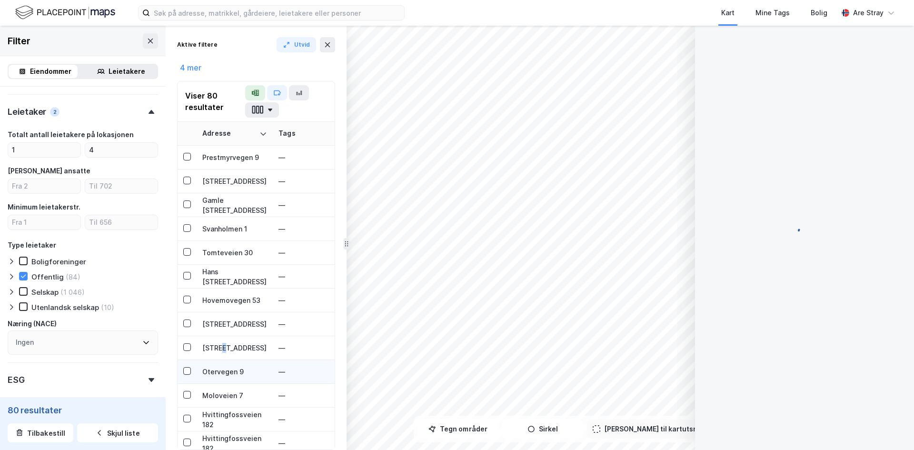
scroll to position [0, 0]
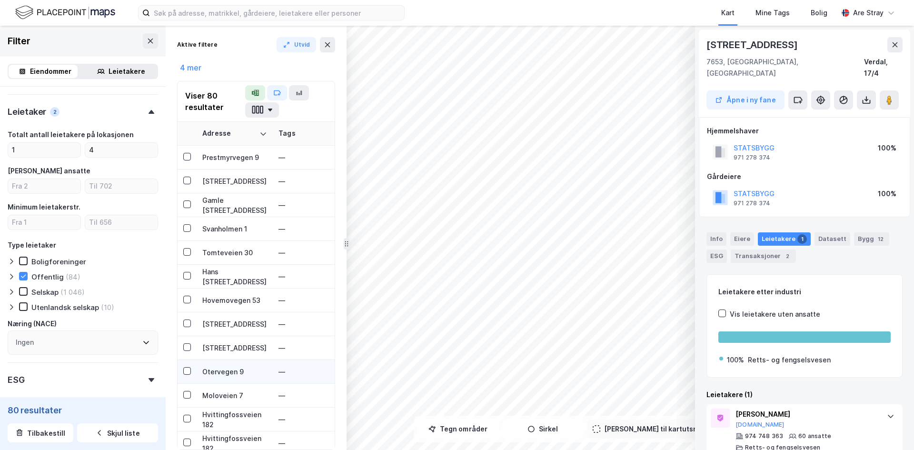
click at [228, 365] on td "Otervegen 9" at bounding box center [235, 372] width 76 height 24
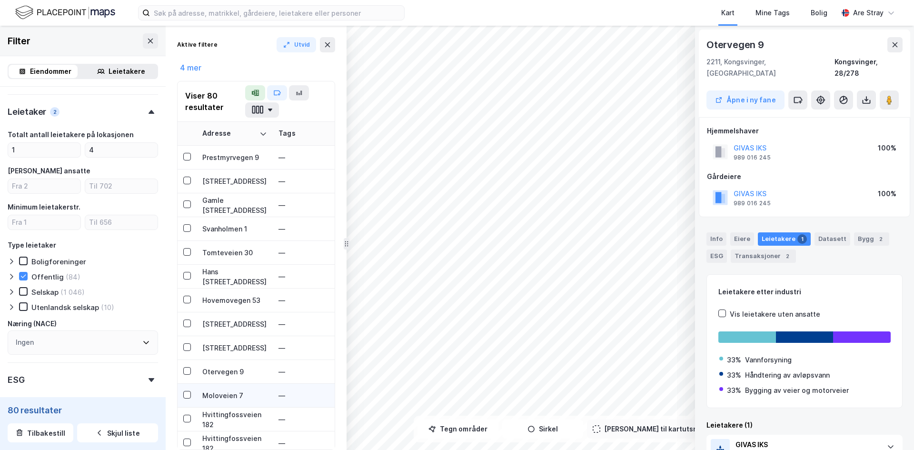
click at [226, 395] on div "Moloveien 7" at bounding box center [234, 395] width 65 height 10
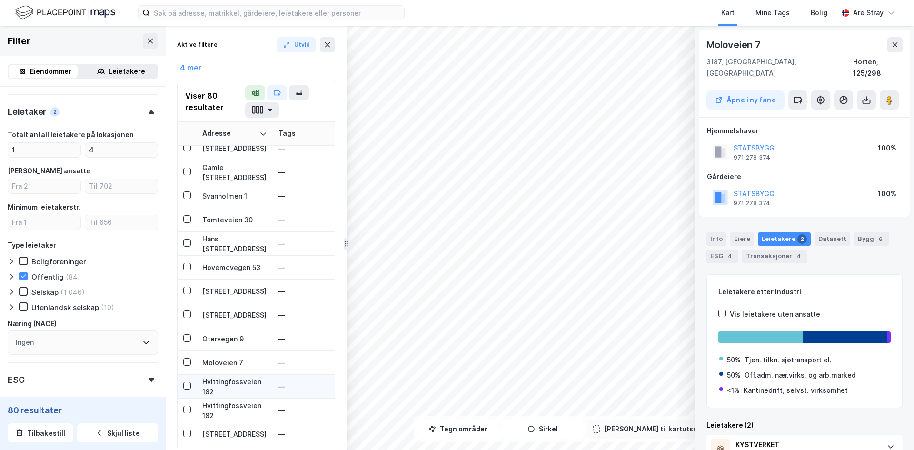
scroll to position [476, 0]
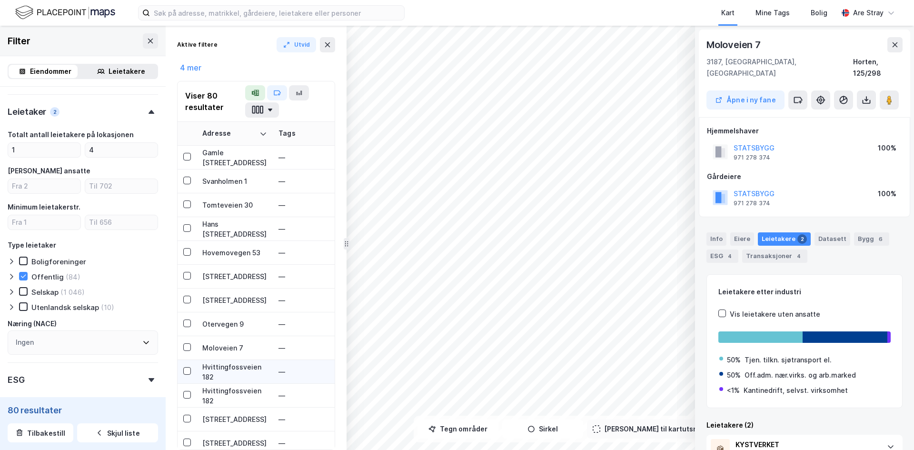
click at [235, 375] on div "Hvittingfossveien 182" at bounding box center [234, 372] width 65 height 20
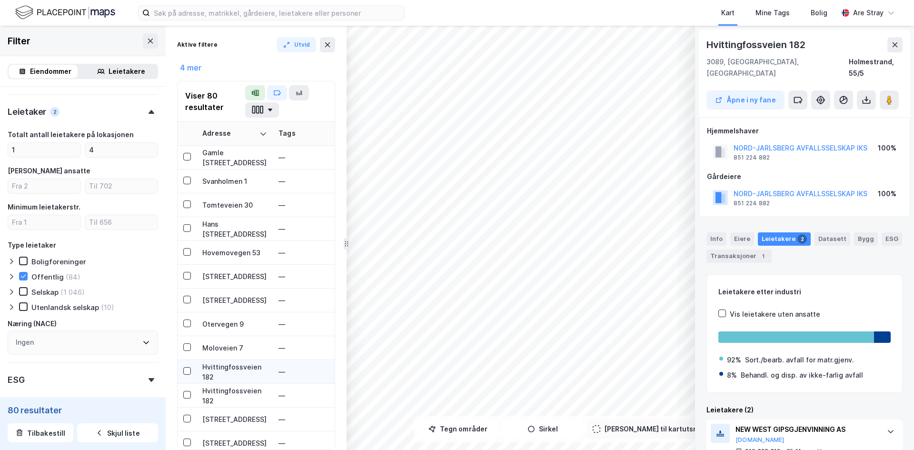
scroll to position [524, 0]
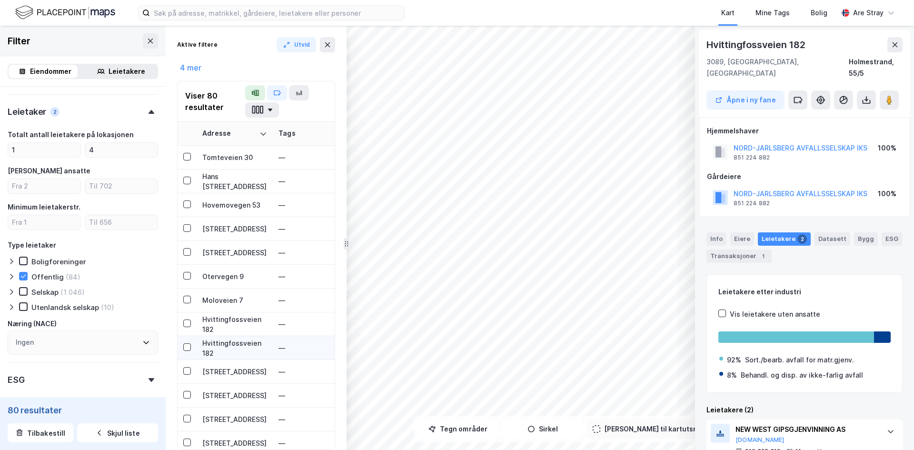
click at [242, 348] on div "Hvittingfossveien 182" at bounding box center [234, 348] width 65 height 20
click at [244, 372] on div "Weidemanns gate 8" at bounding box center [234, 372] width 65 height 10
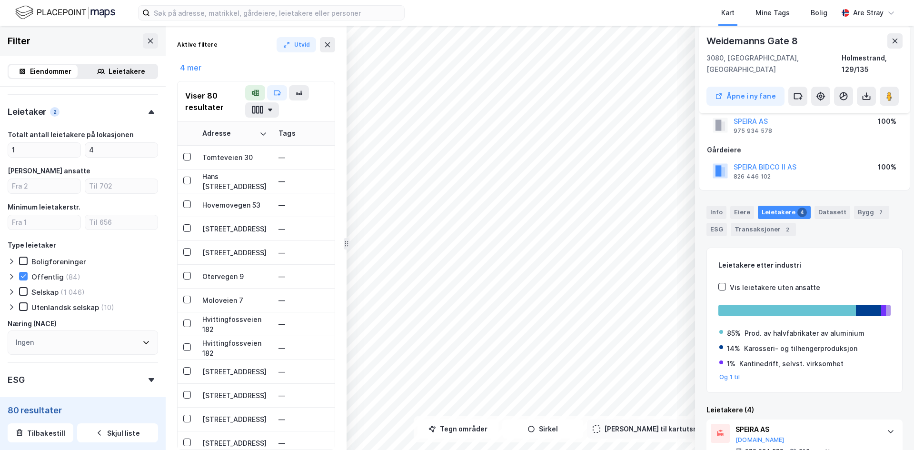
scroll to position [0, 0]
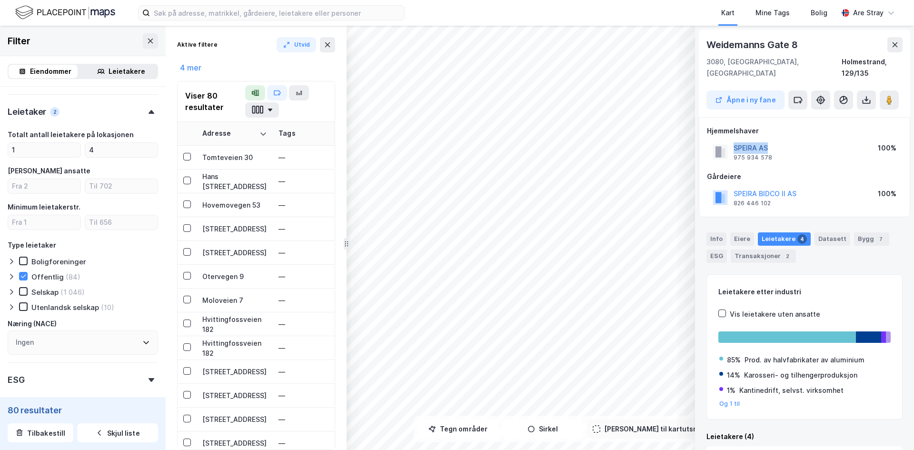
drag, startPoint x: 779, startPoint y: 139, endPoint x: 734, endPoint y: 134, distance: 45.0
click at [456, 140] on div "SPEIRA AS 975 934 578 100%" at bounding box center [804, 151] width 195 height 23
copy button "SPEIRA AS"
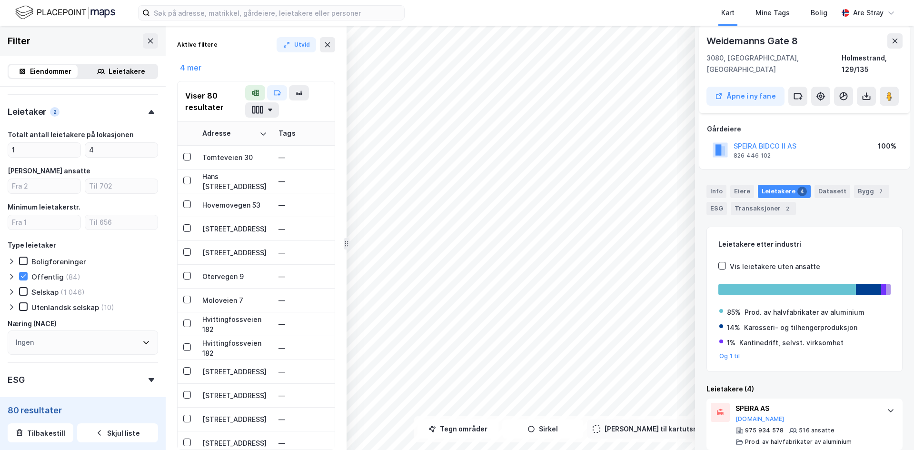
click at [456, 238] on div "Leietakere etter industri" at bounding box center [804, 243] width 172 height 11
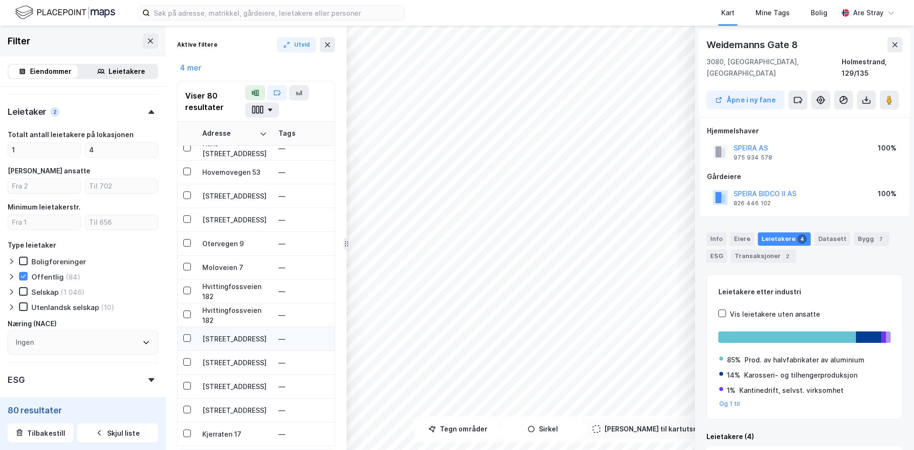
scroll to position [571, 0]
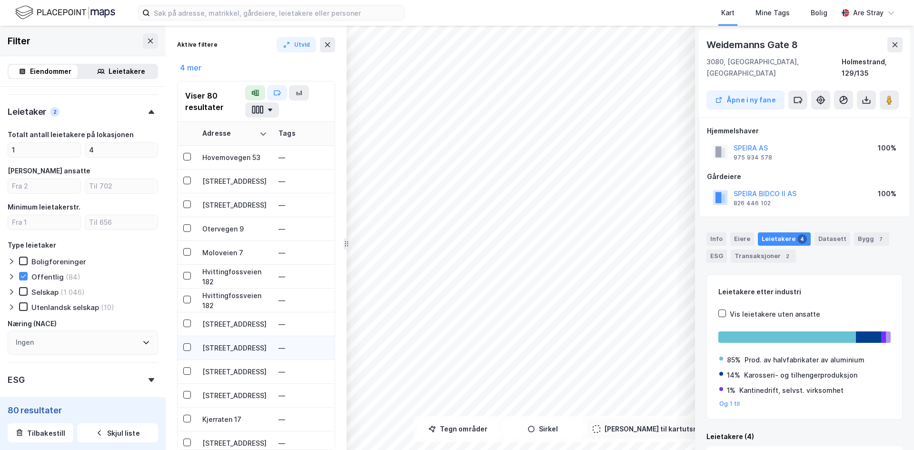
click at [253, 350] on div "Havneveien 116" at bounding box center [234, 348] width 65 height 10
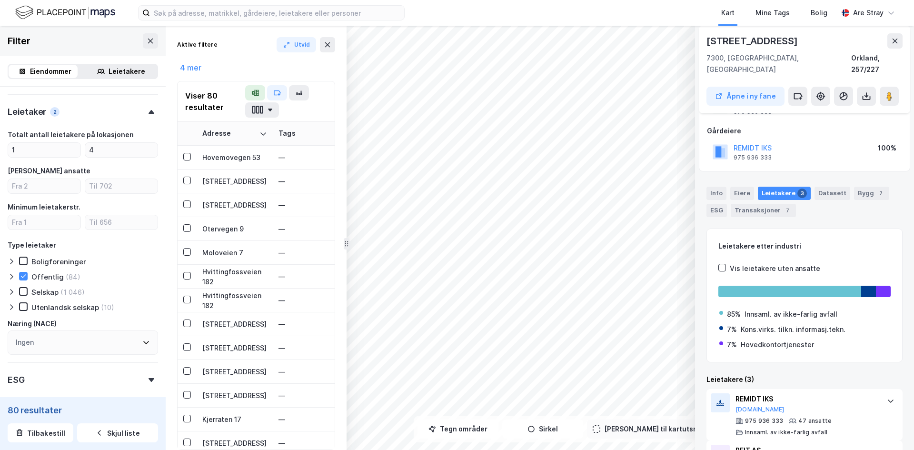
scroll to position [44, 0]
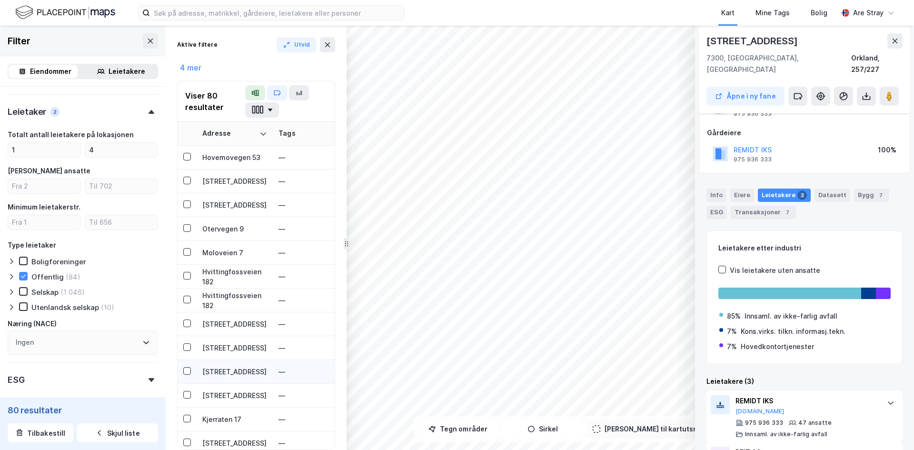
click at [237, 374] on div "Kartverksveien 21" at bounding box center [234, 372] width 65 height 10
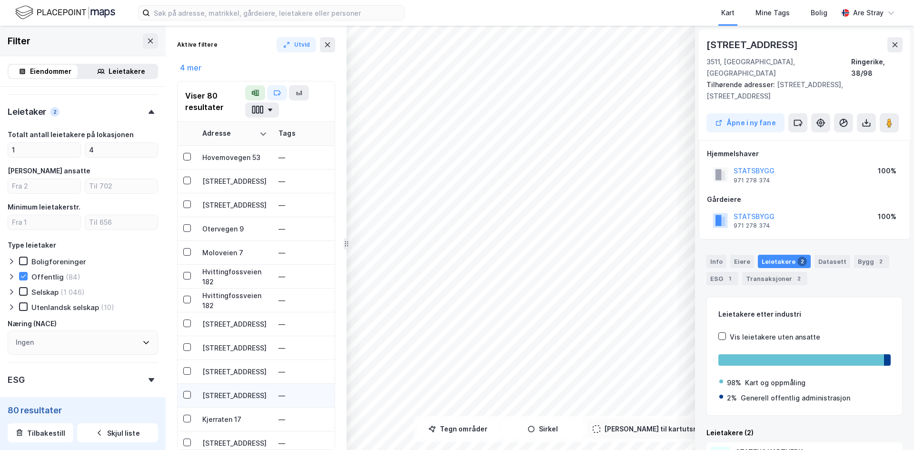
click at [228, 390] on div "Hensmoveien 19B" at bounding box center [234, 395] width 65 height 10
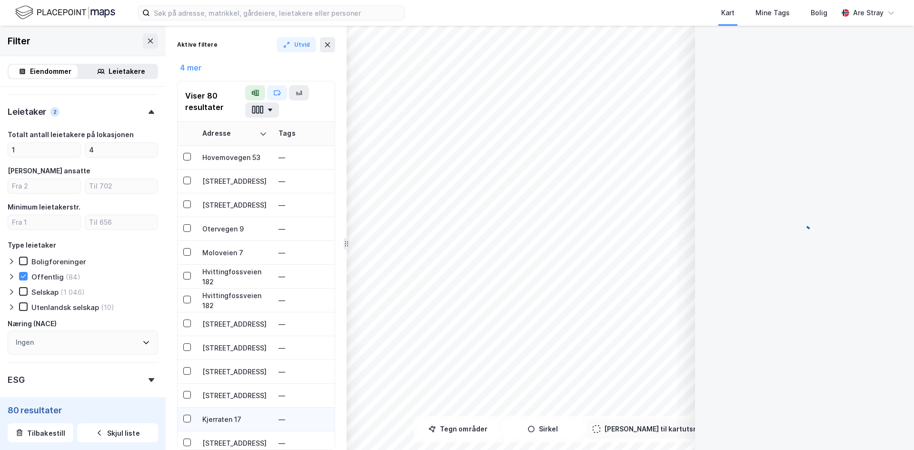
scroll to position [19, 0]
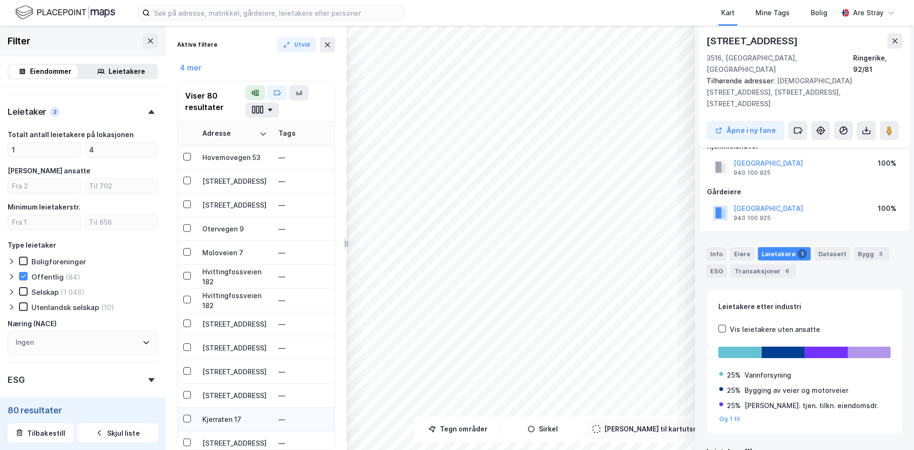
click at [225, 419] on div "Kjerraten 17" at bounding box center [234, 419] width 65 height 10
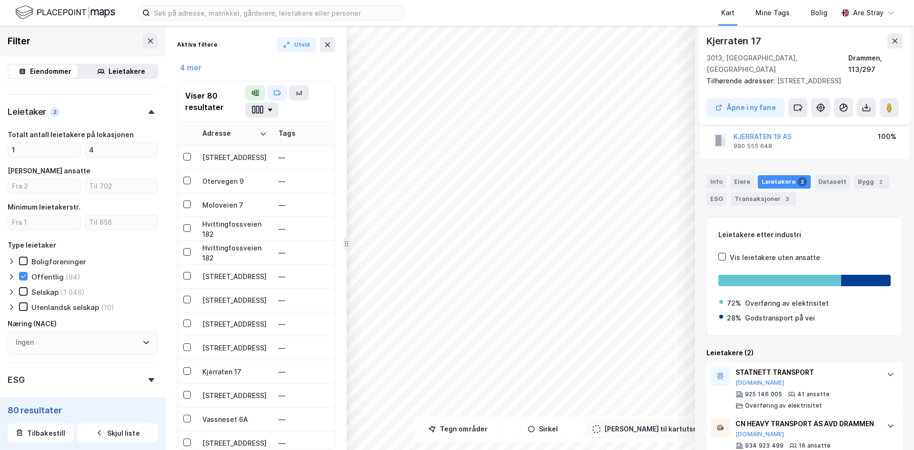
scroll to position [0, 0]
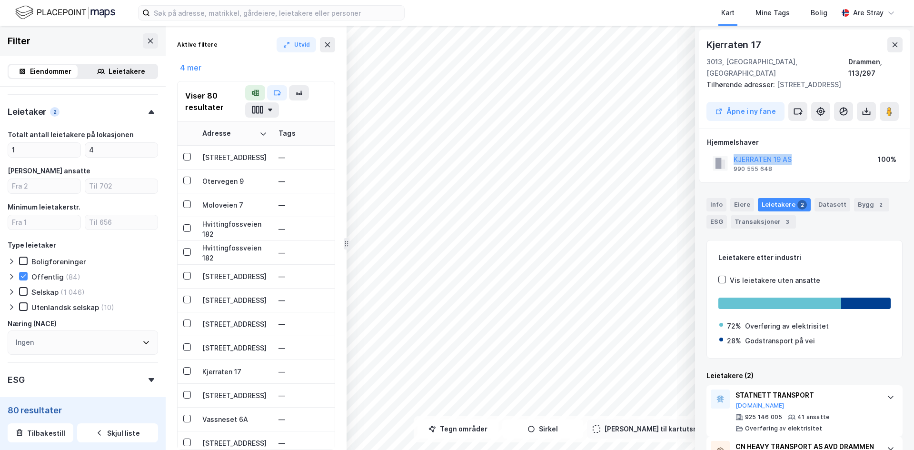
drag, startPoint x: 796, startPoint y: 150, endPoint x: 732, endPoint y: 148, distance: 63.8
click at [456, 152] on div "KJERRATEN 19 AS 990 555 648 100%" at bounding box center [804, 163] width 195 height 23
copy button "KJERRATEN 19 AS"
click at [456, 108] on icon "button" at bounding box center [719, 112] width 8 height 8
click at [456, 198] on div "Info" at bounding box center [716, 204] width 20 height 13
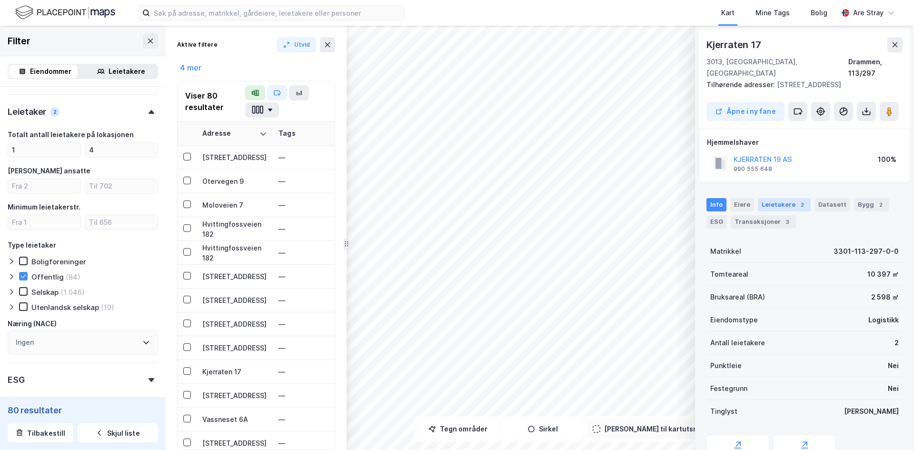
click at [456, 198] on div "Leietakere 2" at bounding box center [784, 204] width 53 height 13
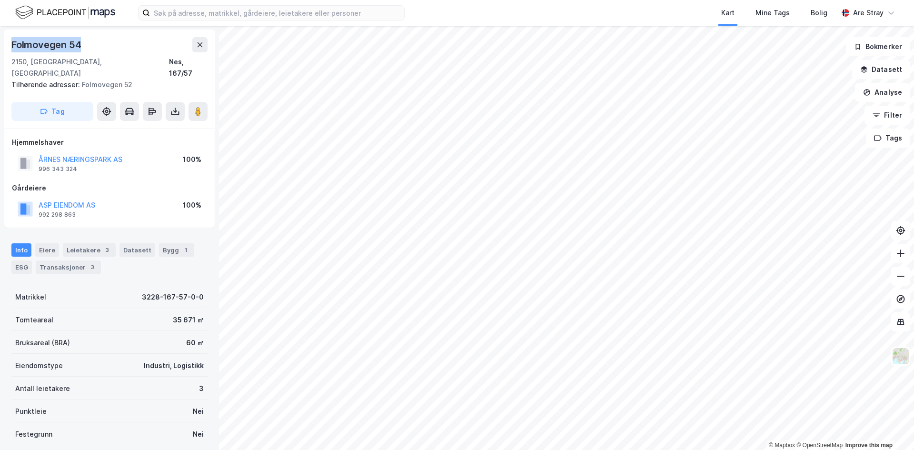
drag, startPoint x: 88, startPoint y: 45, endPoint x: 5, endPoint y: 50, distance: 82.5
click at [5, 50] on div "Folmovegen 54 2150, Årnes, Akershus Nes, 167/57 Tilhørende adresser: Folmovegen…" at bounding box center [109, 79] width 211 height 99
copy div "Folmovegen 54"
click at [10, 48] on div "Folmovegen 54 2150, Årnes, Akershus Nes, 167/57 Tilhørende adresser: Folmovegen…" at bounding box center [109, 79] width 211 height 99
click at [13, 45] on div "Folmovegen 54" at bounding box center [46, 44] width 71 height 15
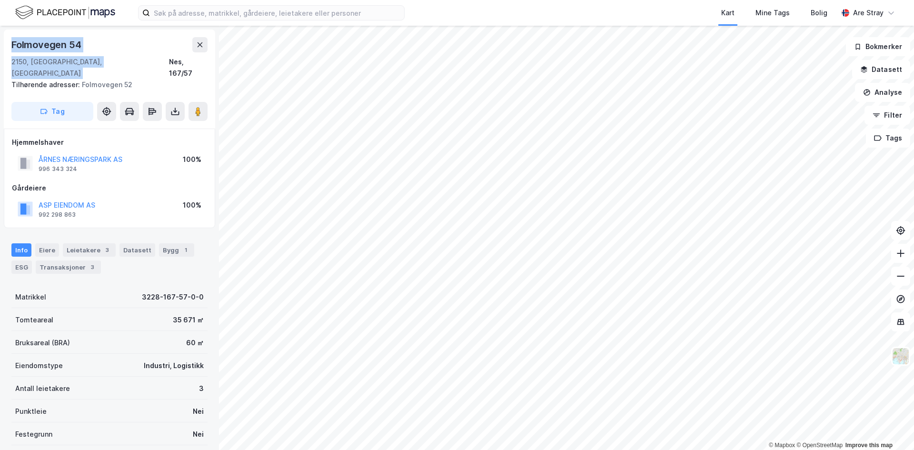
drag, startPoint x: 13, startPoint y: 45, endPoint x: 90, endPoint y: 58, distance: 77.8
click at [90, 58] on div "Folmovegen 54 2150, Årnes, Akershus Nes, 167/57" at bounding box center [109, 58] width 196 height 42
click at [90, 243] on div "Leietakere 3" at bounding box center [89, 249] width 53 height 13
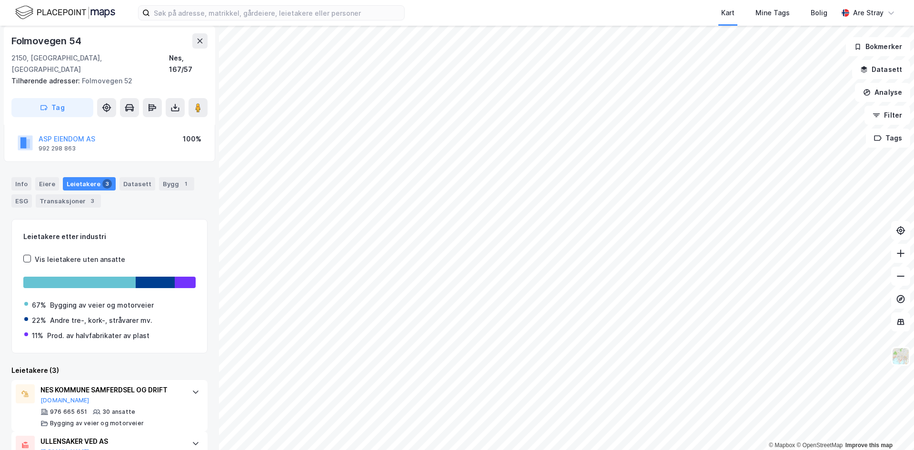
scroll to position [143, 0]
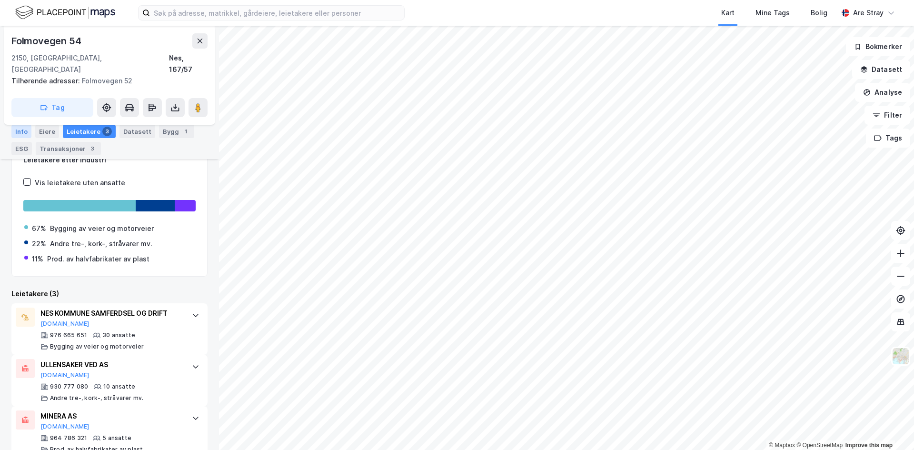
click at [21, 135] on div "Info" at bounding box center [21, 131] width 20 height 13
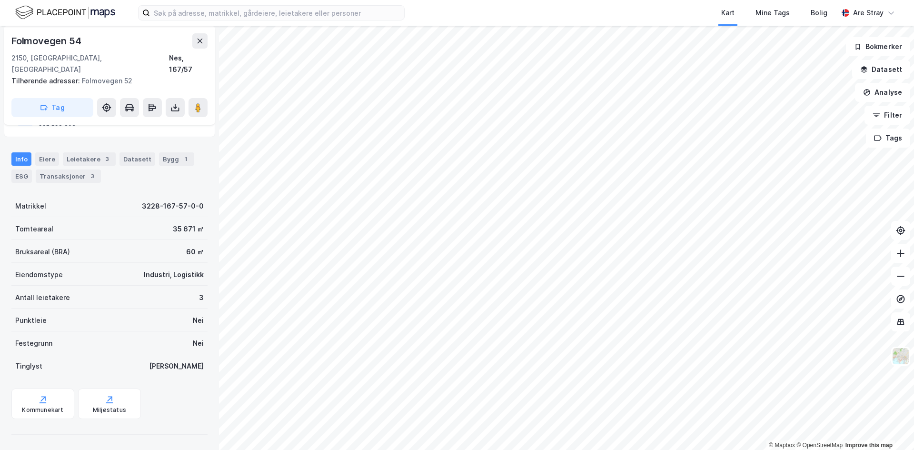
scroll to position [80, 0]
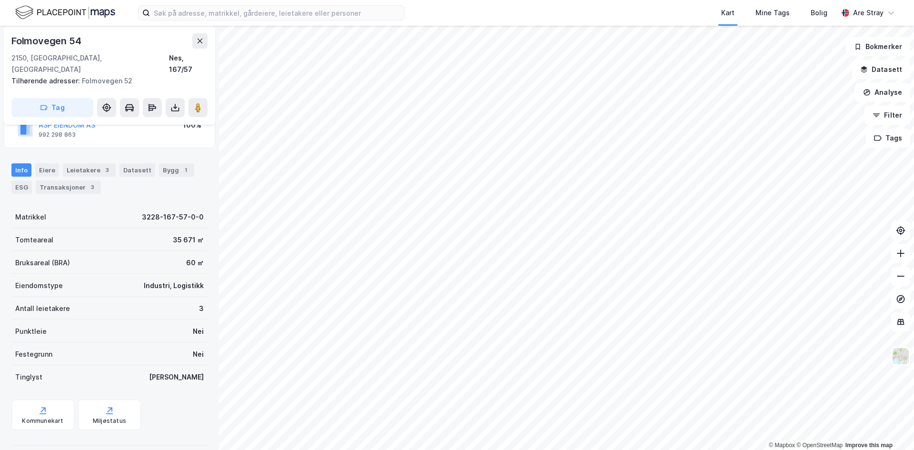
click at [182, 193] on div "Info Eiere Leietakere 3 Datasett Bygg 1 ESG Transaksjoner 3 Matrikkel 3228-167-…" at bounding box center [109, 301] width 196 height 298
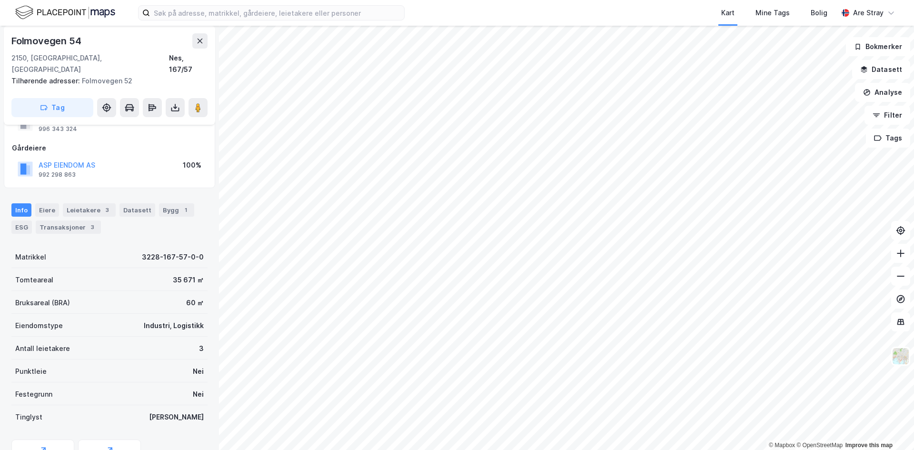
scroll to position [0, 0]
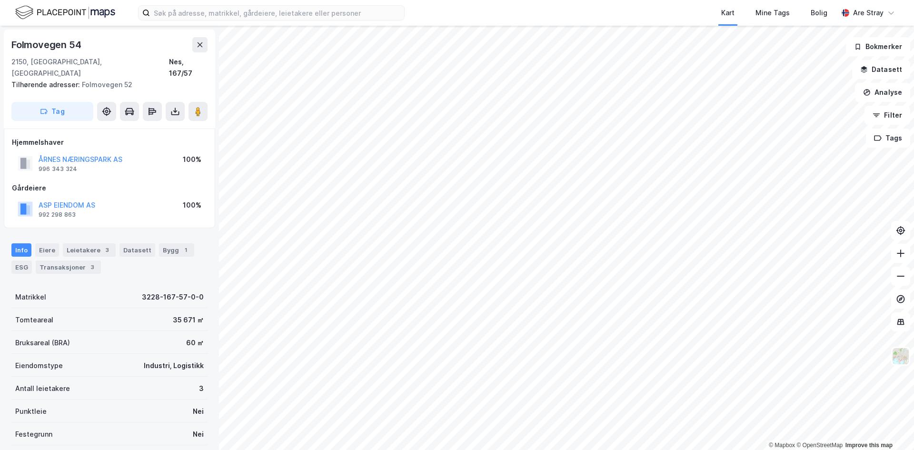
click at [164, 256] on div "Info Eiere Leietakere 3 Datasett Bygg 1 ESG Transaksjoner 3" at bounding box center [109, 258] width 196 height 30
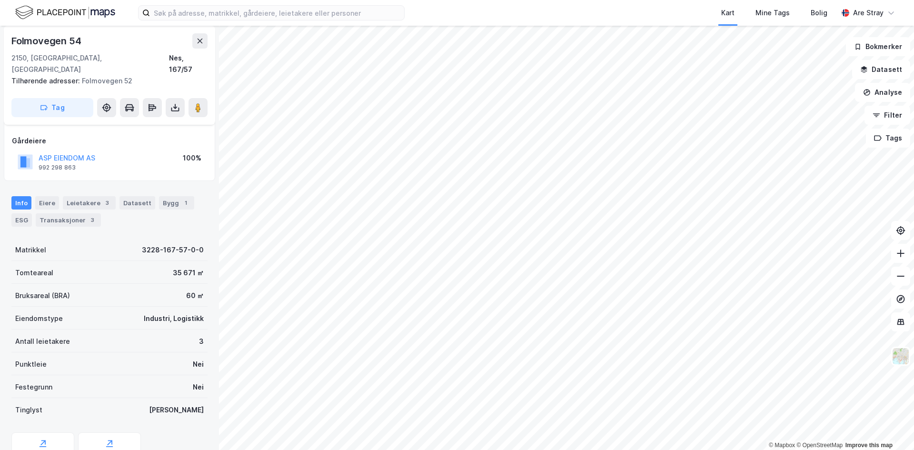
scroll to position [80, 0]
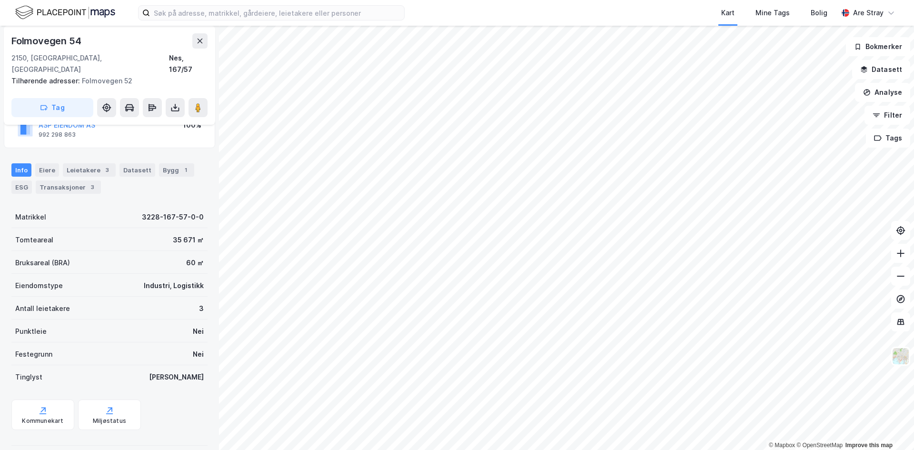
click at [125, 12] on div "Kart Mine Tags Bolig Are Stray" at bounding box center [457, 13] width 914 height 26
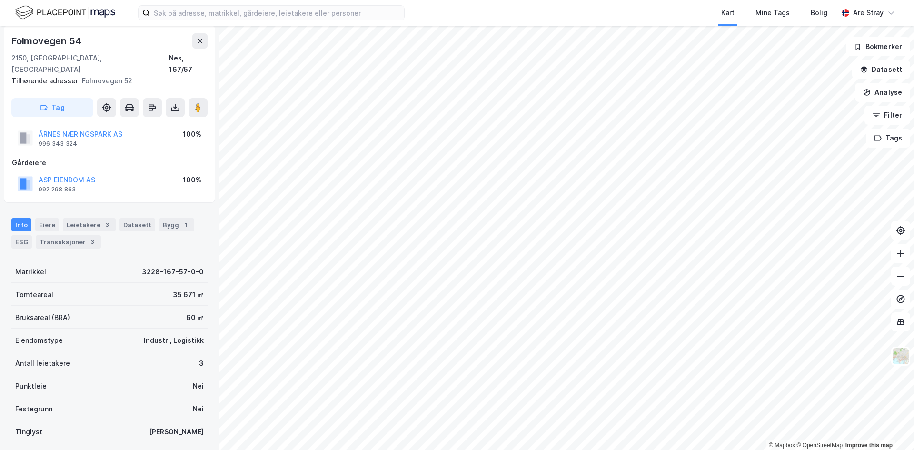
scroll to position [0, 0]
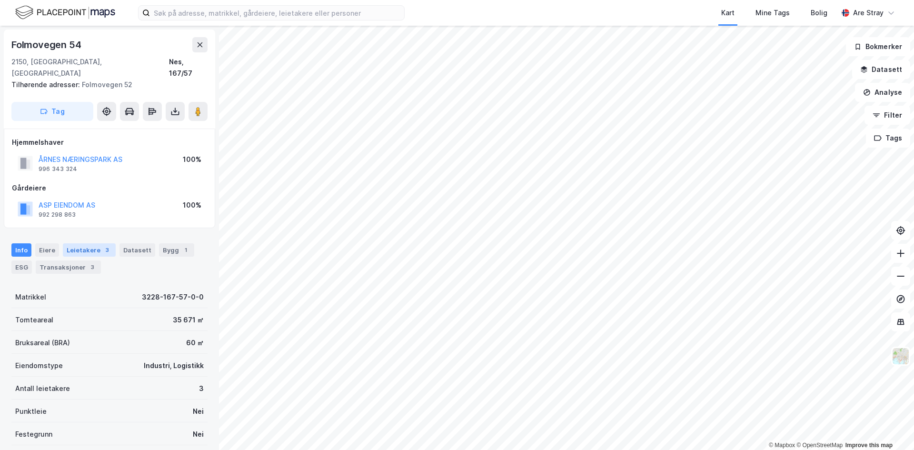
click at [79, 243] on div "Leietakere 3" at bounding box center [89, 249] width 53 height 13
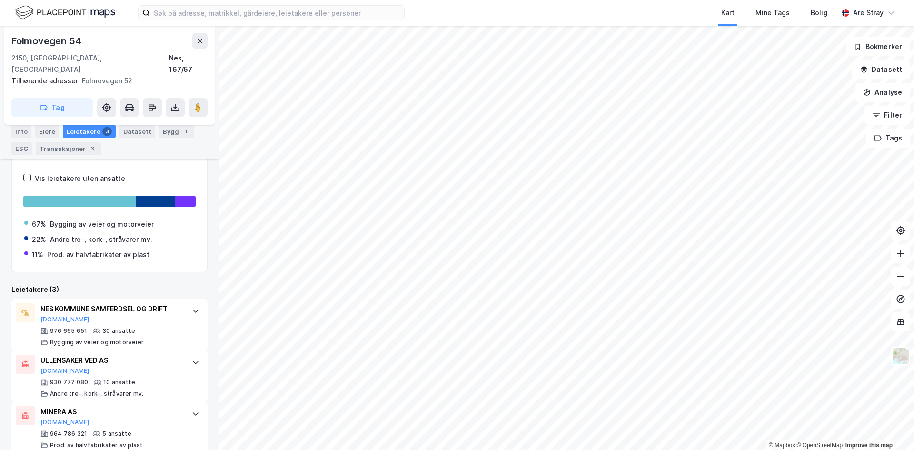
scroll to position [150, 0]
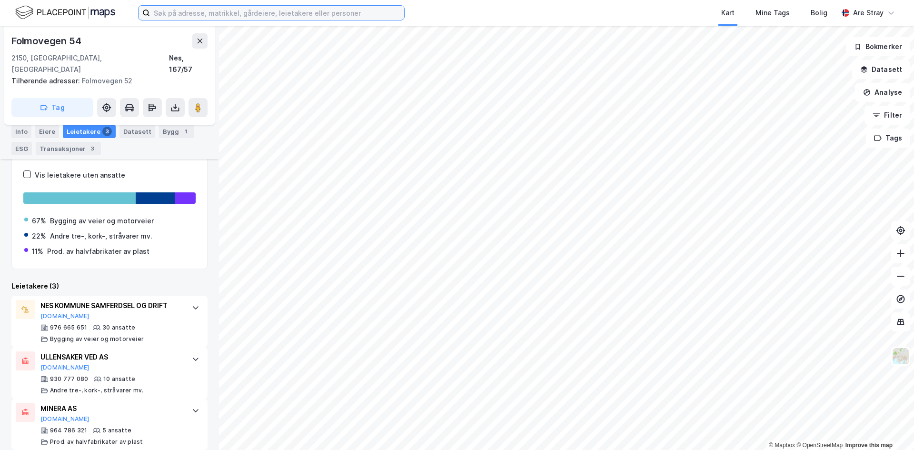
click at [398, 8] on input at bounding box center [277, 13] width 254 height 14
click at [419, 6] on div "Kart Mine Tags Bolig Are Stray" at bounding box center [457, 13] width 914 height 26
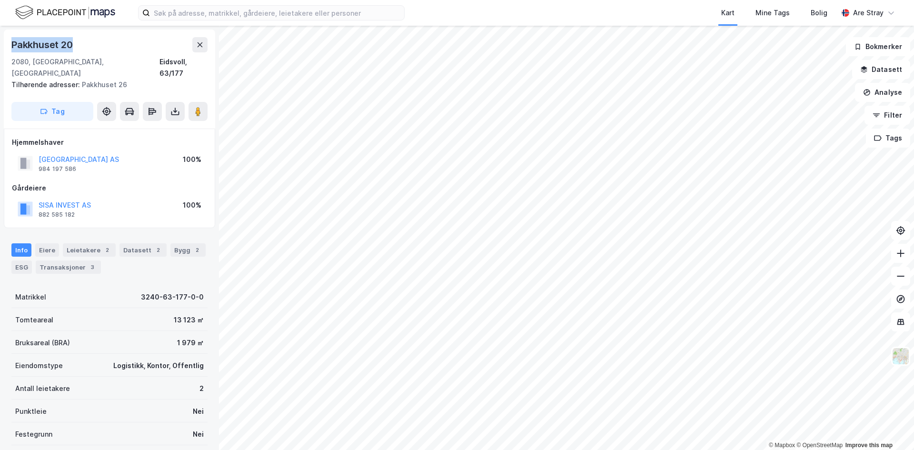
drag, startPoint x: 73, startPoint y: 46, endPoint x: 1, endPoint y: 44, distance: 71.4
click at [1, 44] on div "Pakkhuset 20 2080, Eidsvoll, Akershus Eidsvoll, 63/177 Tilhørende adresser: Pak…" at bounding box center [109, 238] width 219 height 424
copy div "Pakkhuset 20"
click at [122, 36] on div "Pakkhuset 20 2080, Eidsvoll, Akershus Eidsvoll, 63/177 Tilhørende adresser: Pak…" at bounding box center [109, 79] width 211 height 99
drag, startPoint x: 99, startPoint y: 242, endPoint x: 76, endPoint y: 242, distance: 23.3
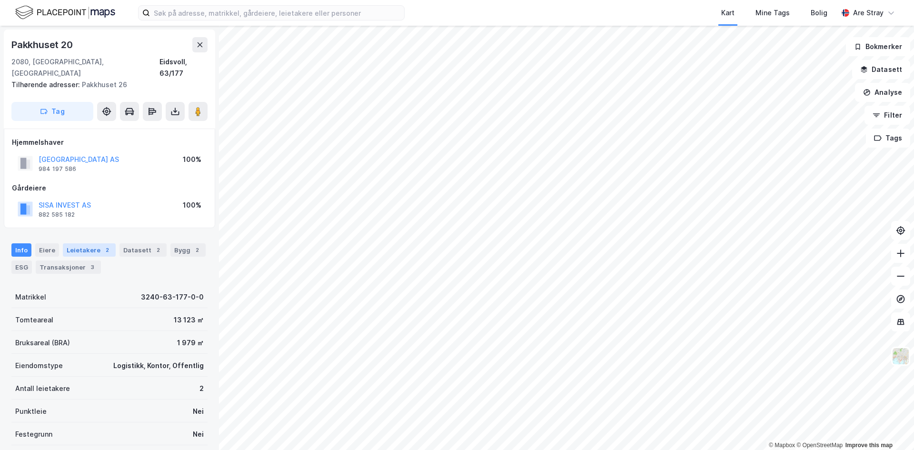
click at [102, 245] on div "2" at bounding box center [107, 250] width 10 height 10
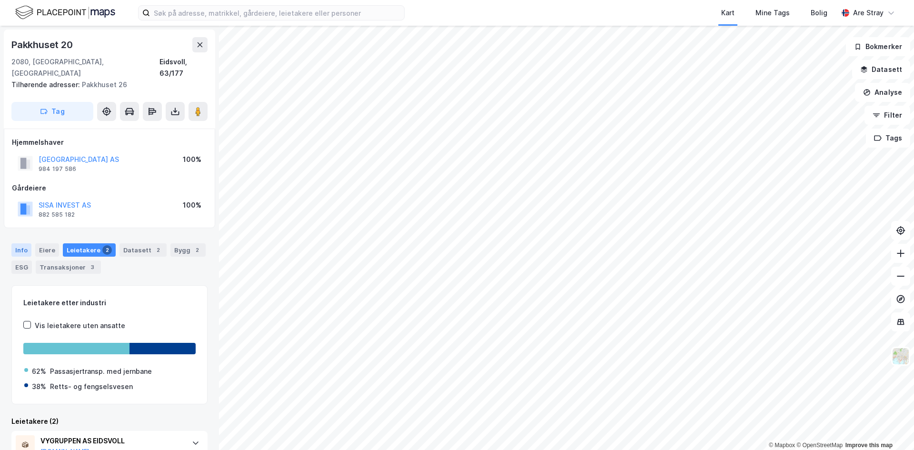
click at [18, 243] on div "Info" at bounding box center [21, 249] width 20 height 13
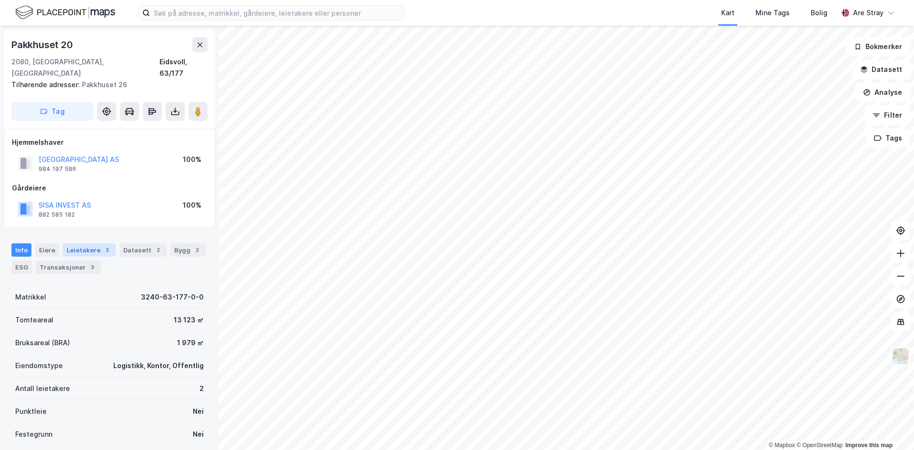
click at [78, 243] on div "Leietakere 2" at bounding box center [89, 249] width 53 height 13
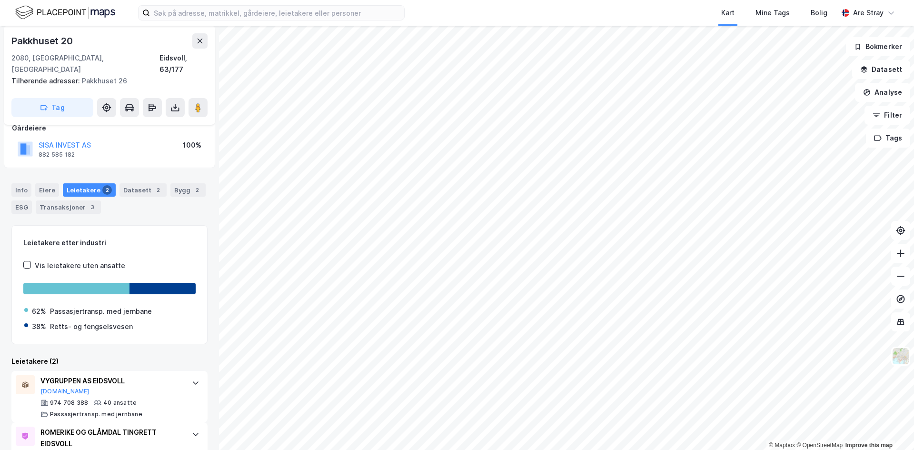
scroll to position [95, 0]
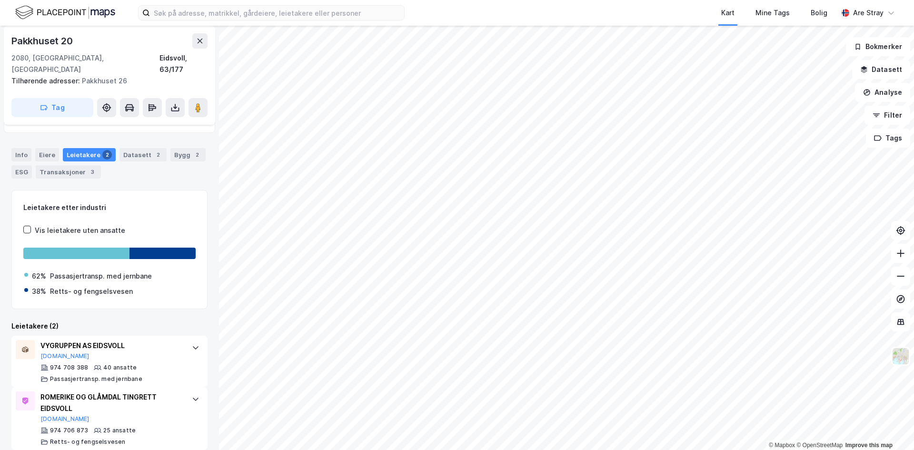
click at [176, 48] on div "Pakkhuset 20" at bounding box center [109, 40] width 196 height 15
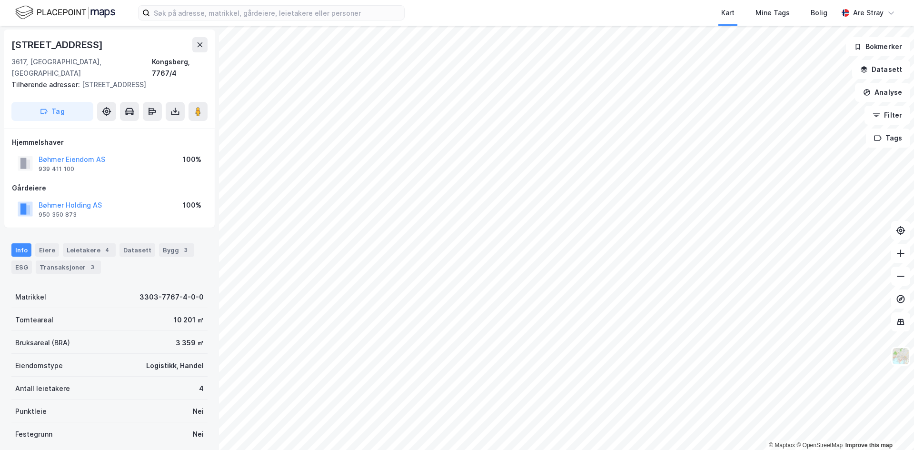
drag, startPoint x: 417, startPoint y: 6, endPoint x: 456, endPoint y: 0, distance: 39.9
click at [417, 6] on div "Kart Mine Tags Bolig Are Stray" at bounding box center [457, 13] width 914 height 26
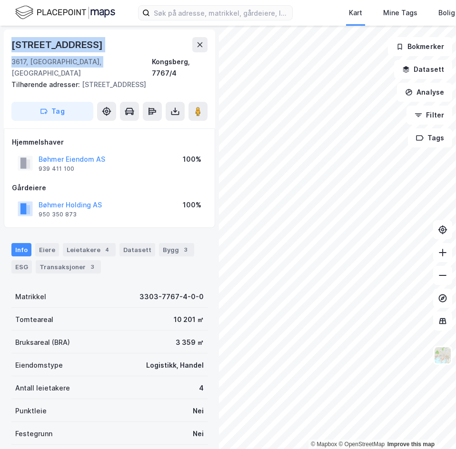
drag, startPoint x: 14, startPoint y: 42, endPoint x: 102, endPoint y: 60, distance: 89.7
click at [102, 60] on div "Numedalsveien 114 3617, Kongsberg, Buskerud Kongsberg, 7767/4 Tilhørende adress…" at bounding box center [109, 79] width 211 height 99
copy div "Numedalsveien 114 3617, Kongsberg, Buskerud"
click at [159, 48] on div "[STREET_ADDRESS]" at bounding box center [109, 44] width 196 height 15
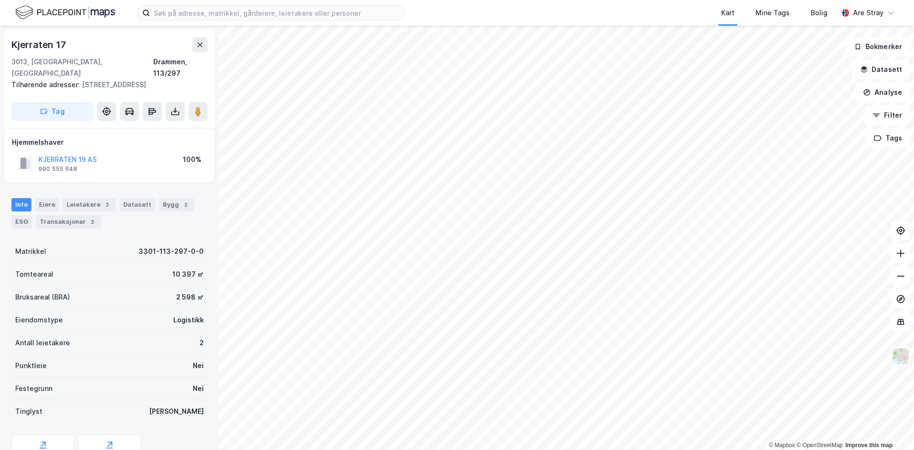
click at [452, 20] on div "Kart Mine Tags Bolig" at bounding box center [643, 13] width 387 height 26
